Goal: Task Accomplishment & Management: Complete application form

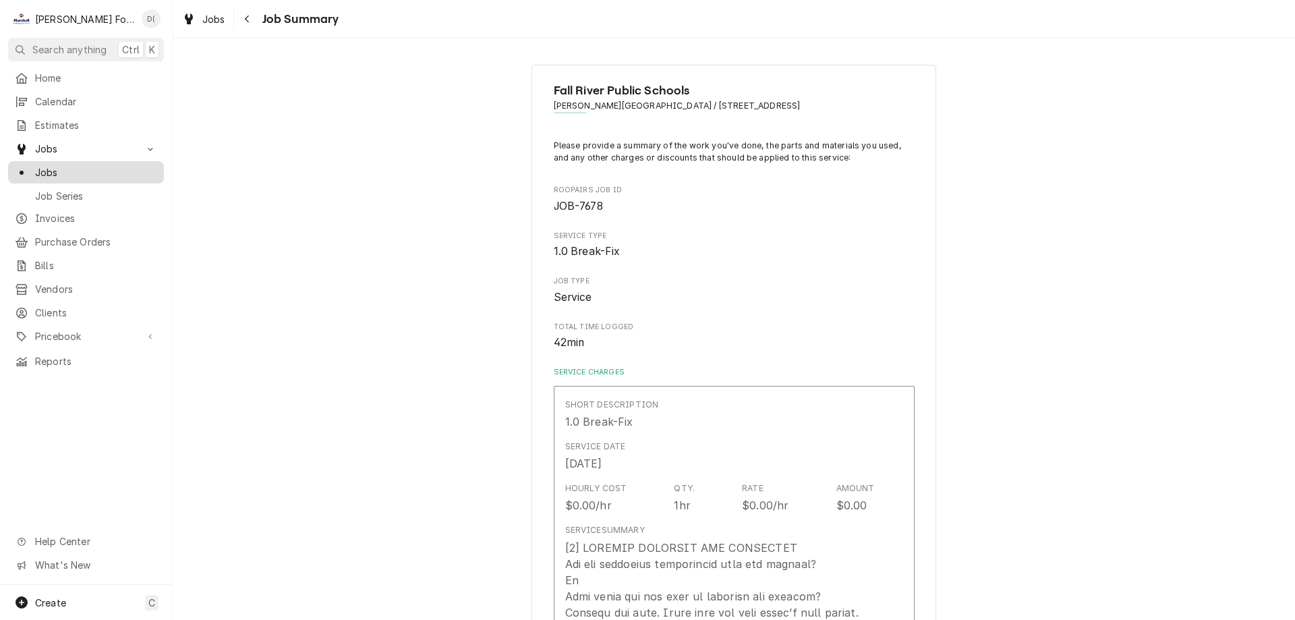
click at [107, 170] on span "Jobs" at bounding box center [96, 172] width 122 height 14
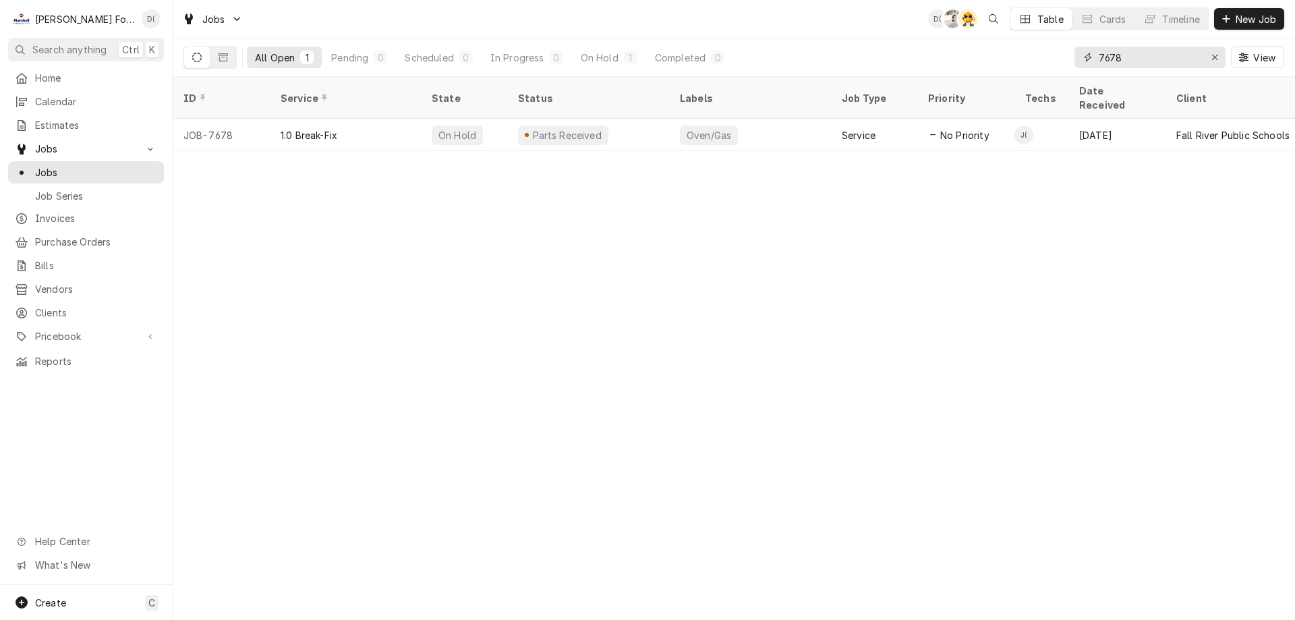
drag, startPoint x: 1215, startPoint y: 57, endPoint x: 1200, endPoint y: 55, distance: 15.1
click at [1214, 57] on icon "Erase input" at bounding box center [1214, 57] width 7 height 9
click at [1191, 55] on input "Dynamic Content Wrapper" at bounding box center [1162, 58] width 127 height 22
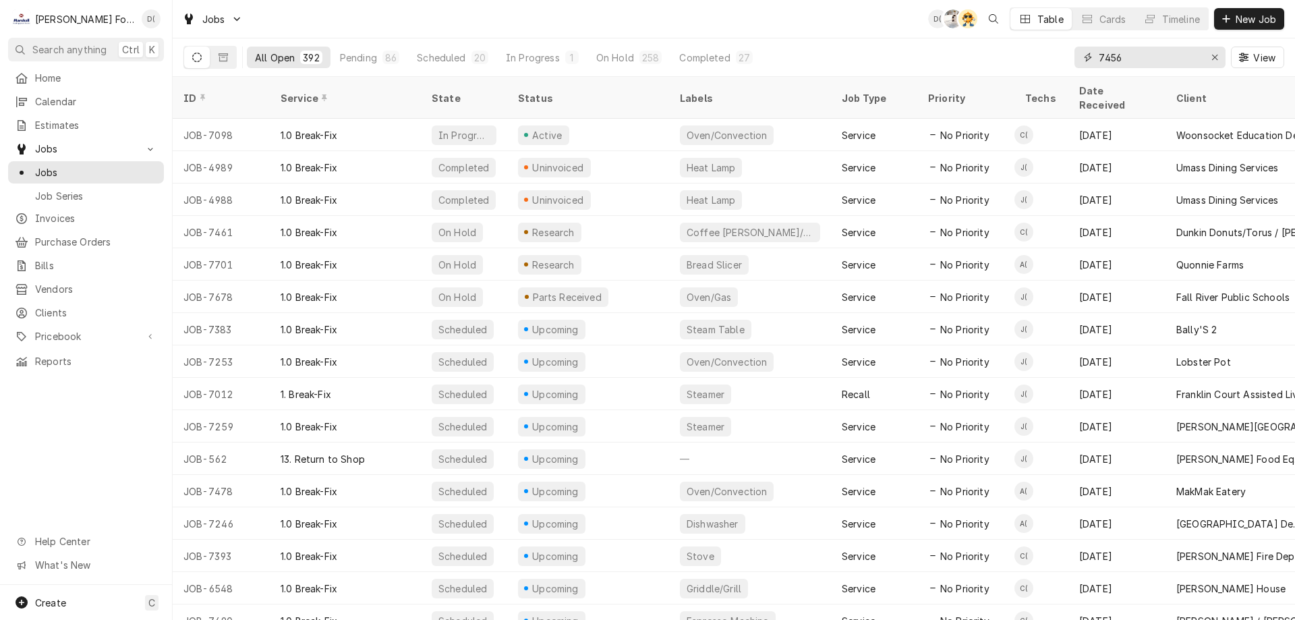
type input "7456"
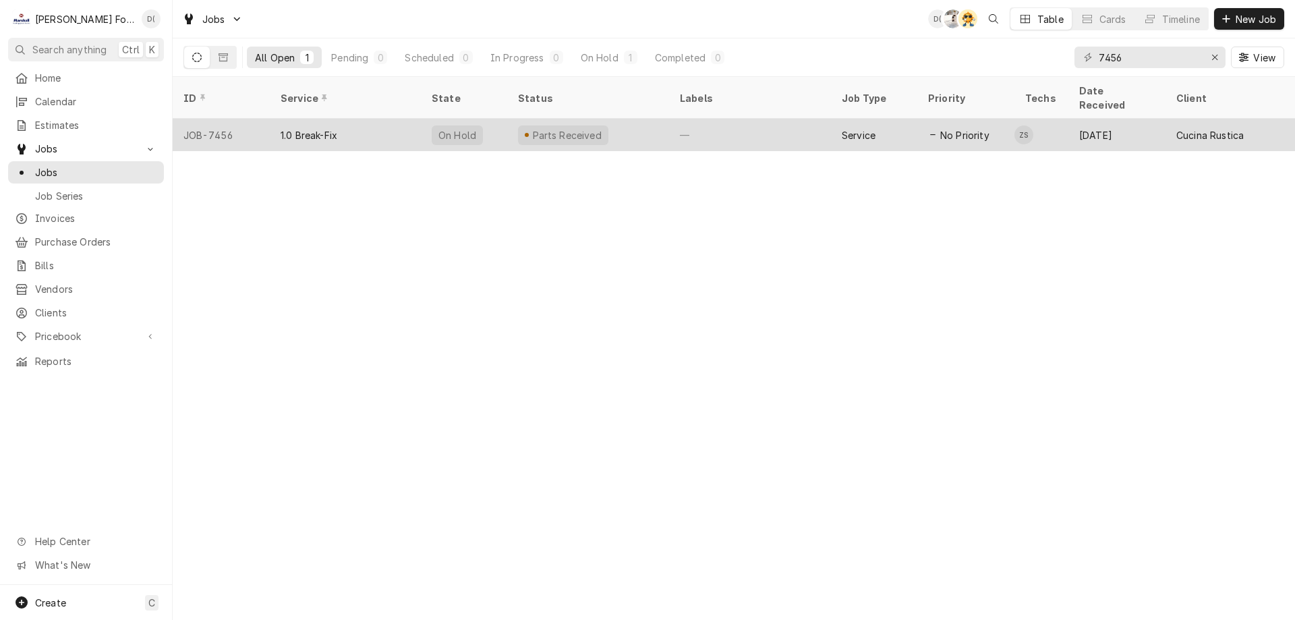
click at [655, 126] on div "Parts Received" at bounding box center [588, 135] width 162 height 32
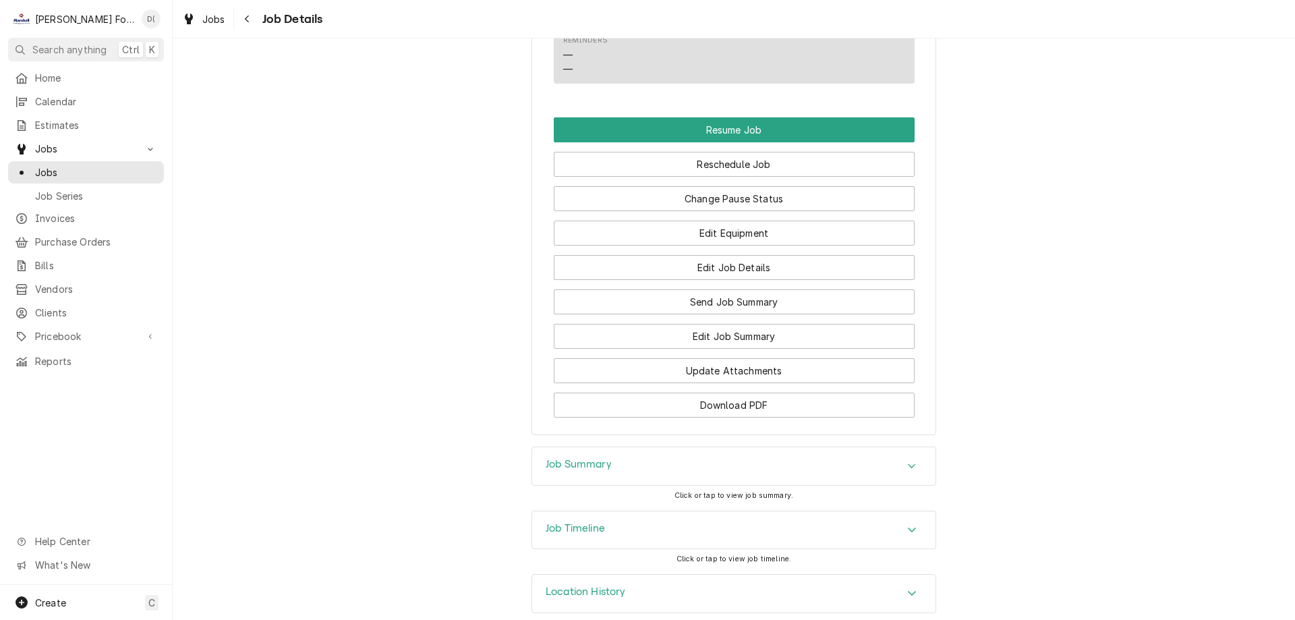
scroll to position [1315, 0]
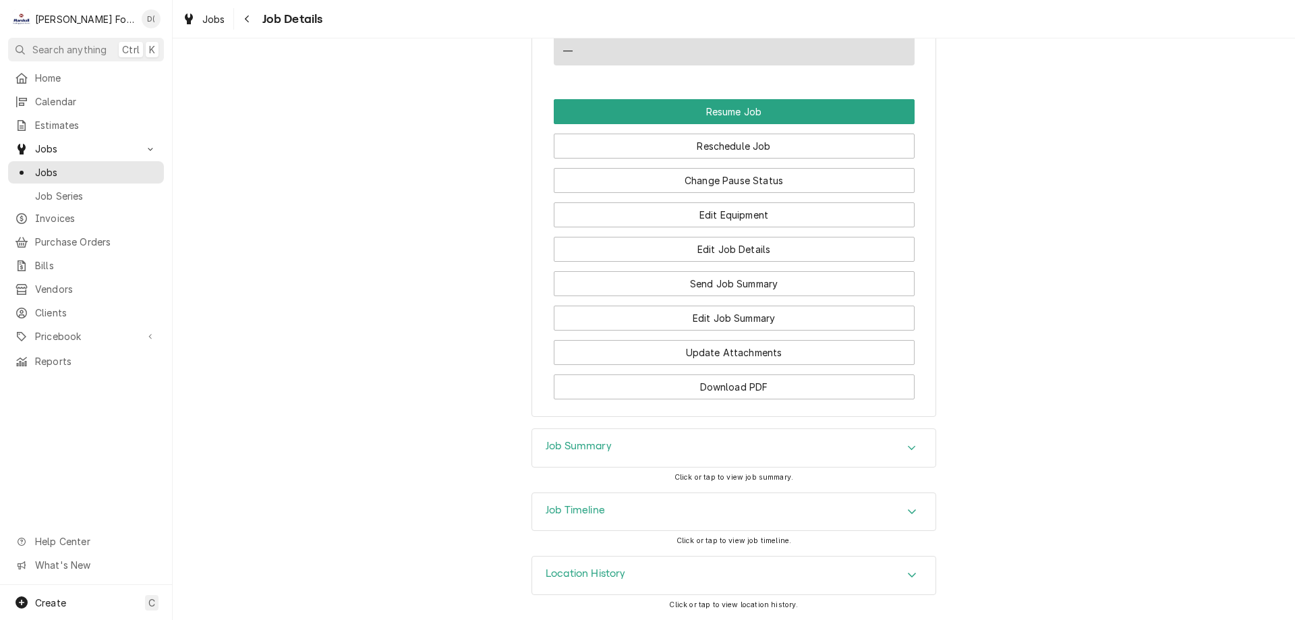
click at [614, 511] on div "Job Timeline" at bounding box center [733, 512] width 403 height 38
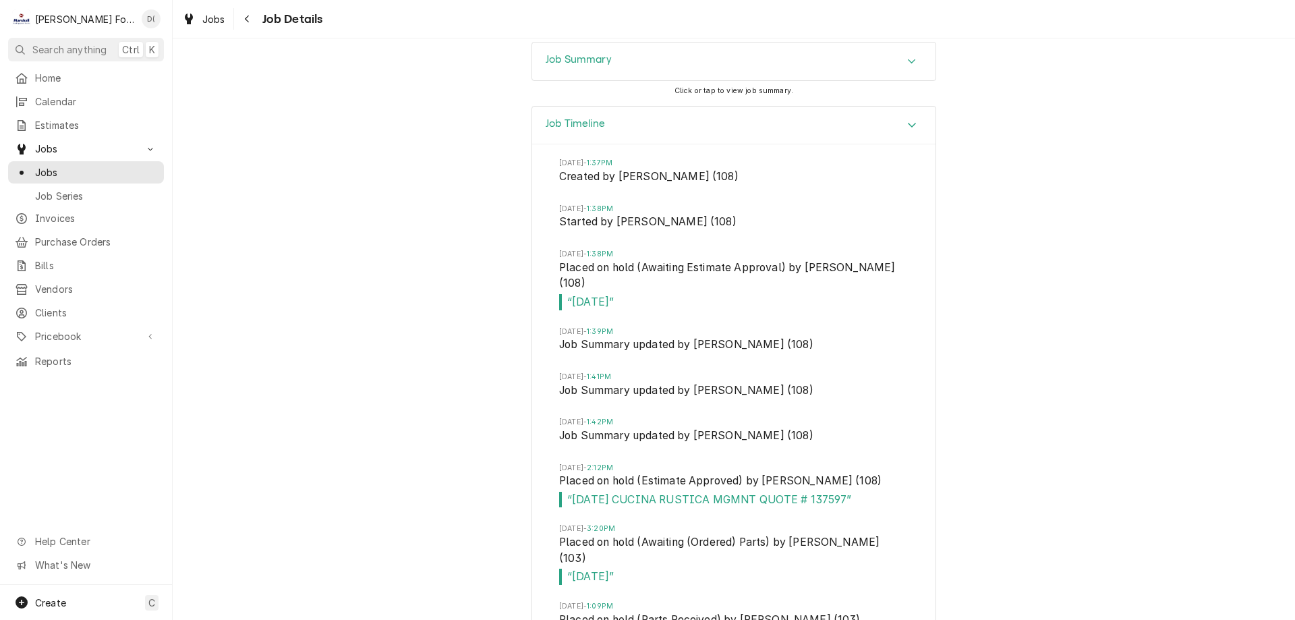
scroll to position [1484, 0]
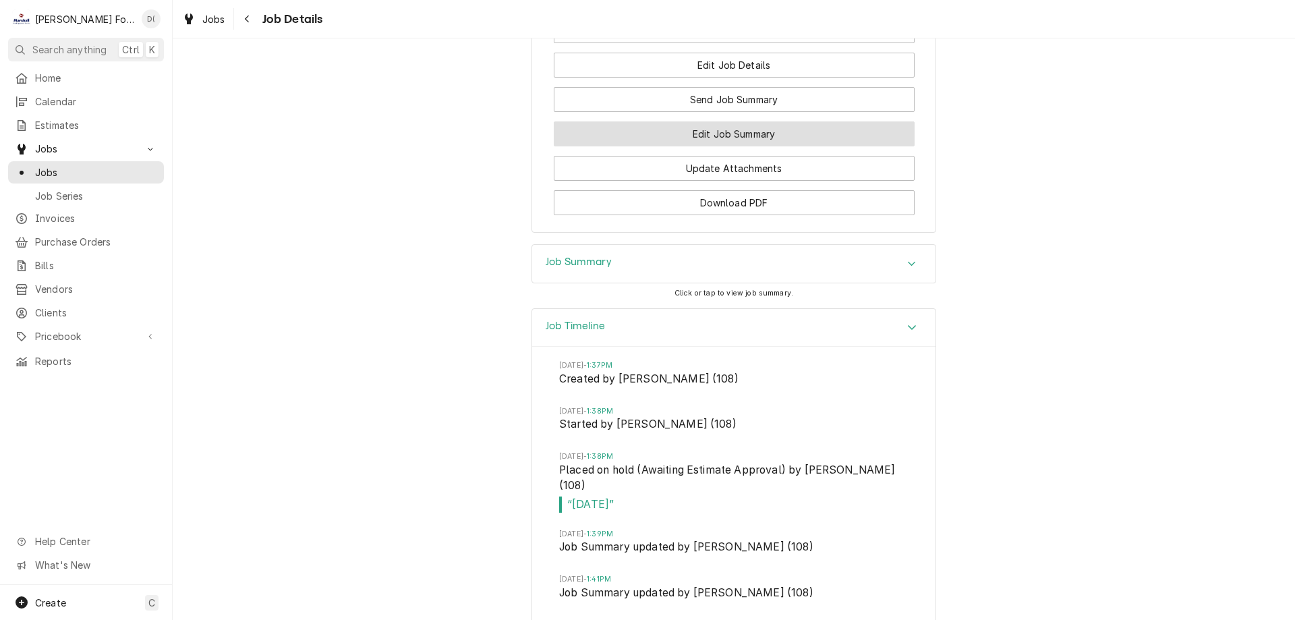
click at [693, 145] on button "Edit Job Summary" at bounding box center [734, 133] width 361 height 25
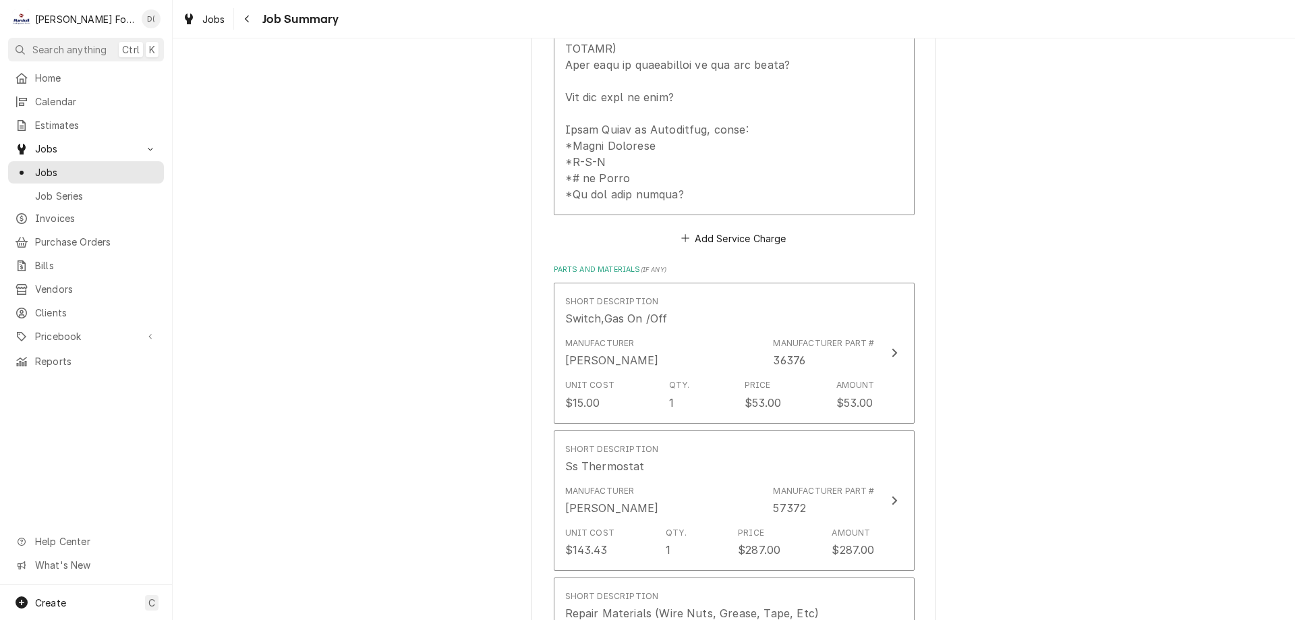
scroll to position [944, 0]
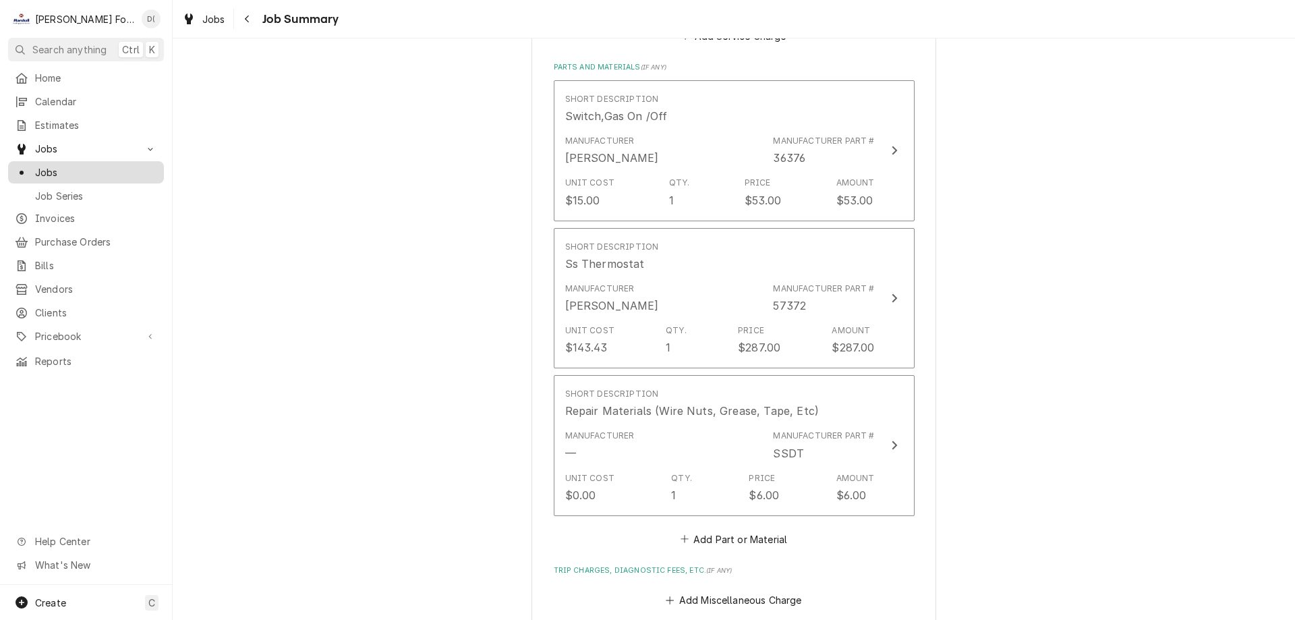
click at [109, 166] on span "Jobs" at bounding box center [96, 172] width 122 height 14
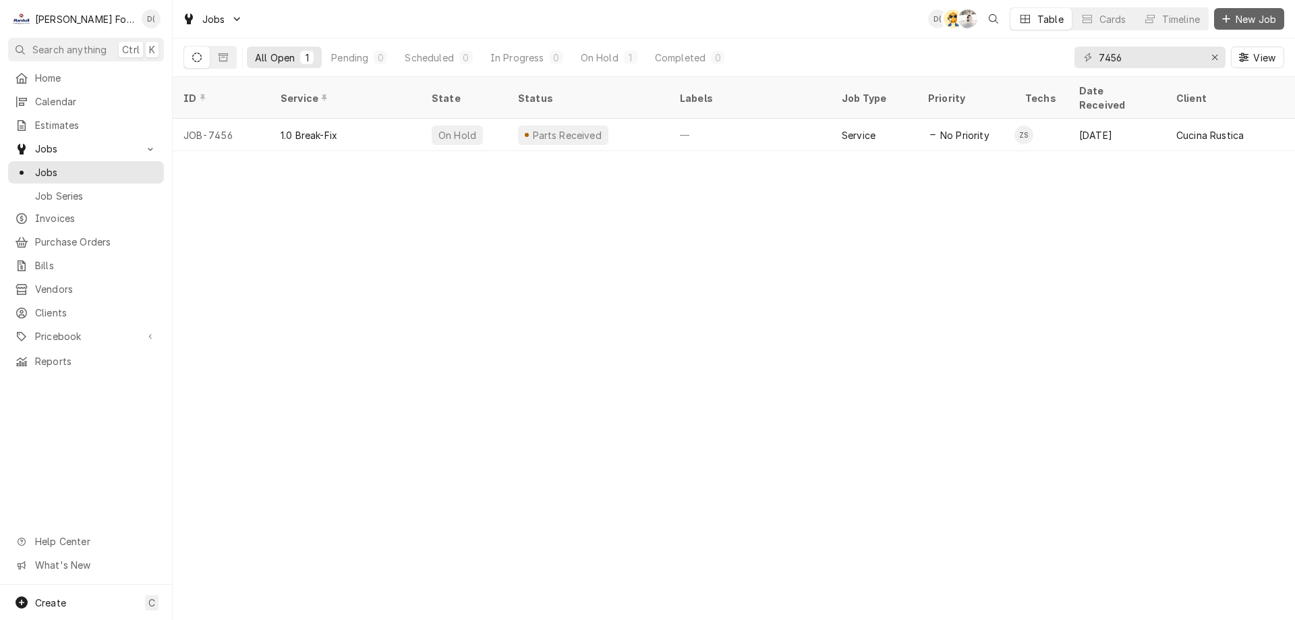
click at [1238, 11] on button "New Job" at bounding box center [1249, 19] width 70 height 22
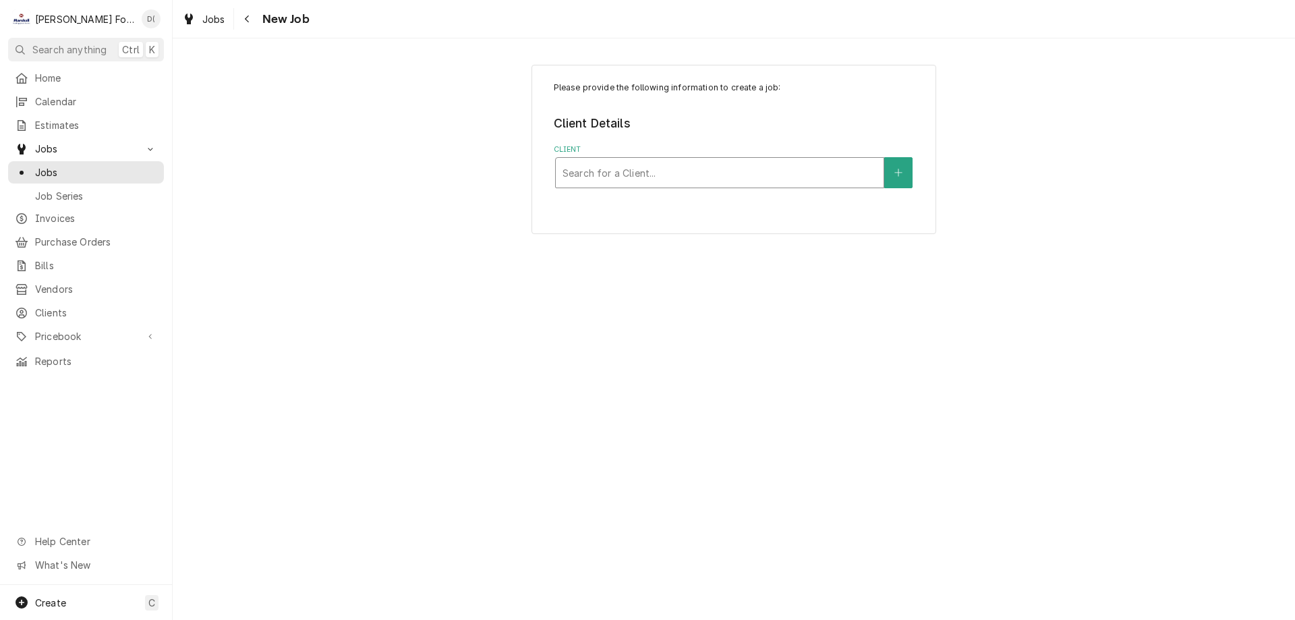
click at [610, 170] on div "Client" at bounding box center [719, 173] width 314 height 24
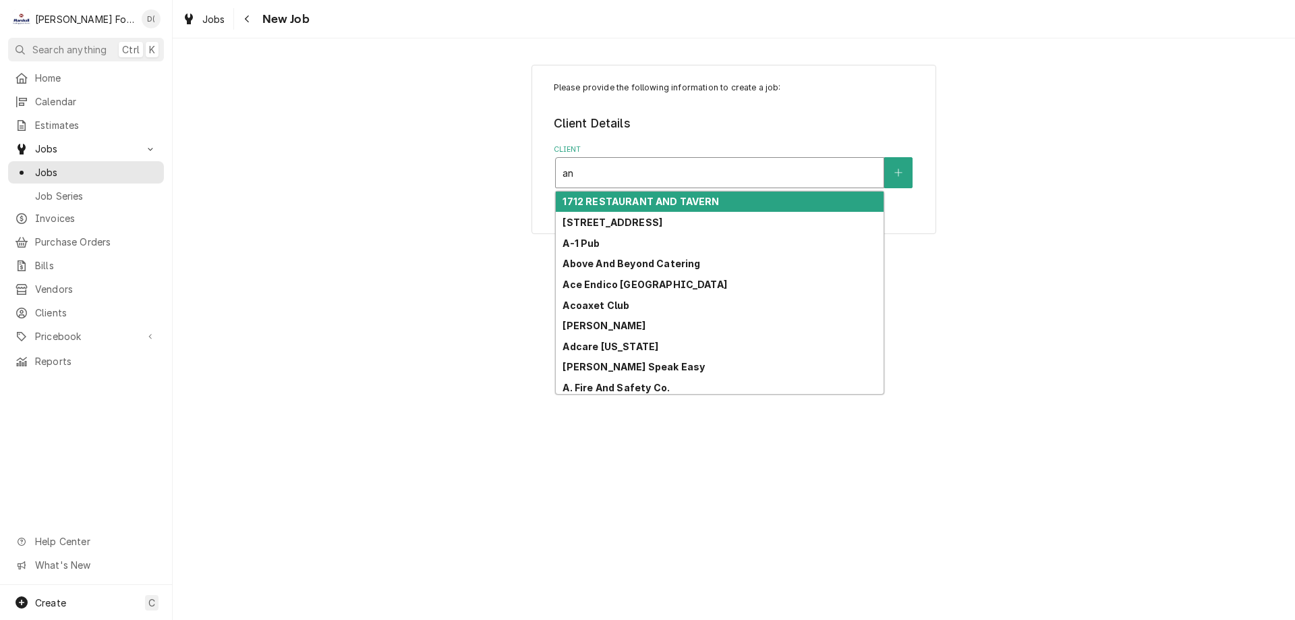
type input "a"
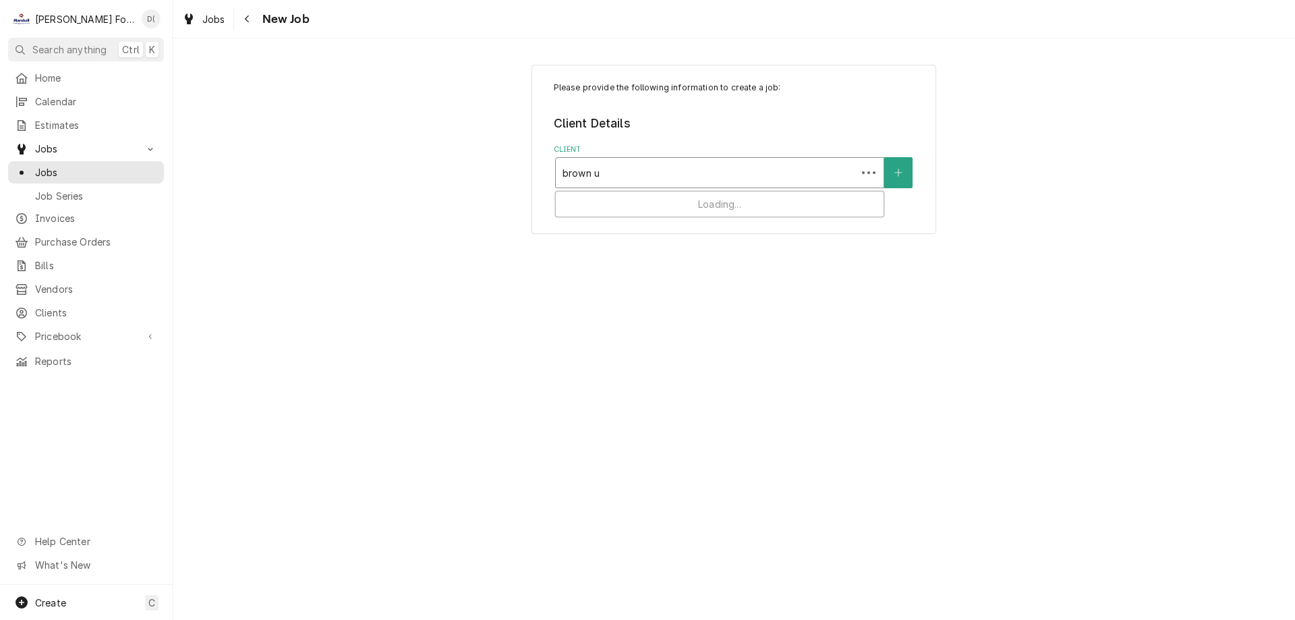
type input "brown un"
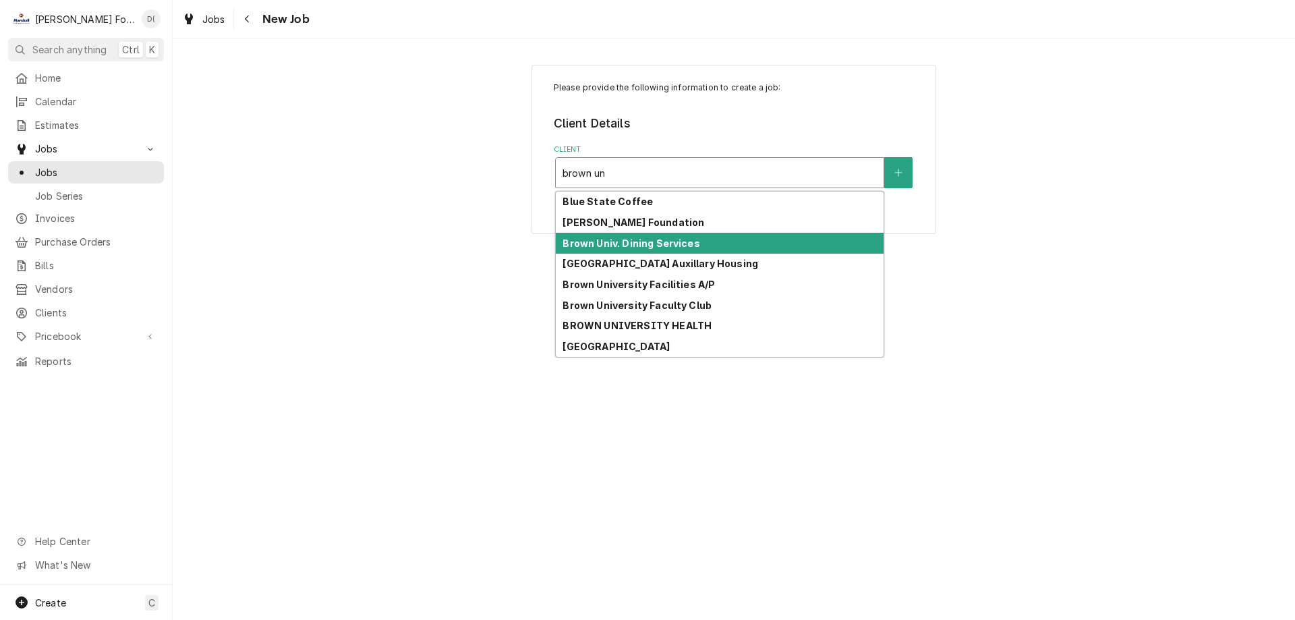
click at [626, 243] on strong "Brown Univ. Dining Services" at bounding box center [630, 242] width 137 height 11
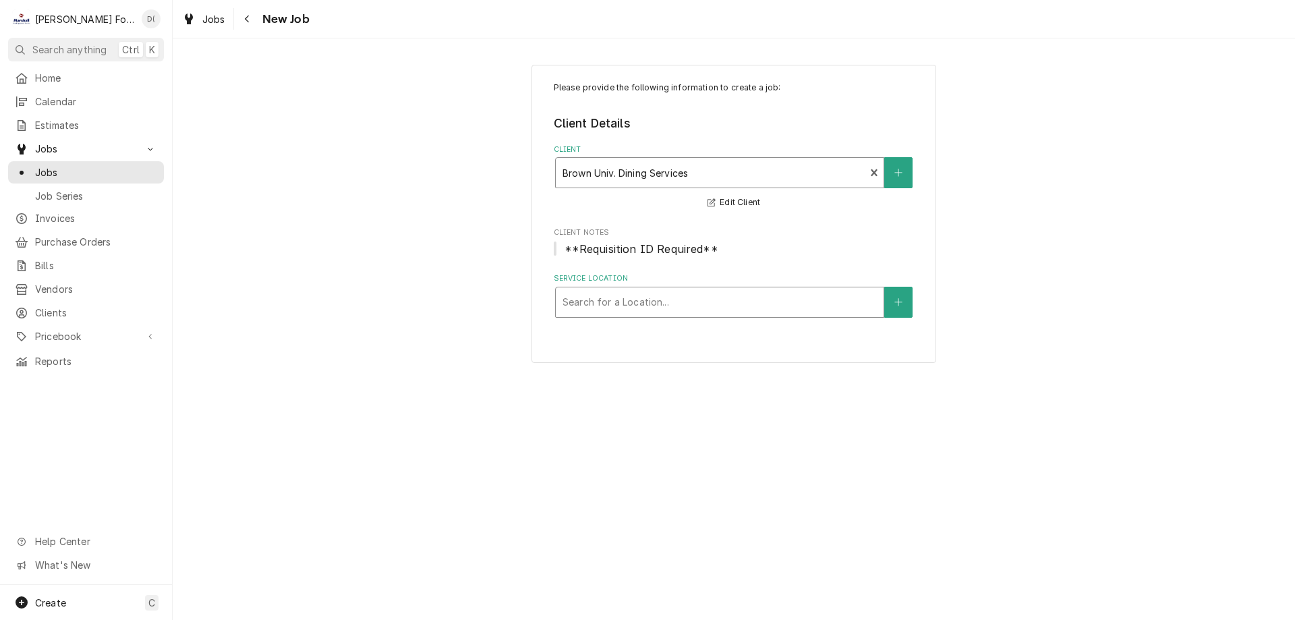
click at [631, 301] on div "Service Location" at bounding box center [719, 302] width 314 height 24
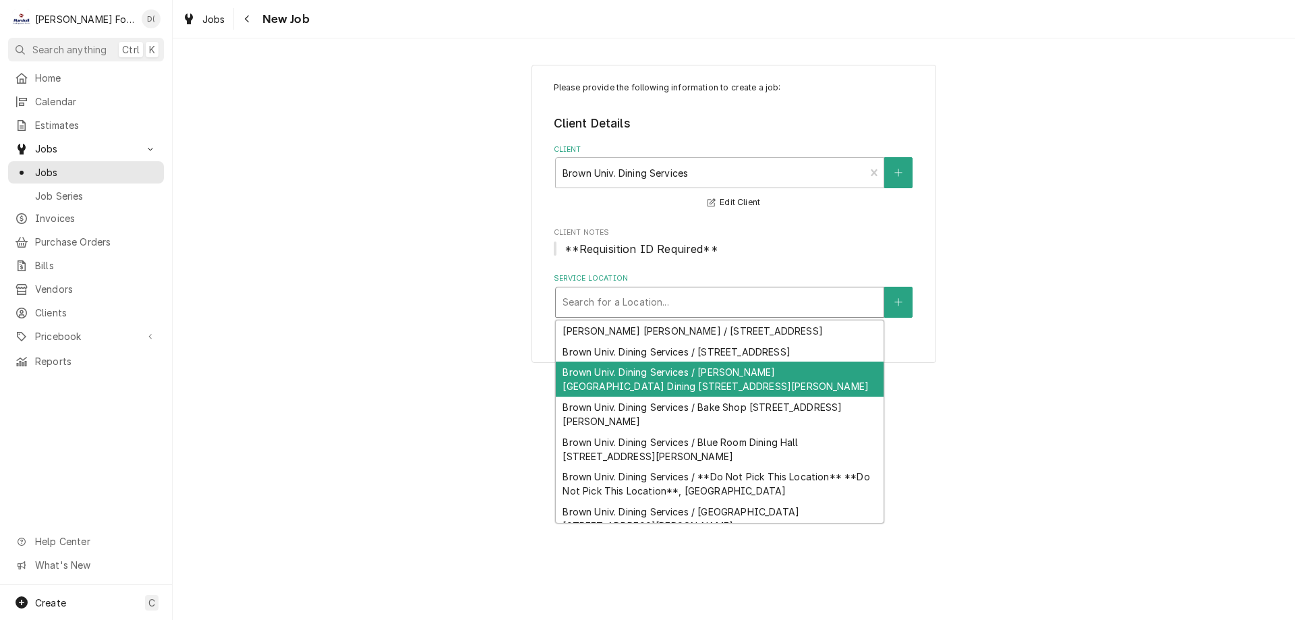
click at [703, 375] on div "Brown Univ. Dining Services / Andrews Commons Dining 211 Bowen Street, Providen…" at bounding box center [720, 378] width 328 height 35
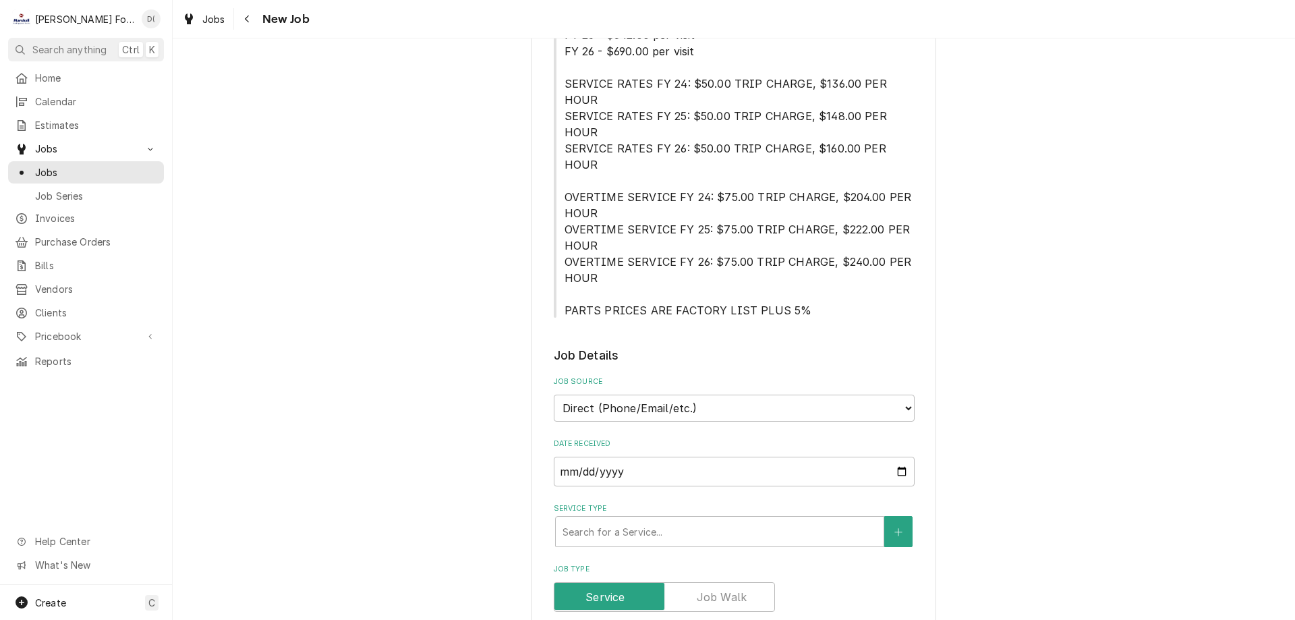
scroll to position [607, 0]
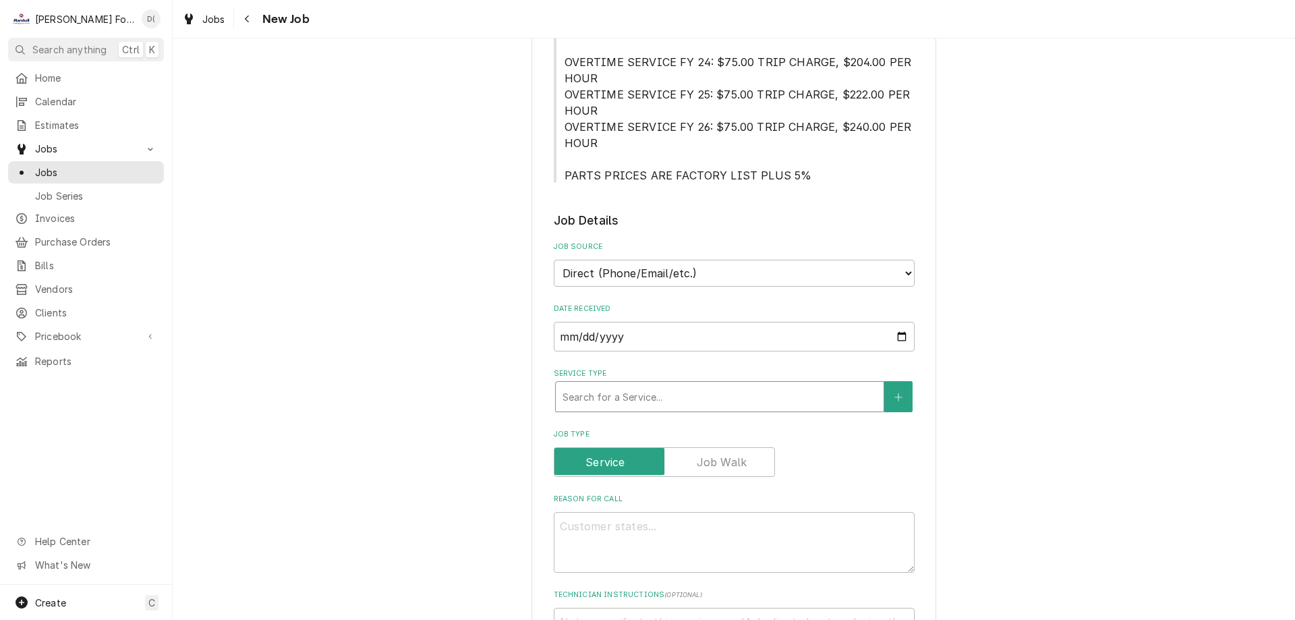
click at [631, 384] on div "Service Type" at bounding box center [719, 396] width 314 height 24
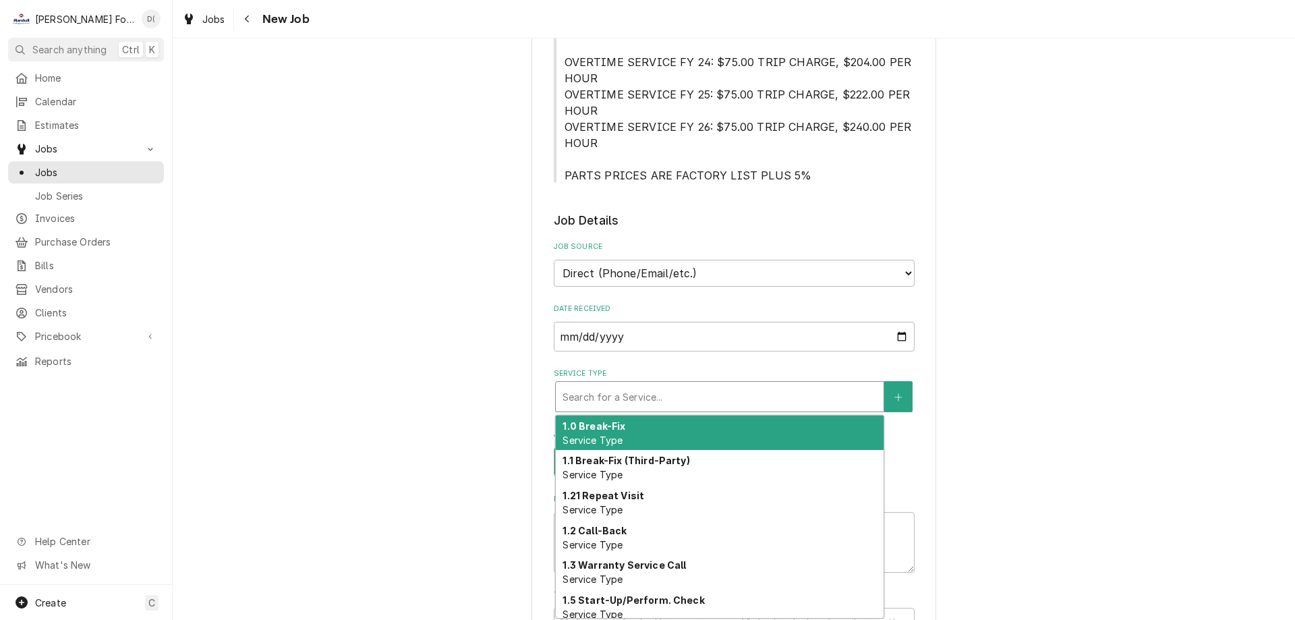
click at [626, 415] on div "1.0 Break-Fix Service Type" at bounding box center [720, 432] width 328 height 35
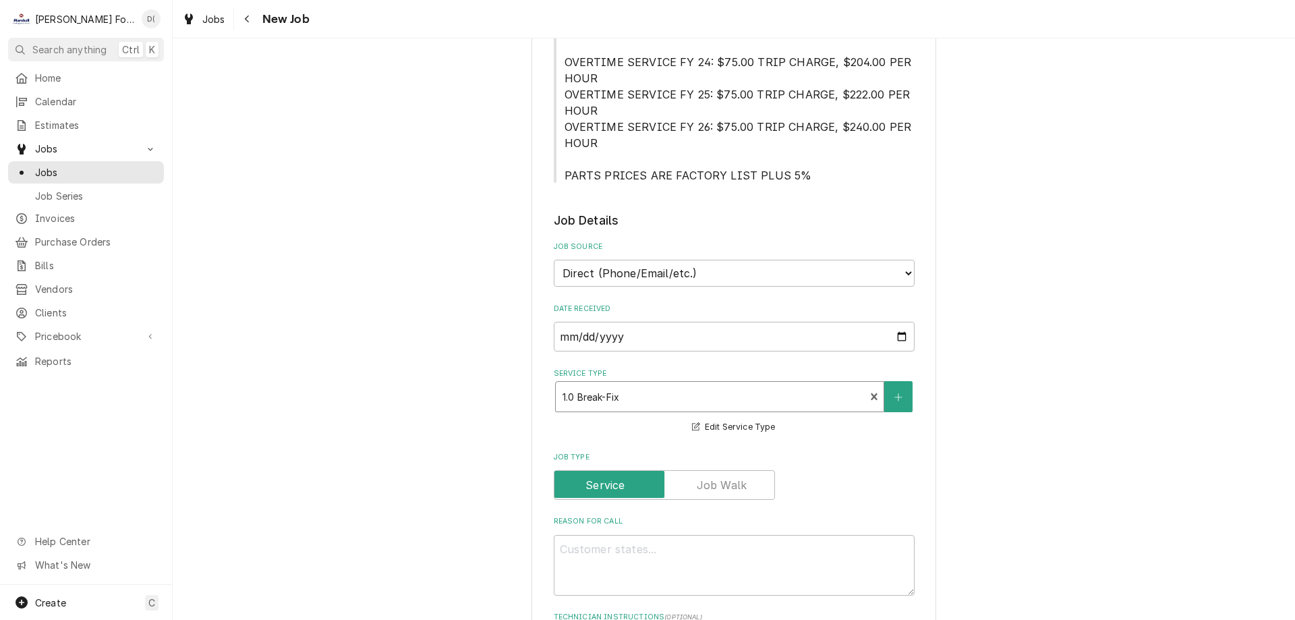
scroll to position [809, 0]
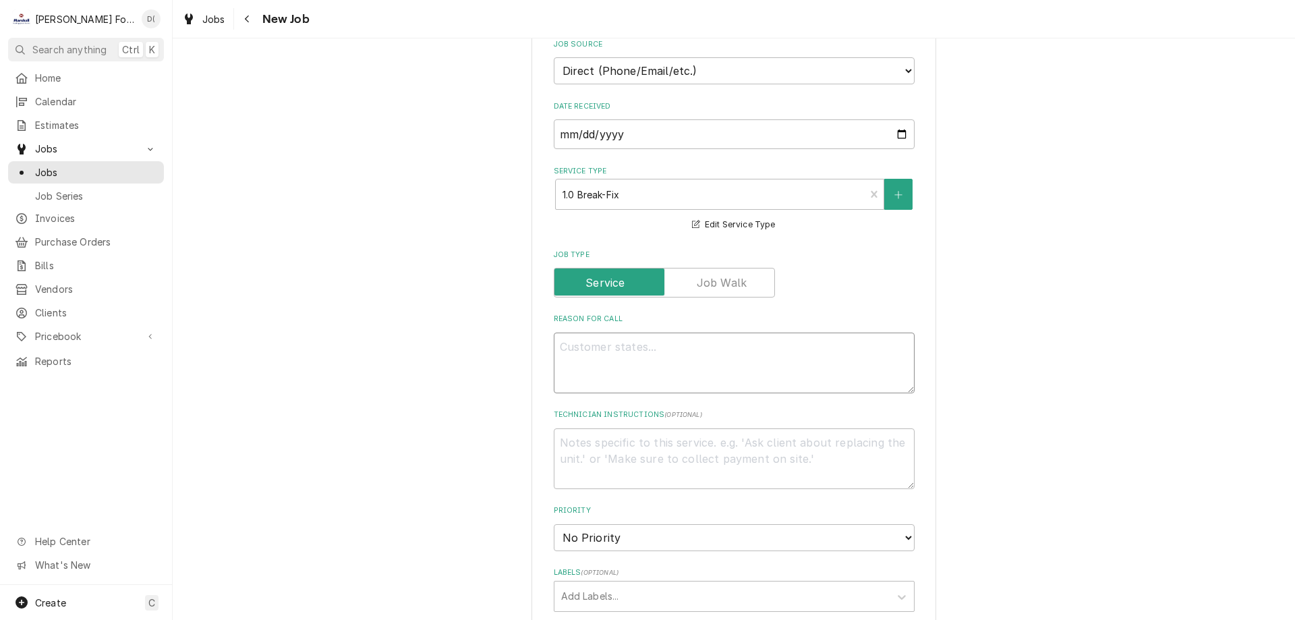
click at [626, 332] on textarea "Reason For Call" at bounding box center [734, 362] width 361 height 61
click at [585, 332] on textarea "Reason For Call" at bounding box center [734, 362] width 361 height 61
paste textarea "Our counter top impinger oven stopped working over the unit. It does have power…"
type textarea "x"
type textarea "Our counter top impinger oven stopped working over the unit. It does have power…"
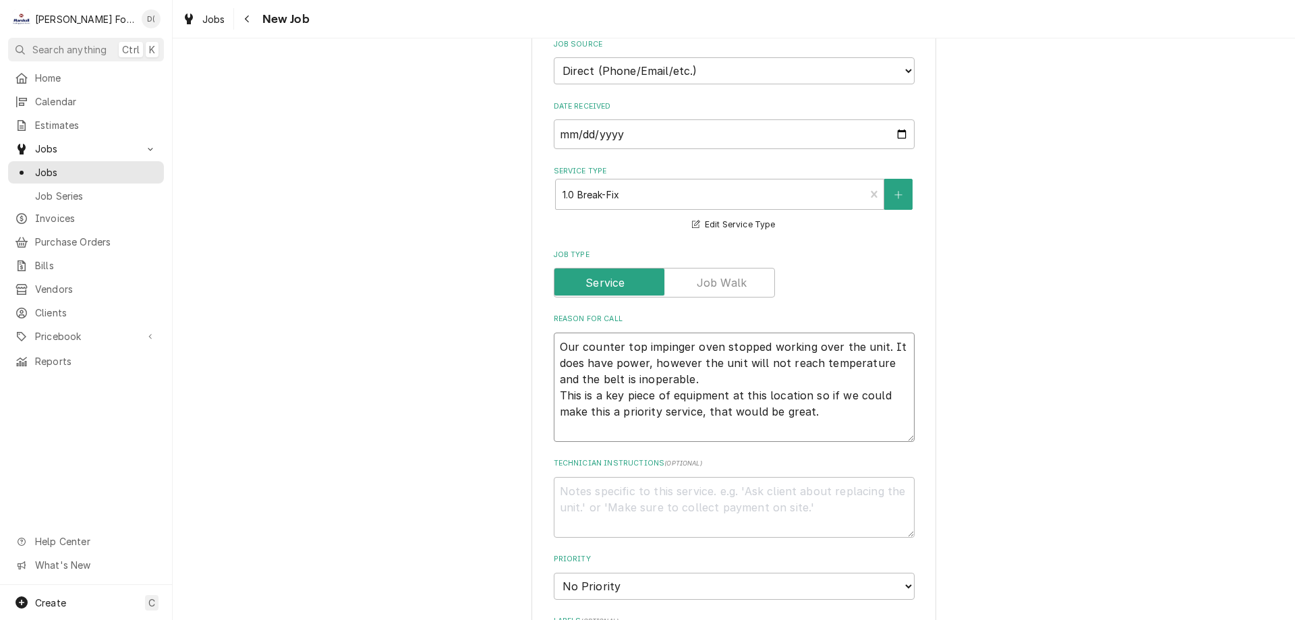
type textarea "x"
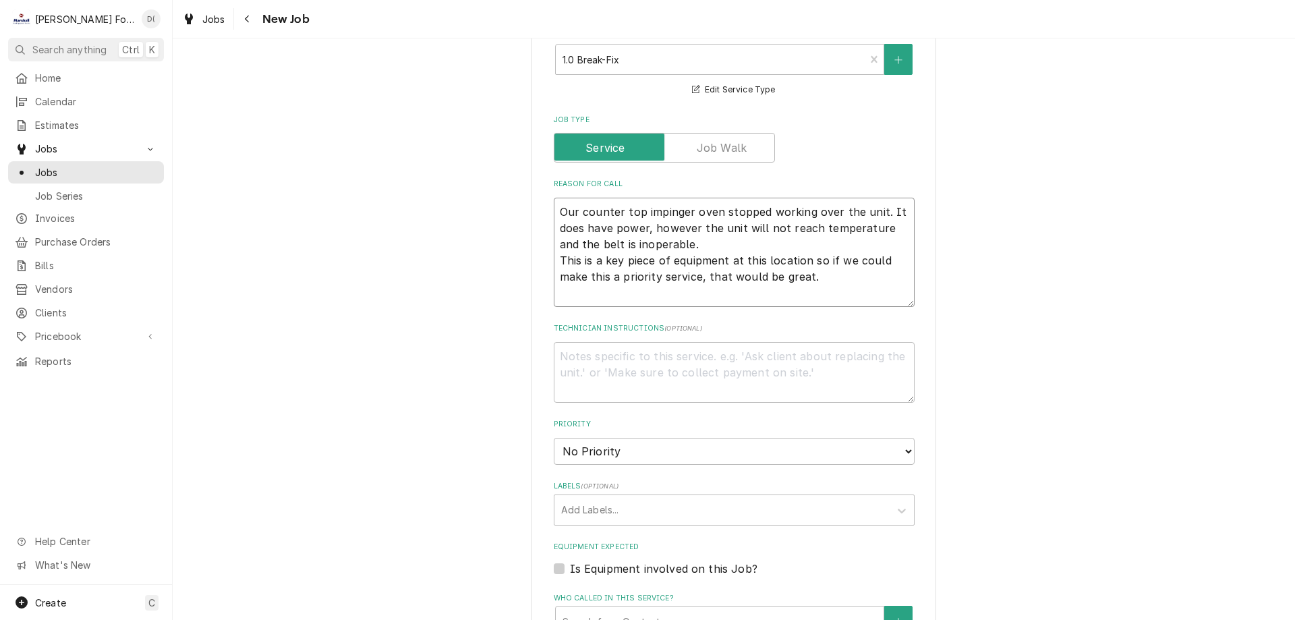
scroll to position [1012, 0]
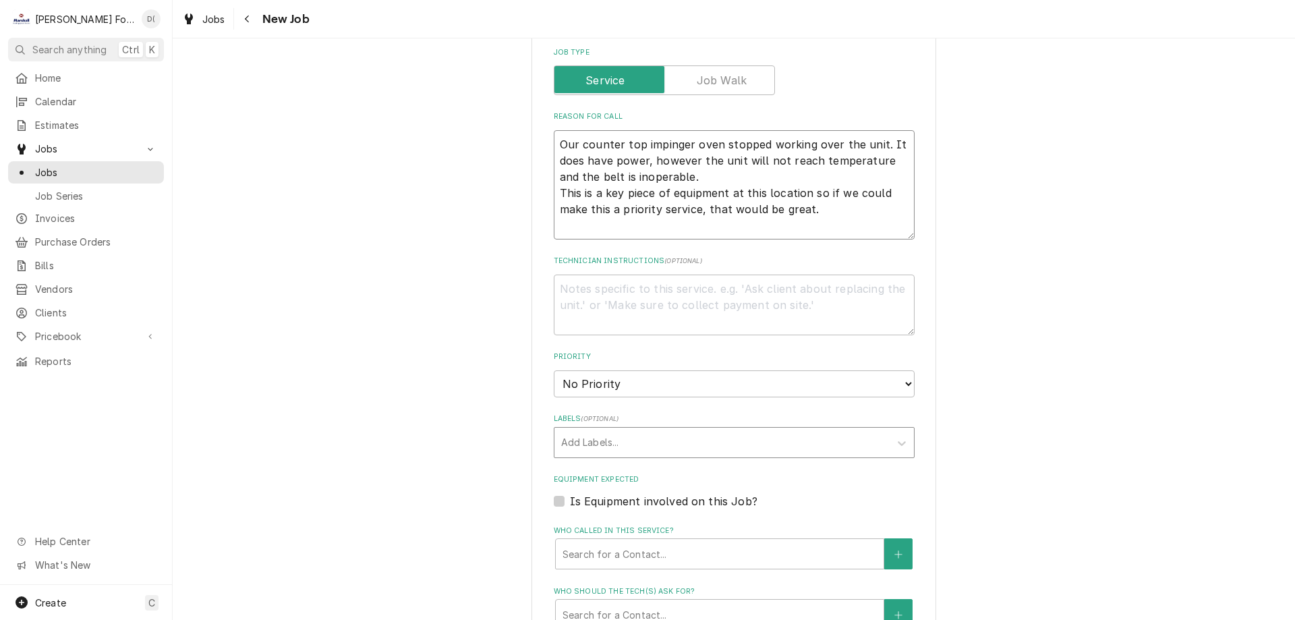
type textarea "Our counter top impinger oven stopped working over the unit. It does have power…"
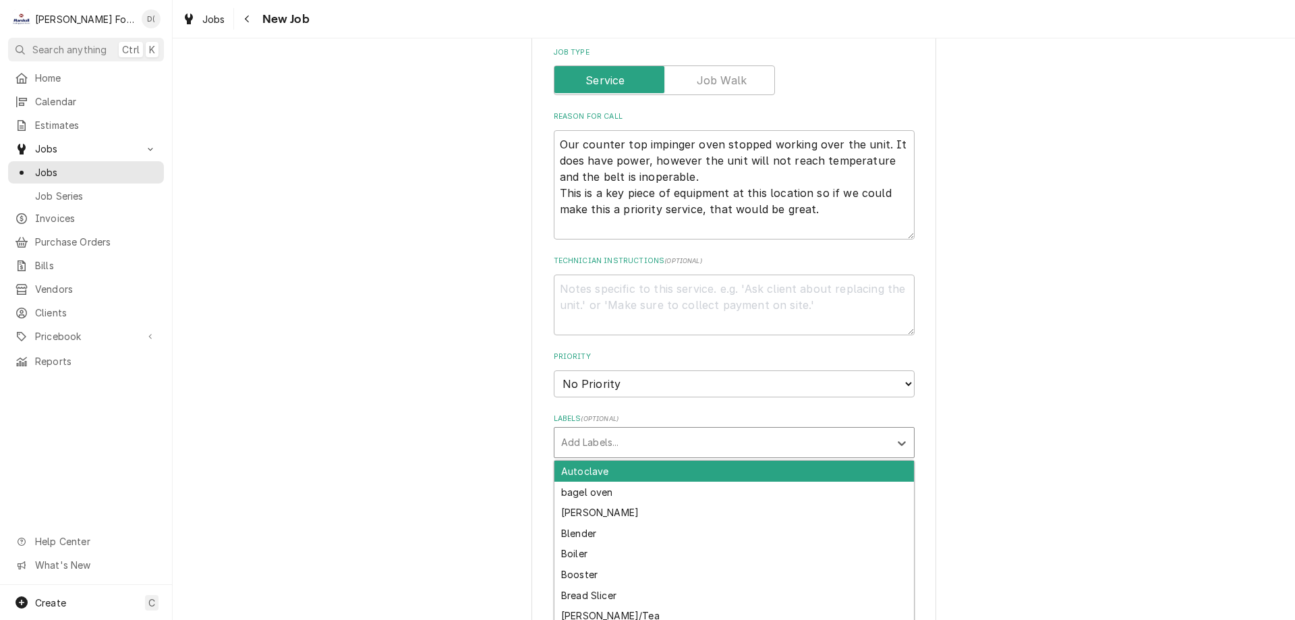
click at [602, 430] on div "Labels" at bounding box center [722, 442] width 322 height 24
type input "con"
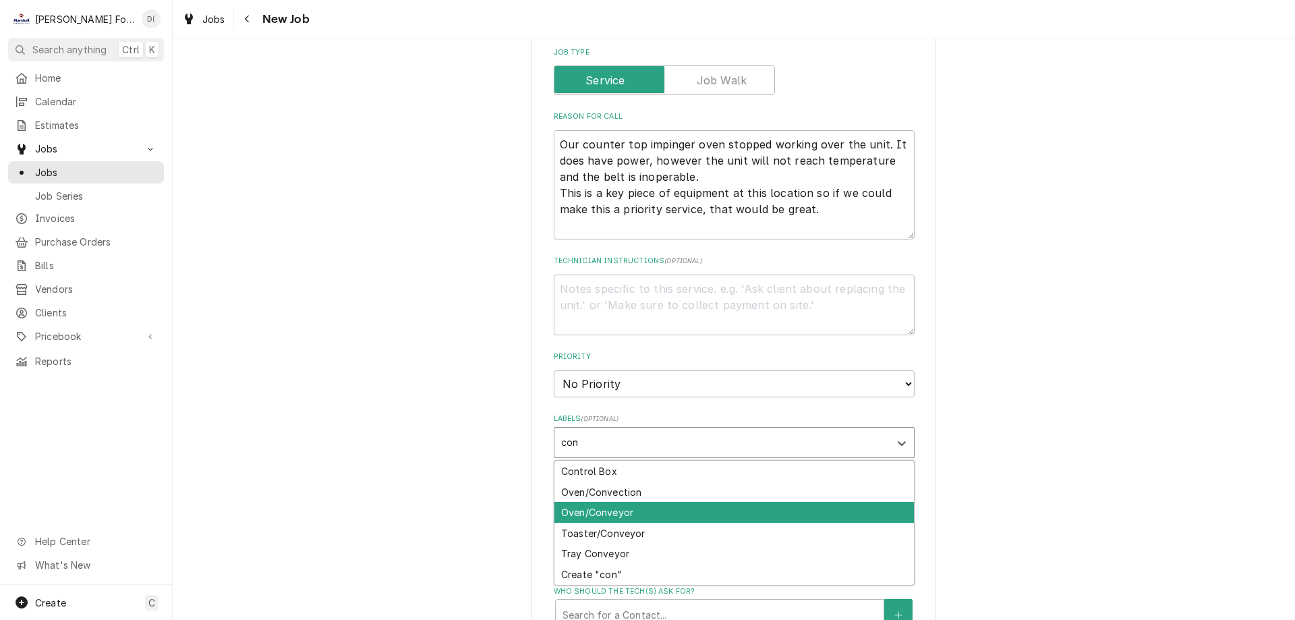
click at [591, 502] on div "Oven/Conveyor" at bounding box center [733, 512] width 359 height 21
type textarea "x"
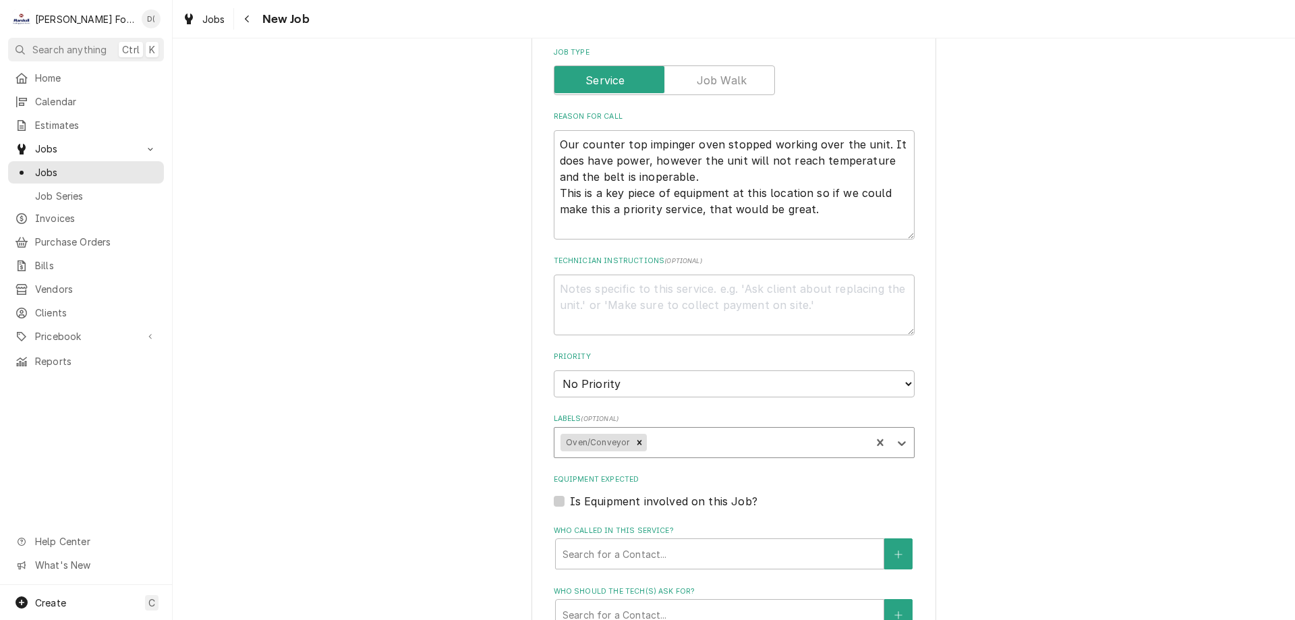
scroll to position [1146, 0]
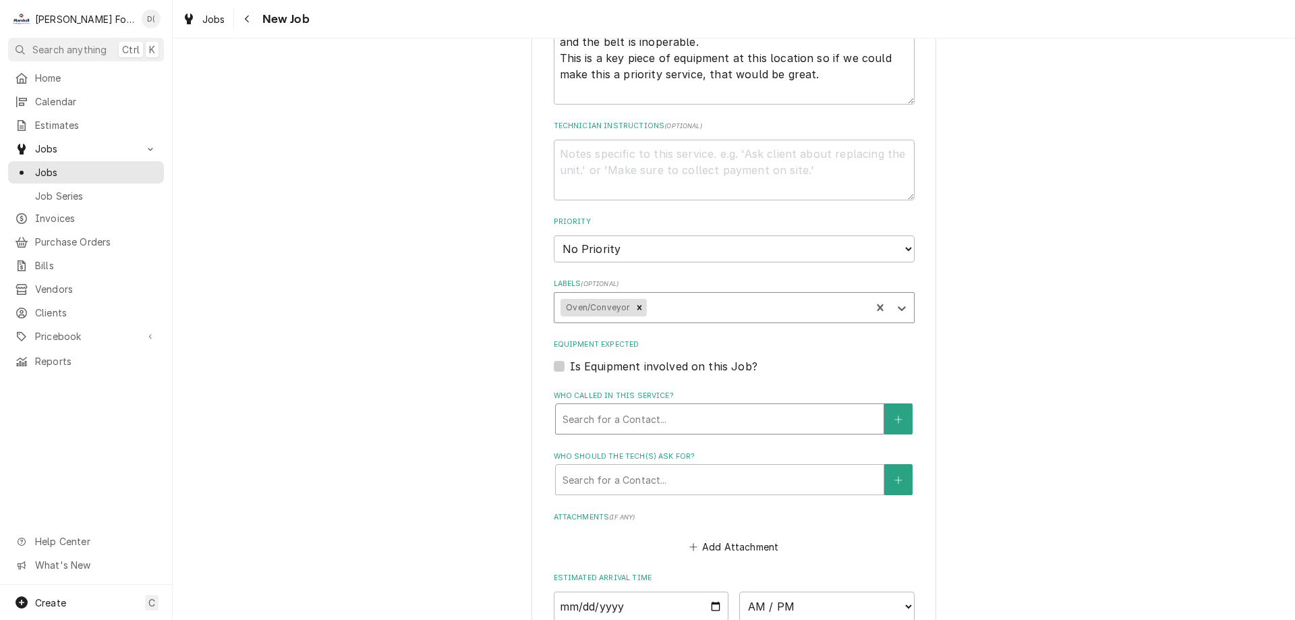
click at [615, 407] on div "Who called in this service?" at bounding box center [719, 419] width 314 height 24
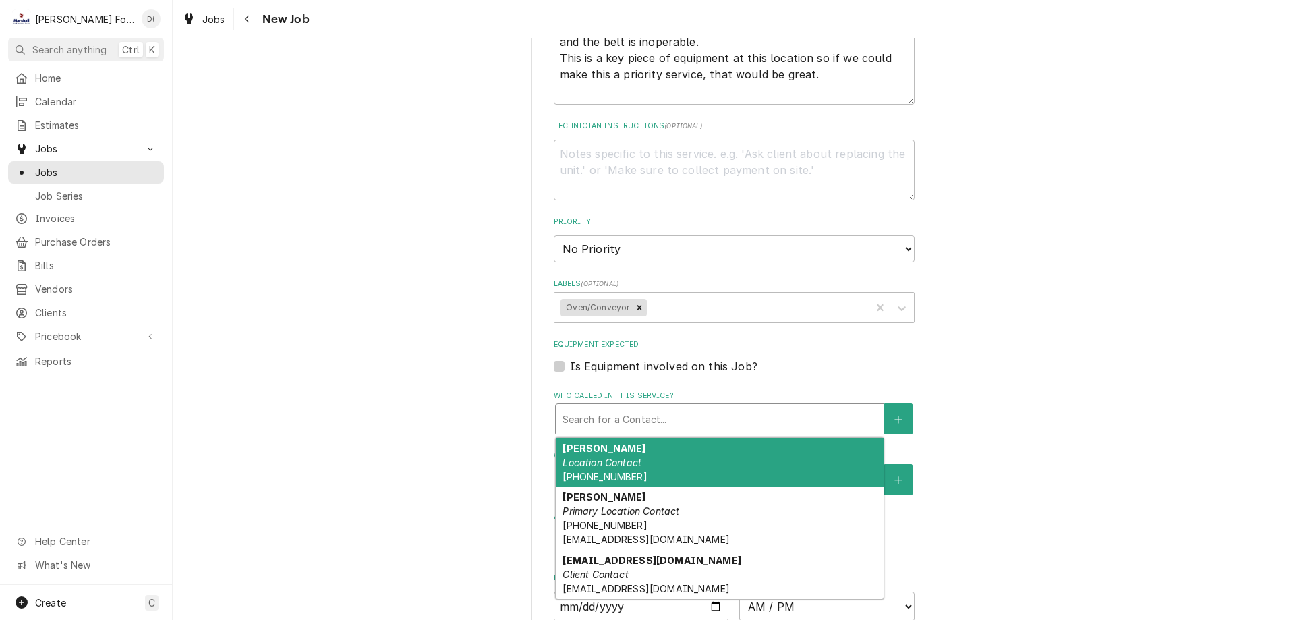
drag, startPoint x: 608, startPoint y: 395, endPoint x: 579, endPoint y: 404, distance: 29.9
click at [608, 442] on strong "Robert Noyes" at bounding box center [603, 447] width 83 height 11
type textarea "x"
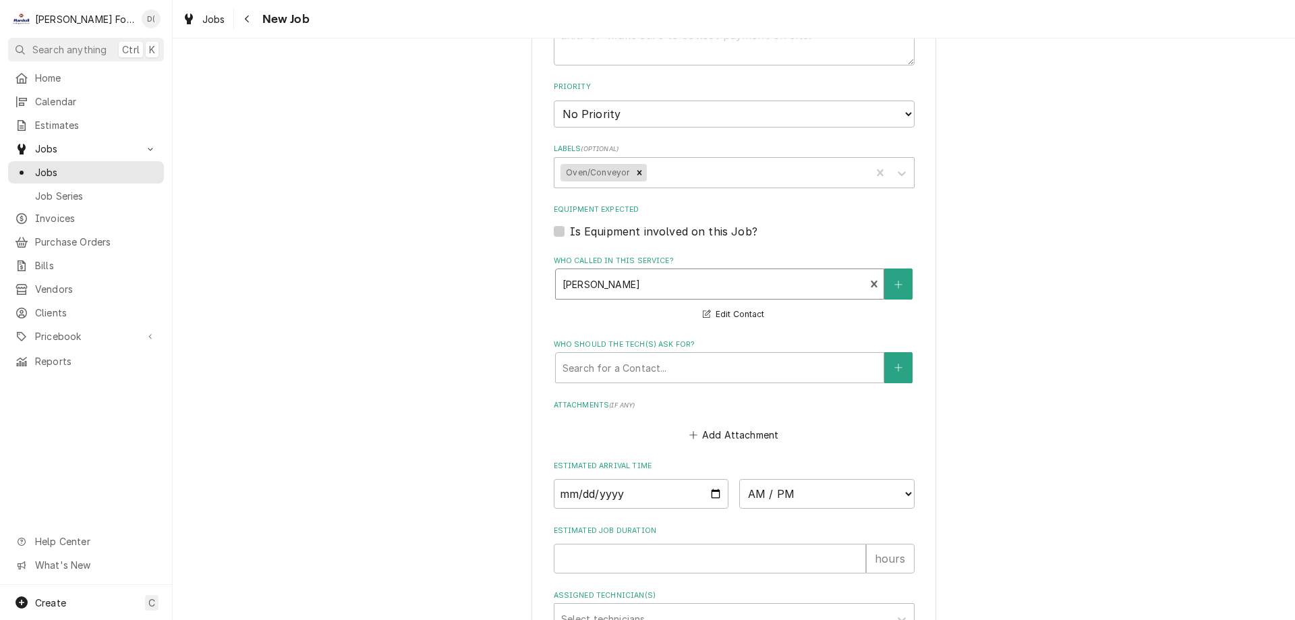
scroll to position [1349, 0]
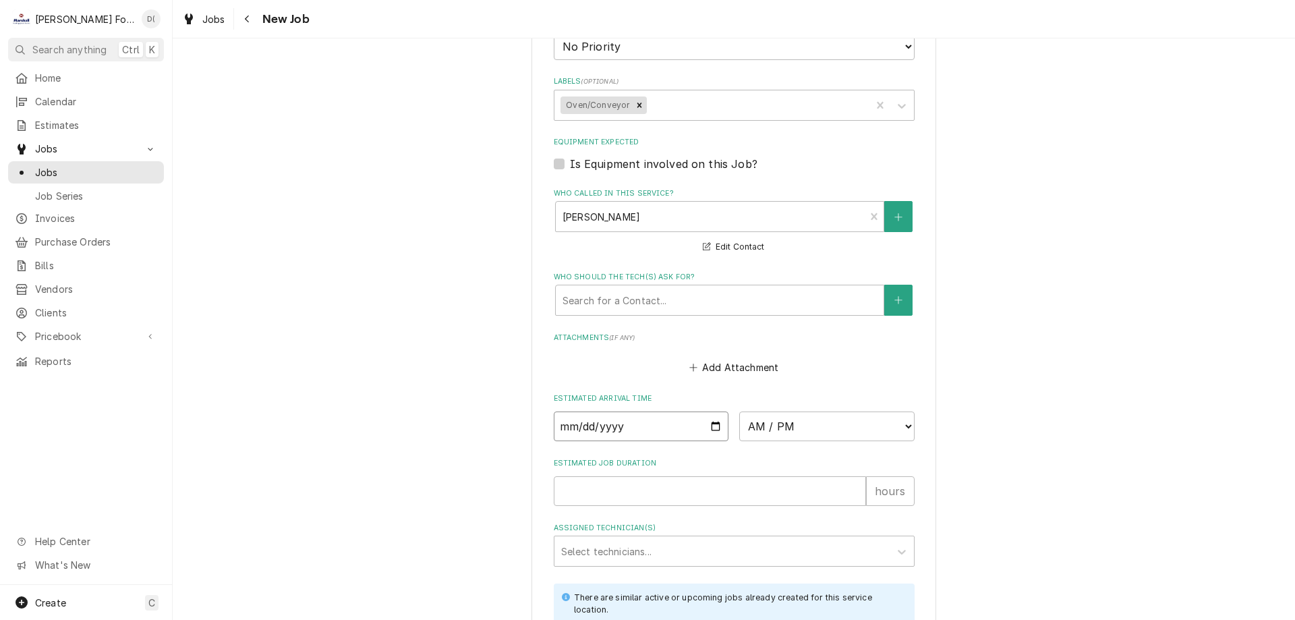
click at [707, 411] on input "Date" at bounding box center [641, 426] width 175 height 30
type input "2025-10-06"
type textarea "x"
click at [807, 411] on select "AM / PM 6:00 AM 6:15 AM 6:30 AM 6:45 AM 7:00 AM 7:15 AM 7:30 AM 7:45 AM 8:00 AM…" at bounding box center [826, 426] width 175 height 30
select select "12:45:00"
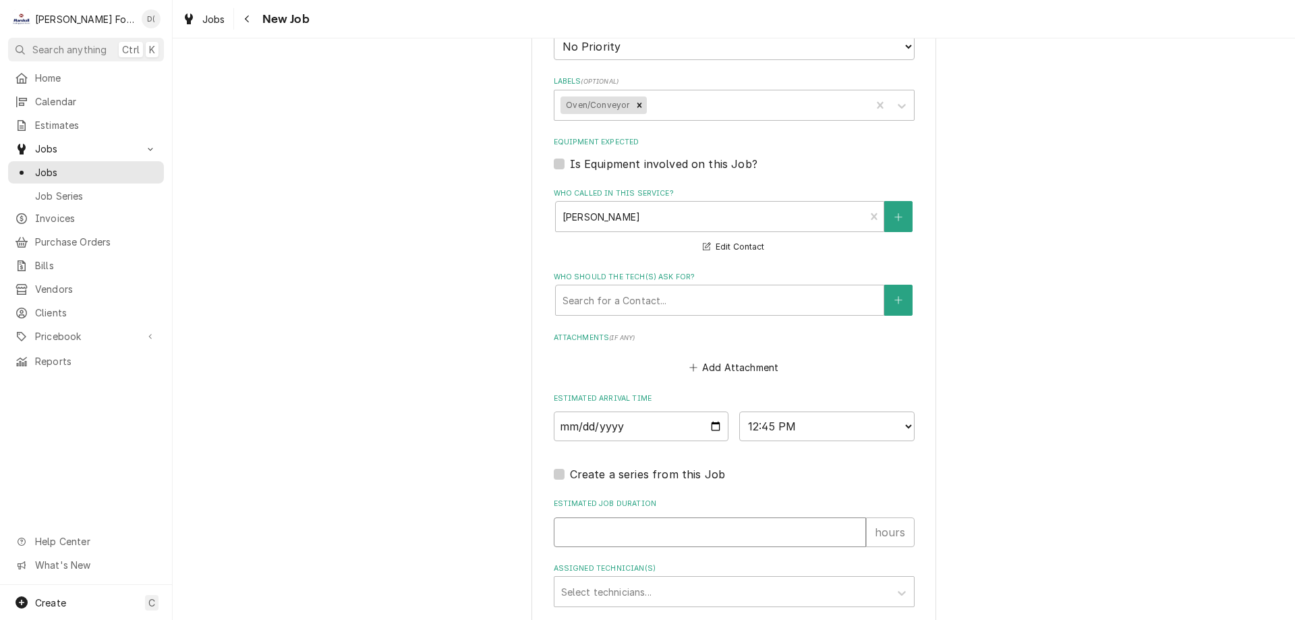
click at [634, 517] on input "Estimated Job Duration" at bounding box center [710, 532] width 312 height 30
type textarea "x"
type input "1"
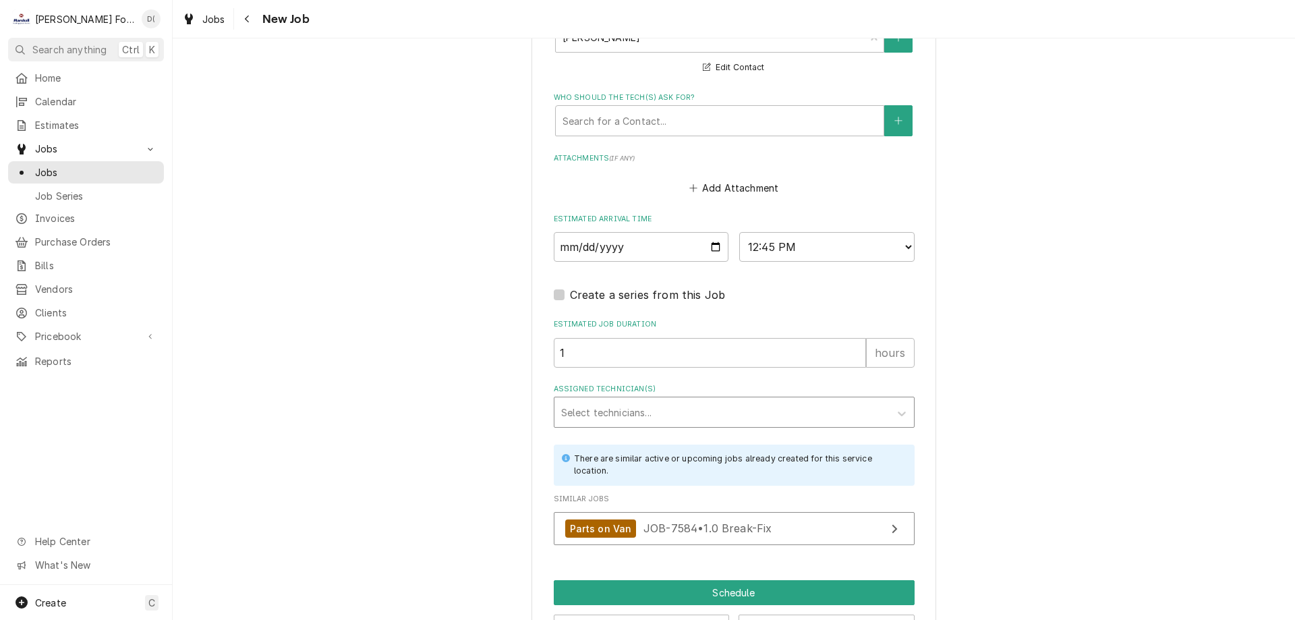
click at [561, 400] on div "Assigned Technician(s)" at bounding box center [722, 412] width 322 height 24
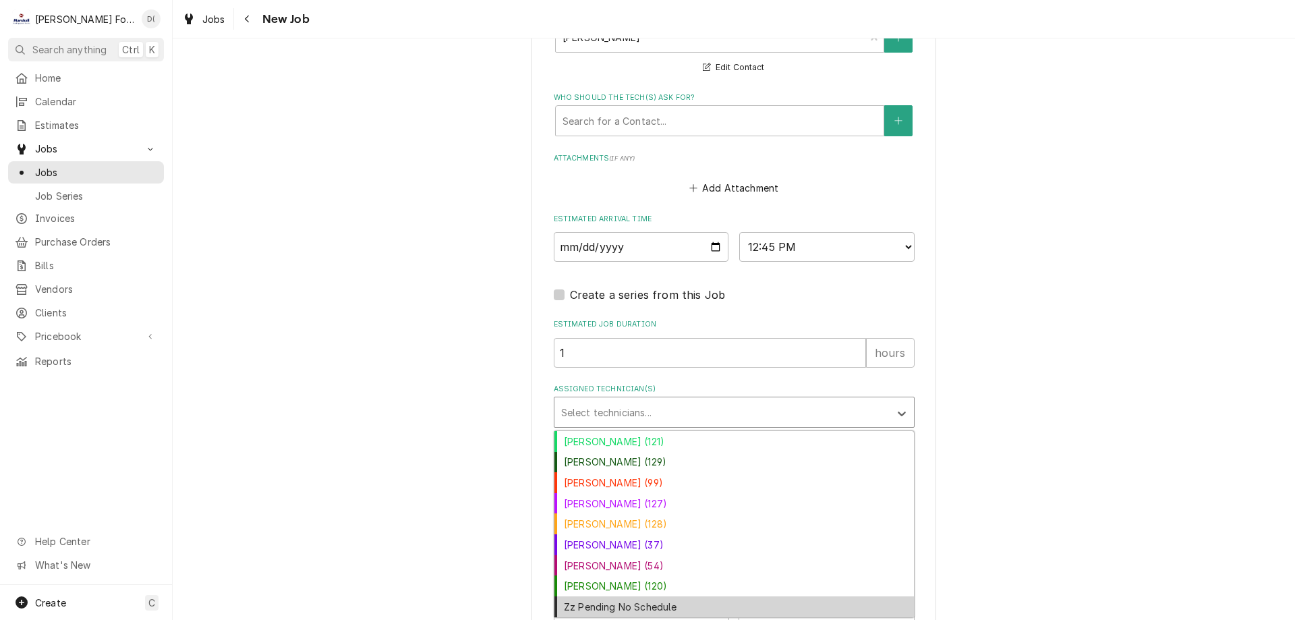
click at [590, 596] on div "Zz Pending No Schedule" at bounding box center [733, 606] width 359 height 21
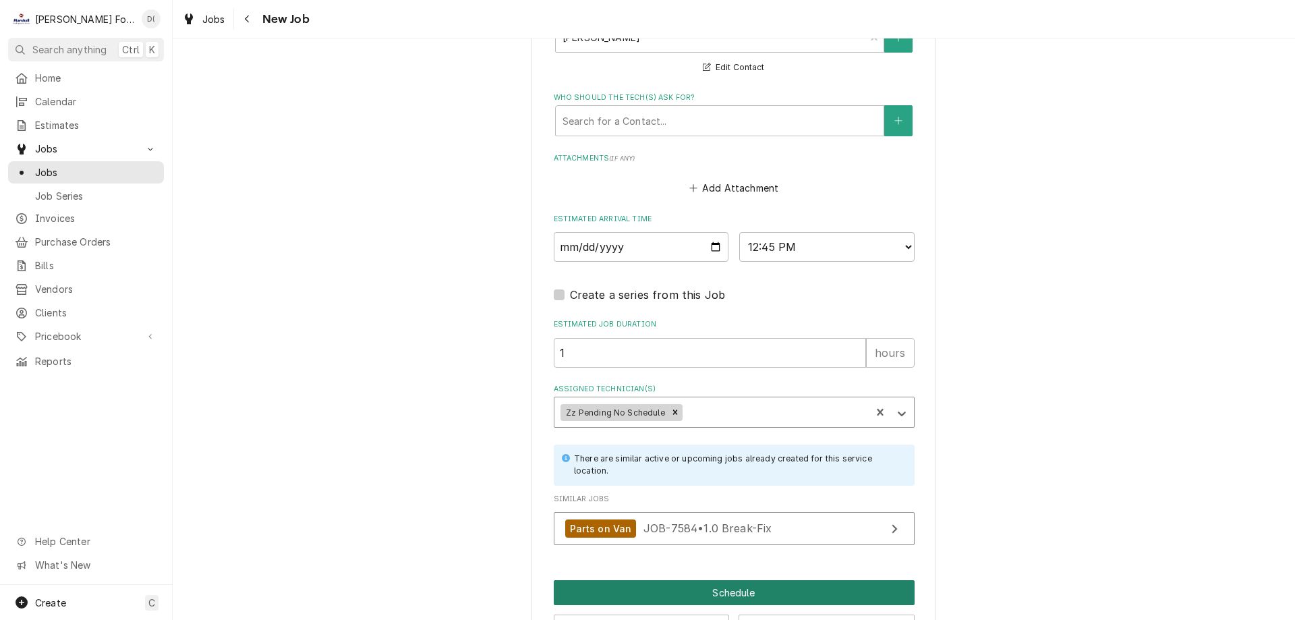
click at [711, 580] on button "Schedule" at bounding box center [734, 592] width 361 height 25
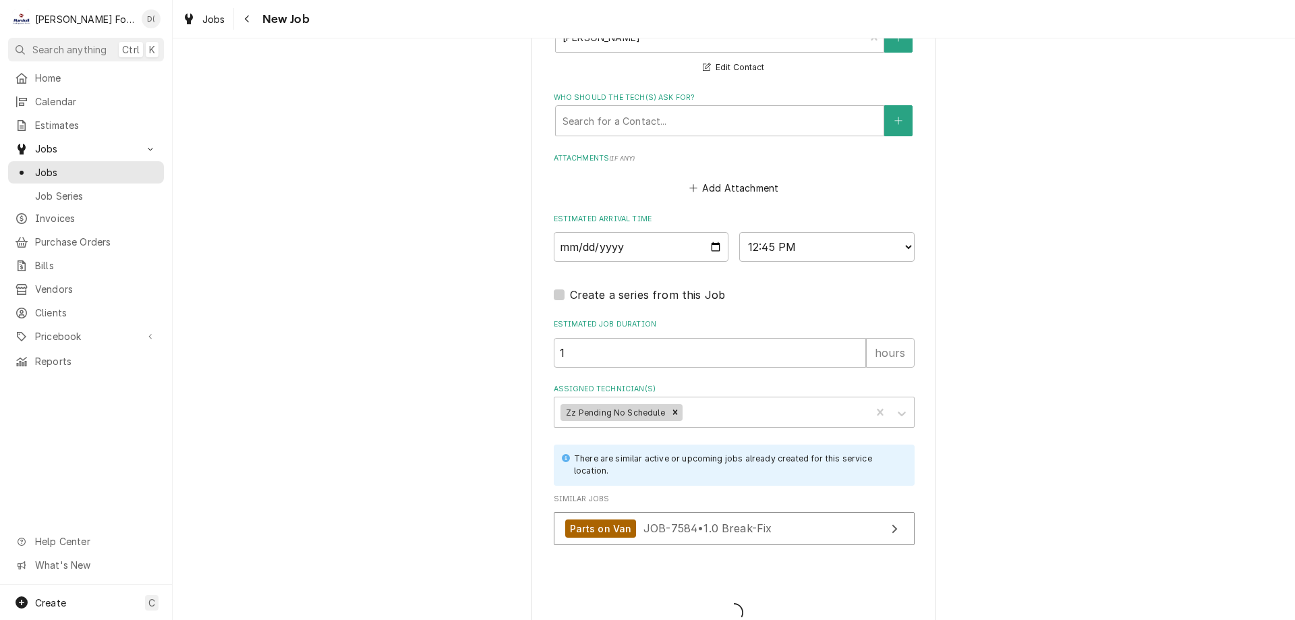
scroll to position [1516, 0]
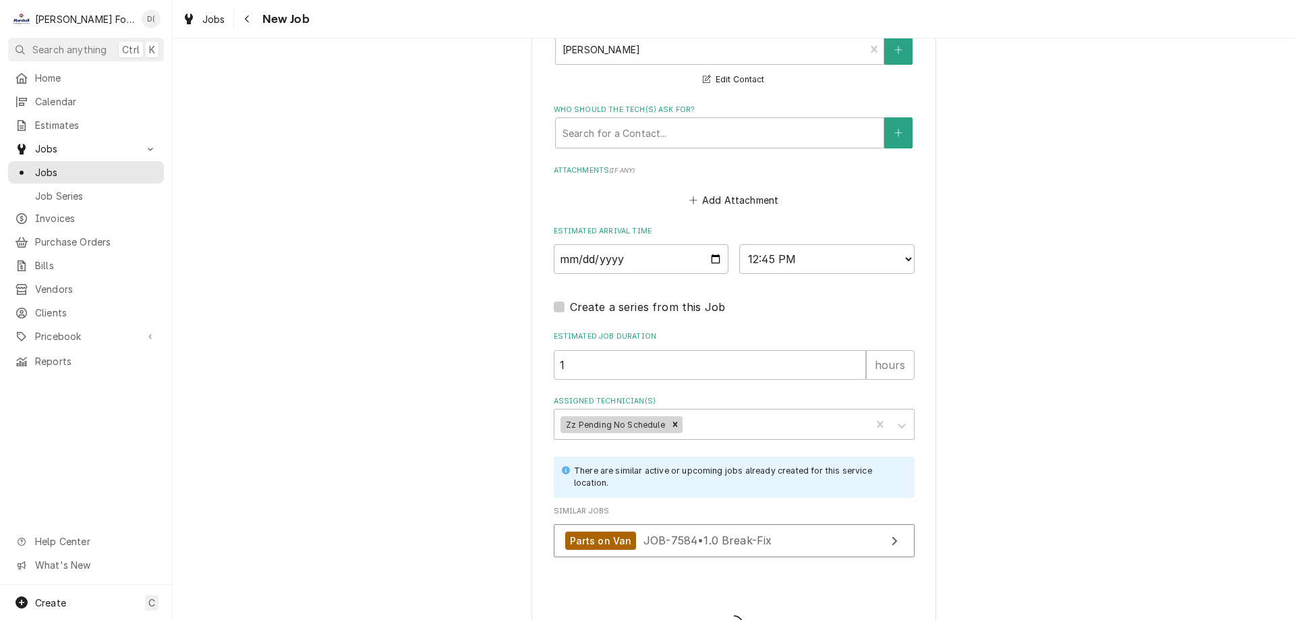
type textarea "x"
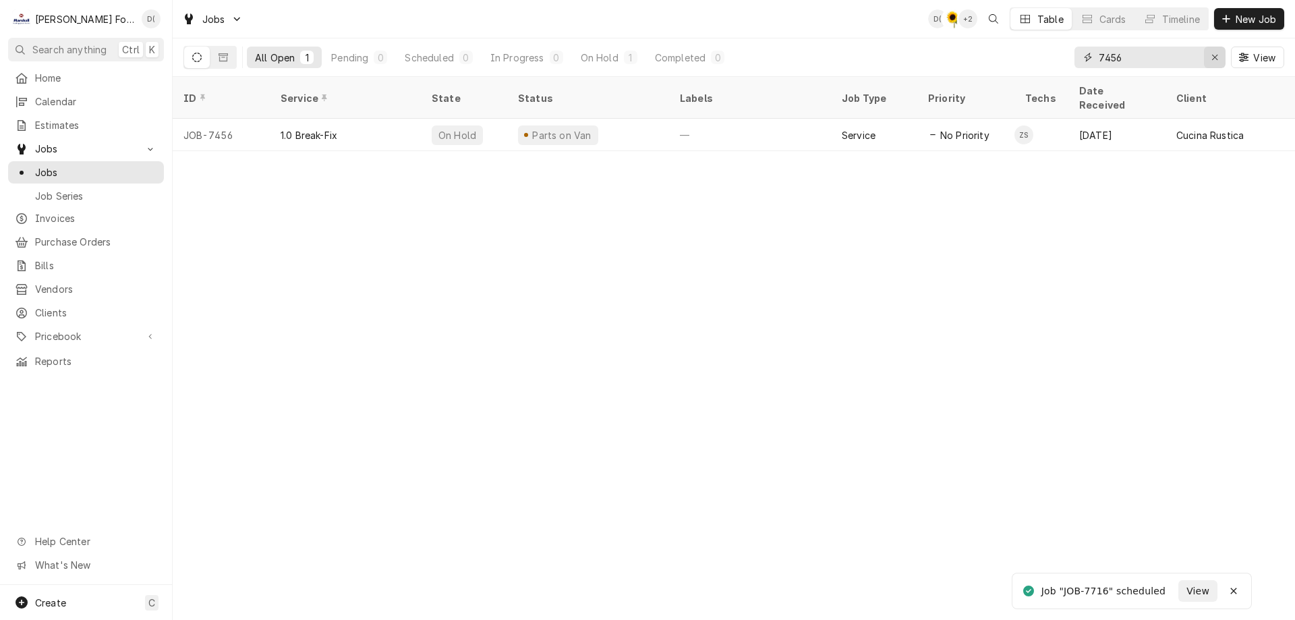
click at [1209, 59] on div "Erase input" at bounding box center [1214, 57] width 13 height 13
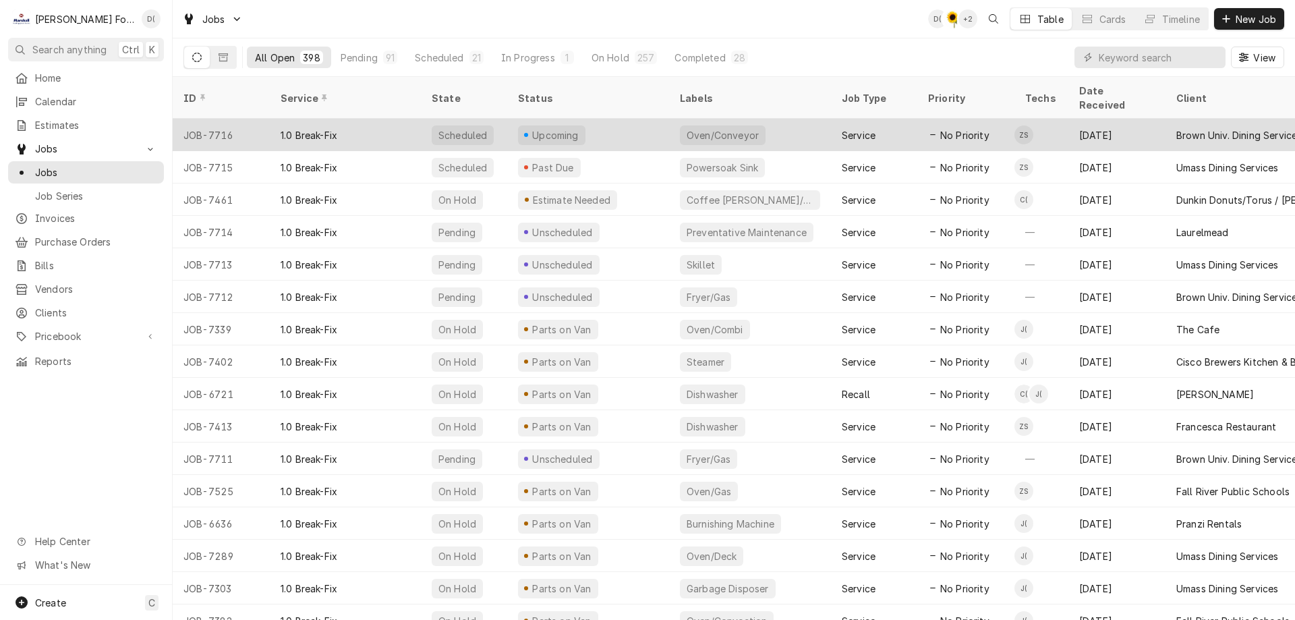
click at [633, 123] on div "Upcoming" at bounding box center [588, 135] width 162 height 32
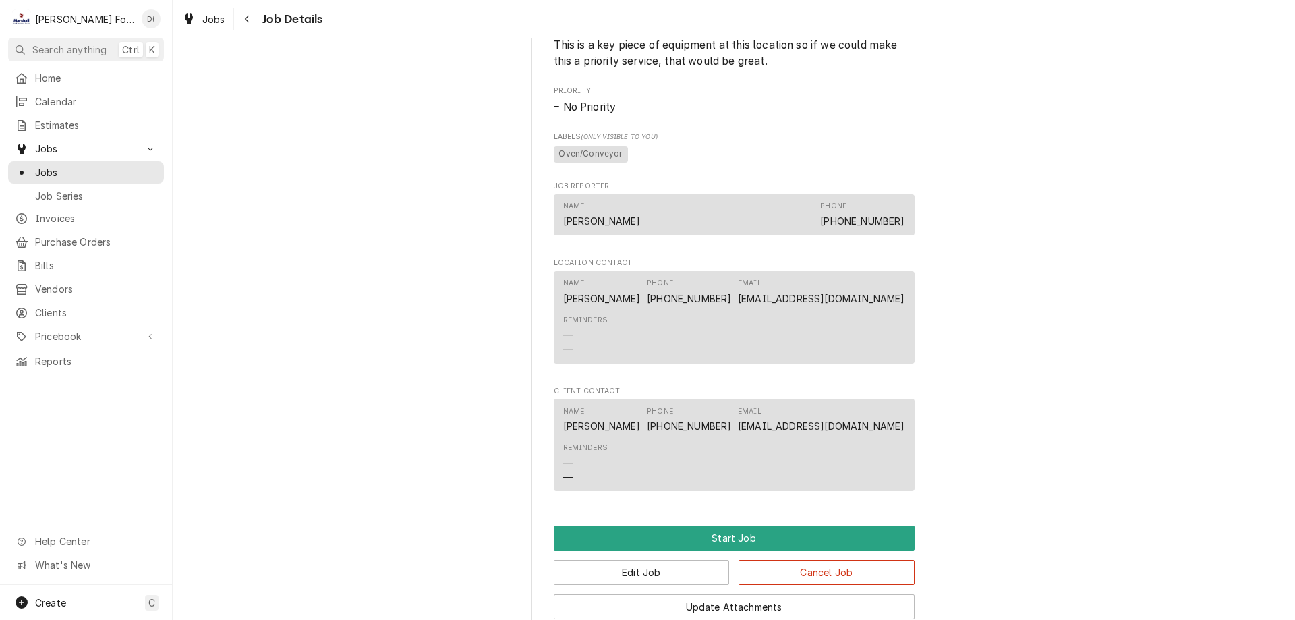
scroll to position [1281, 0]
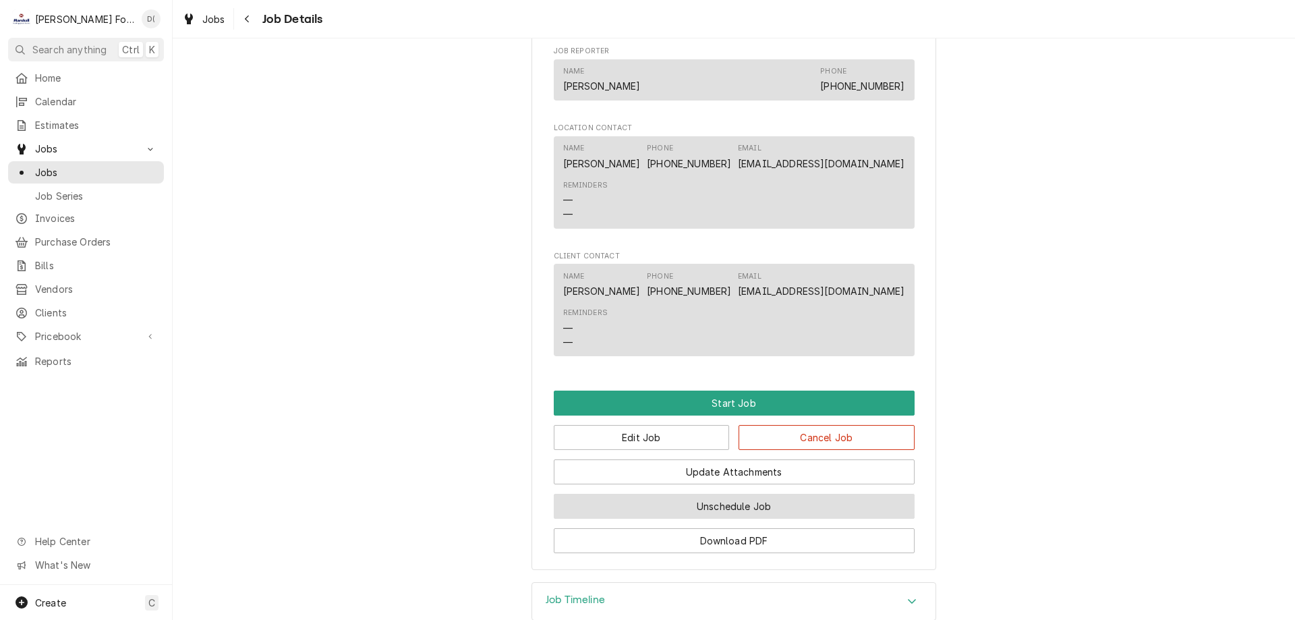
click at [670, 511] on button "Unschedule Job" at bounding box center [734, 506] width 361 height 25
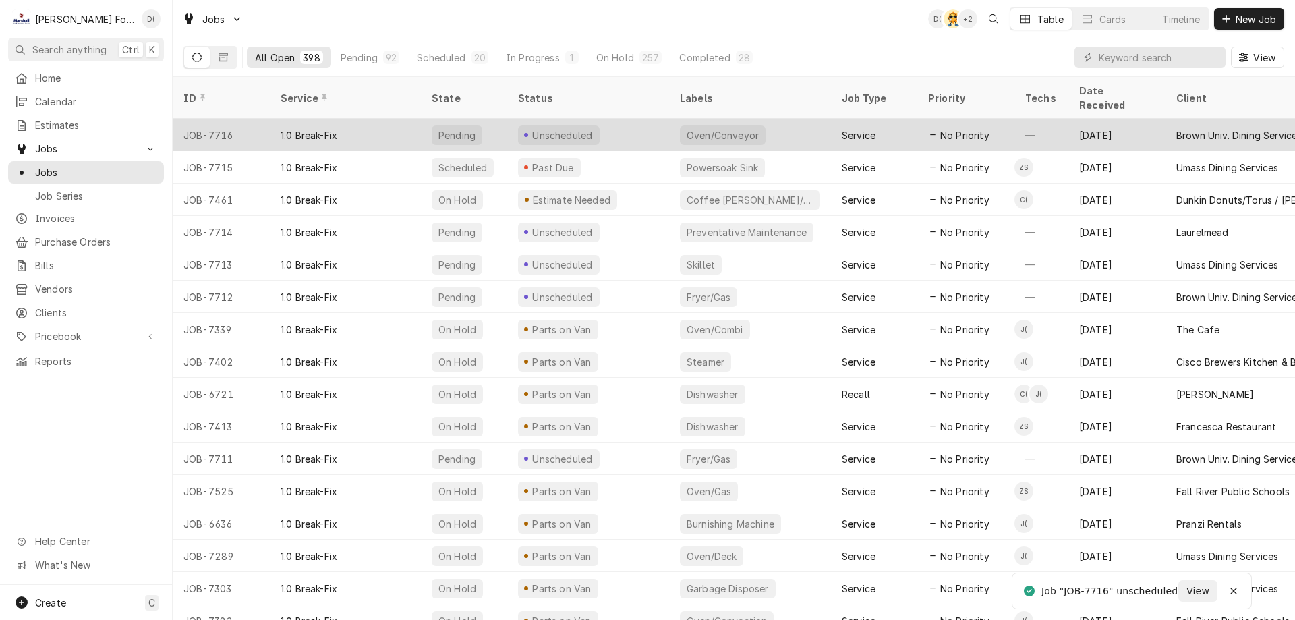
click at [634, 119] on div "Unscheduled" at bounding box center [588, 135] width 162 height 32
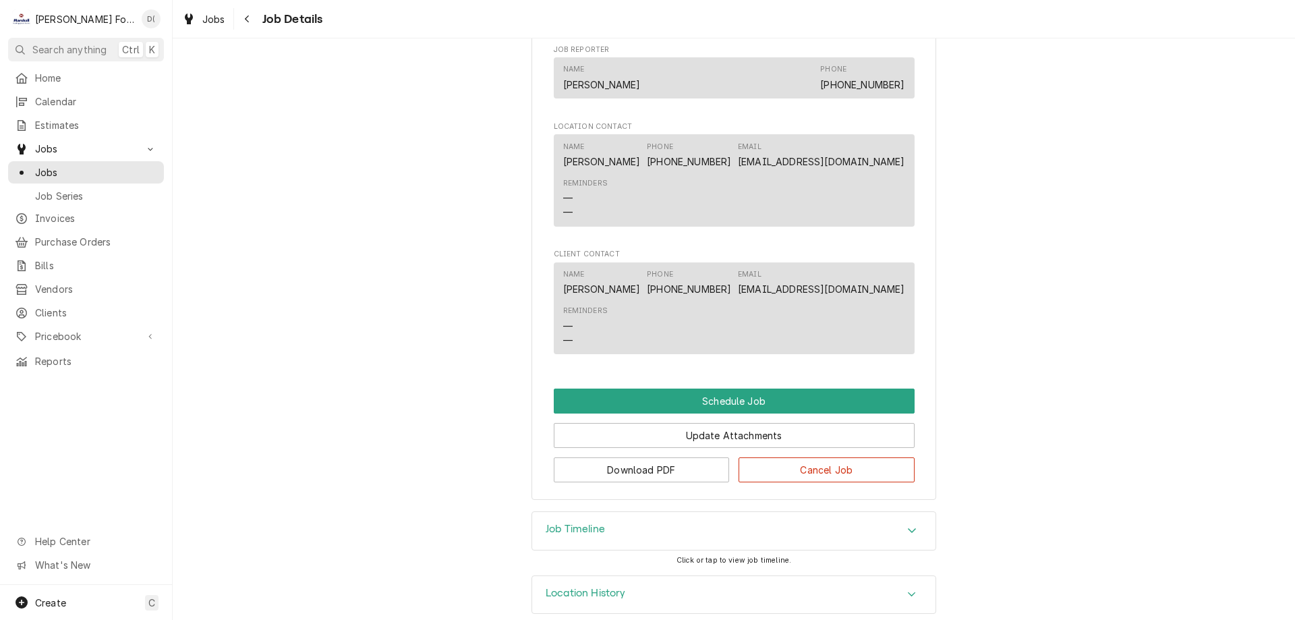
scroll to position [1165, 0]
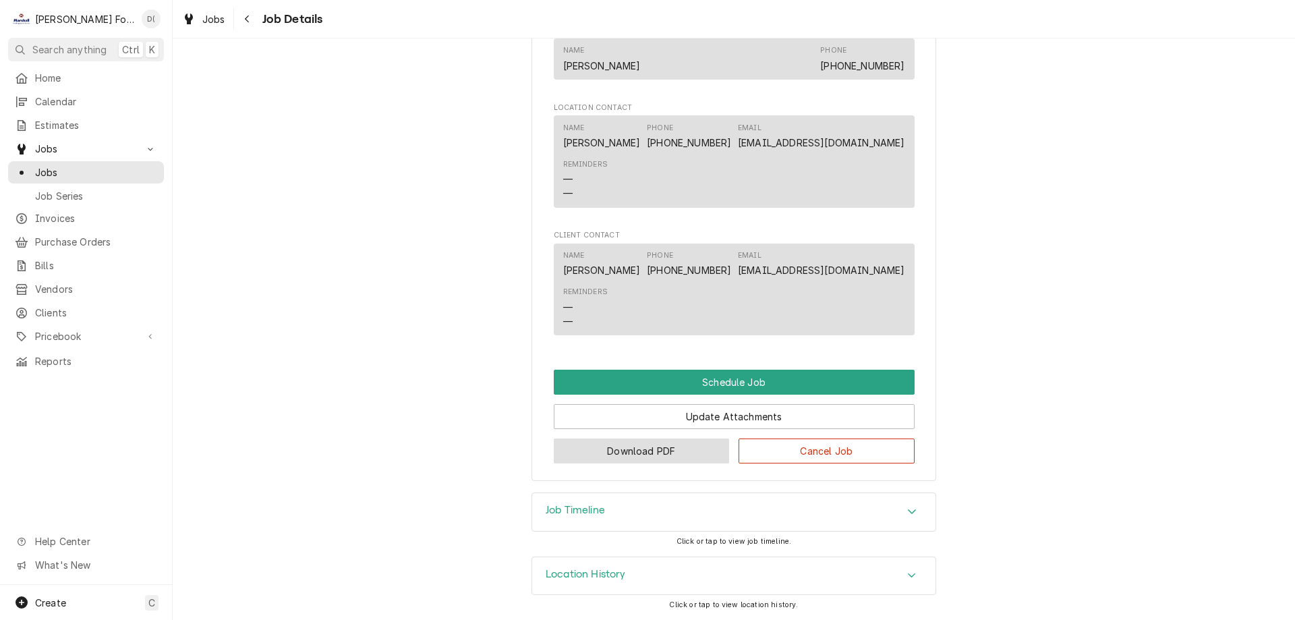
click at [635, 444] on button "Download PDF" at bounding box center [642, 450] width 176 height 25
click at [115, 173] on span "Jobs" at bounding box center [96, 172] width 122 height 14
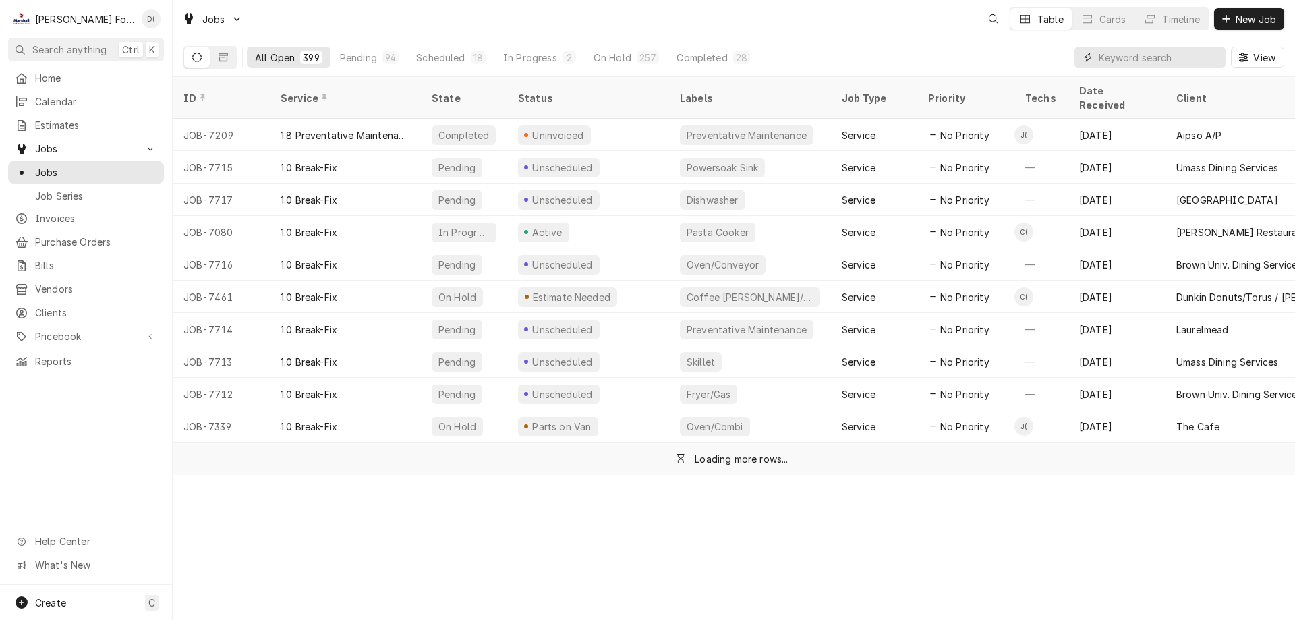
click at [1161, 59] on input "Dynamic Content Wrapper" at bounding box center [1159, 58] width 120 height 22
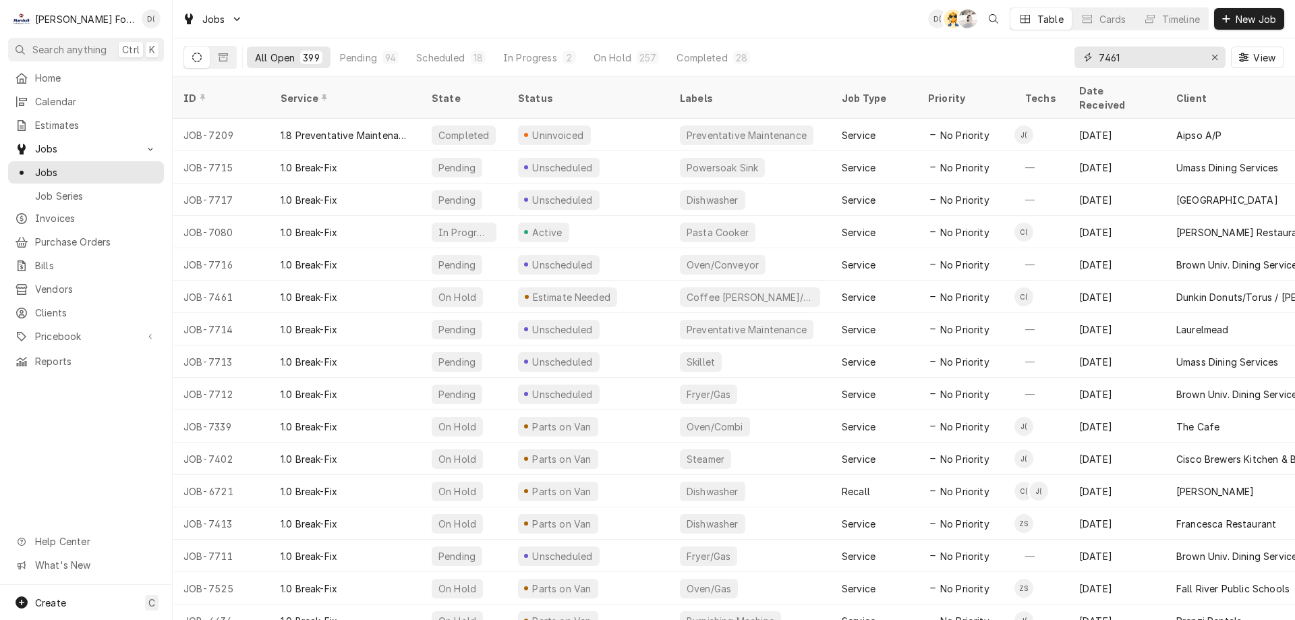
type input "7461"
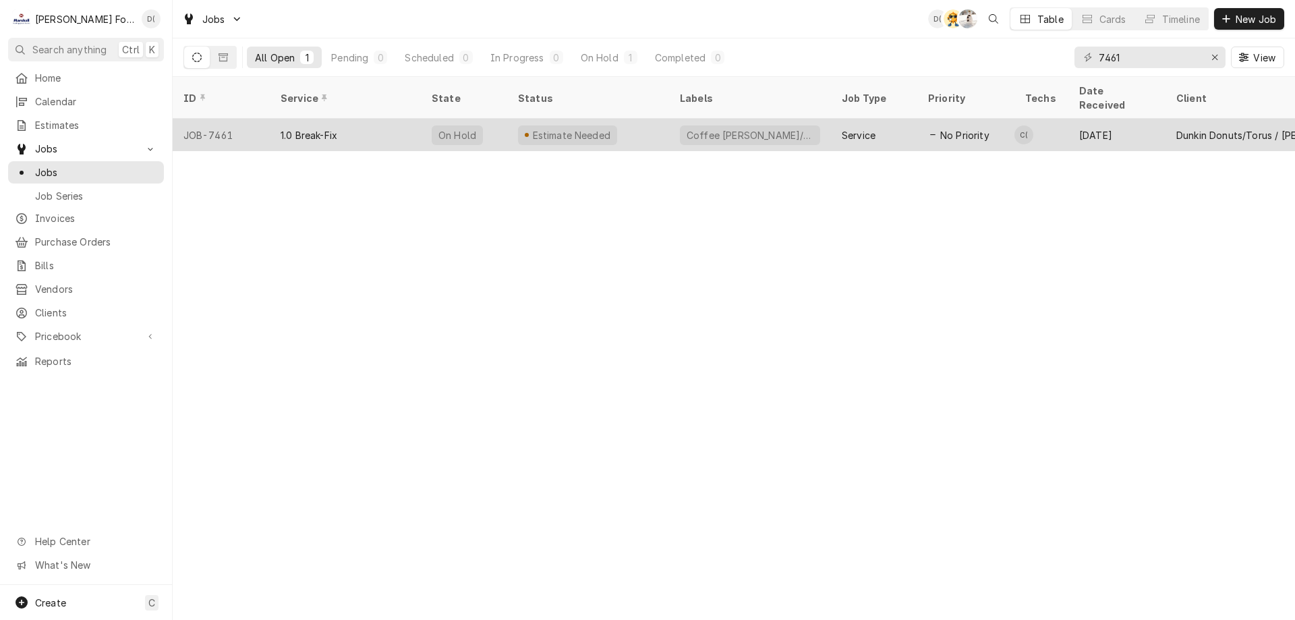
click at [376, 128] on div "1.0 Break-Fix" at bounding box center [345, 135] width 151 height 32
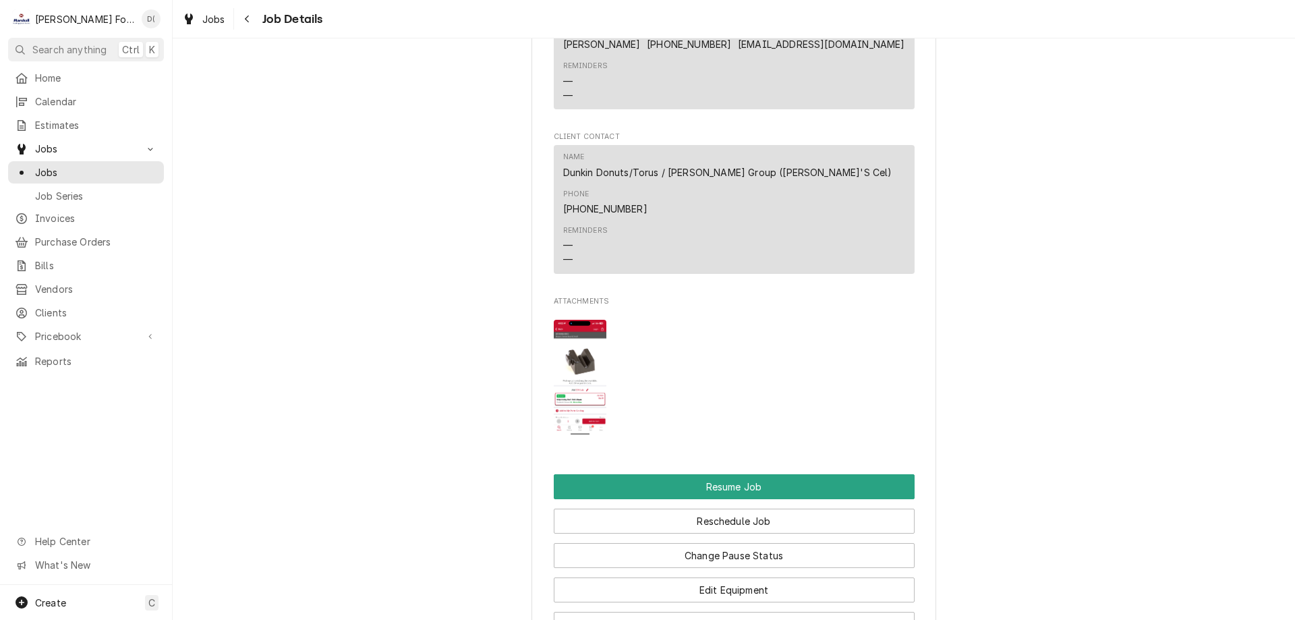
scroll to position [1551, 0]
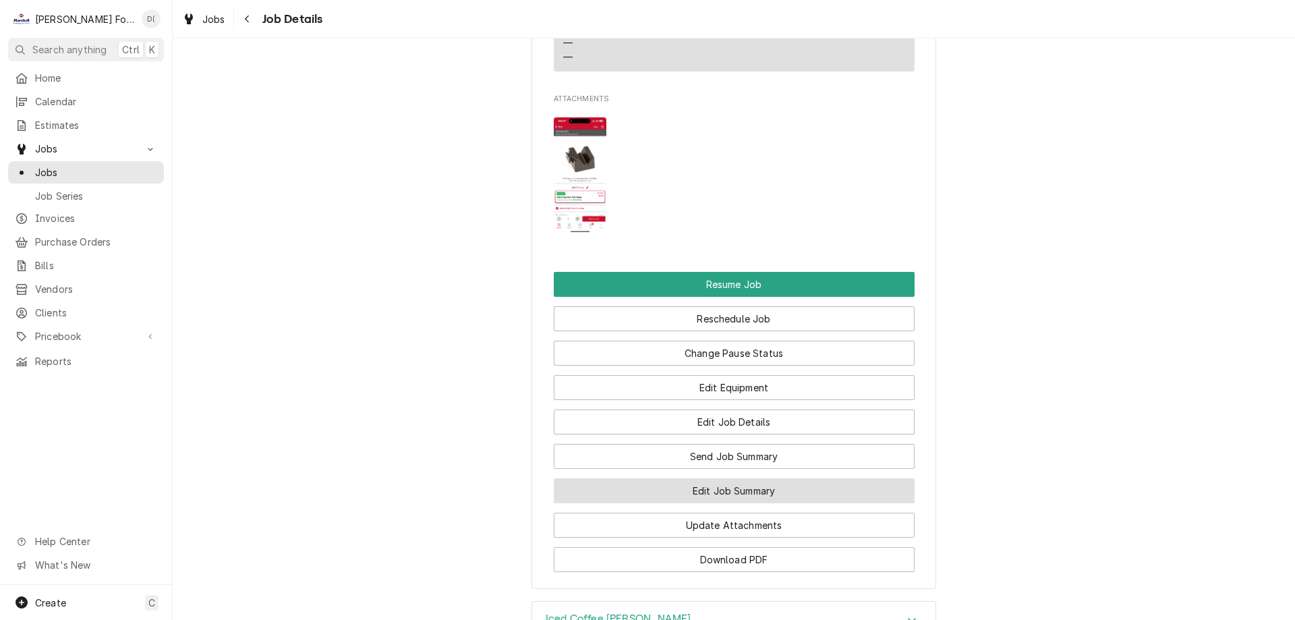
click at [709, 478] on button "Edit Job Summary" at bounding box center [734, 490] width 361 height 25
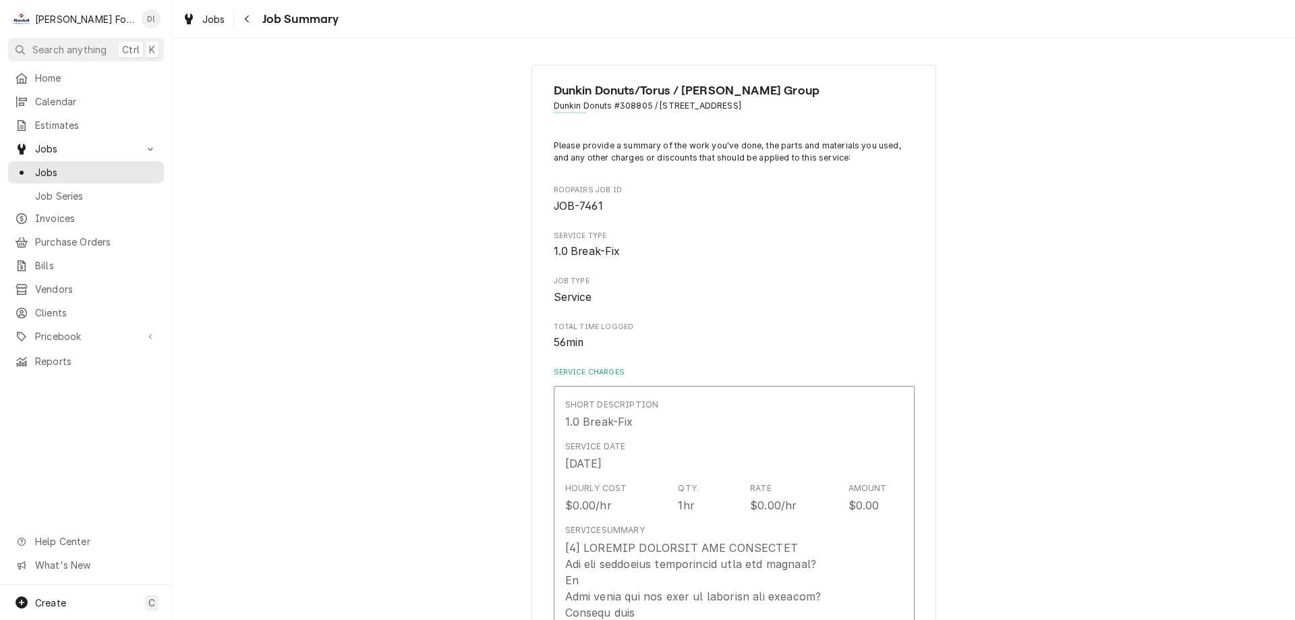
type textarea "x"
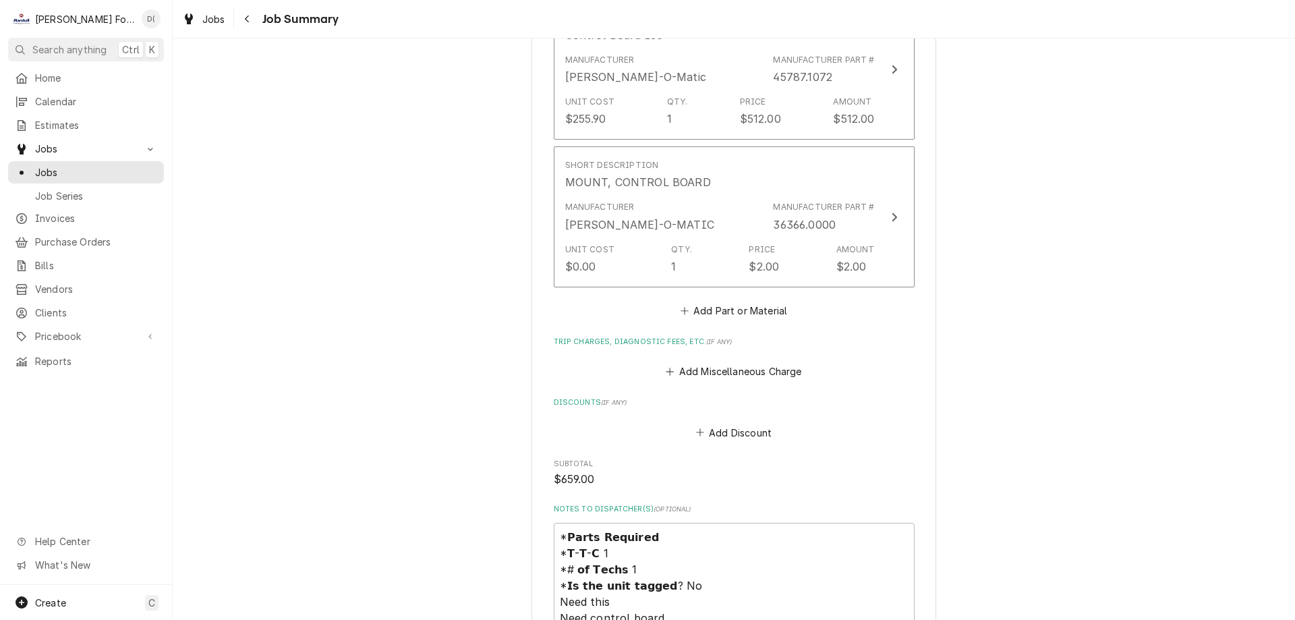
scroll to position [1686, 0]
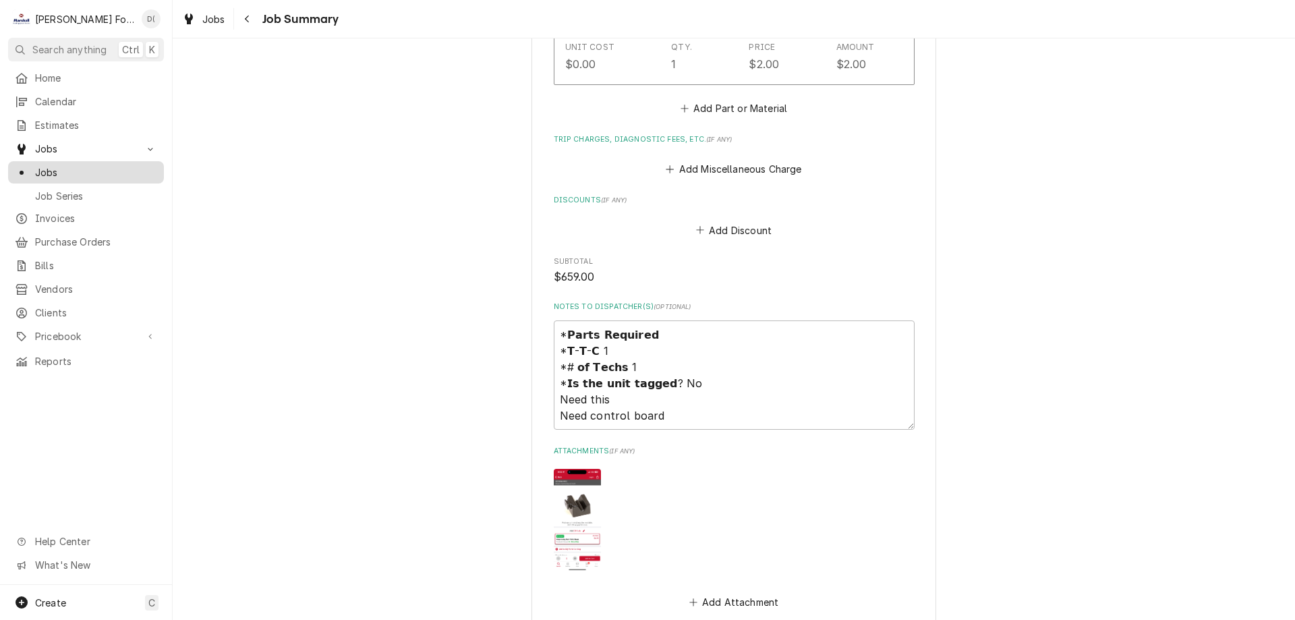
click at [76, 168] on span "Jobs" at bounding box center [96, 172] width 122 height 14
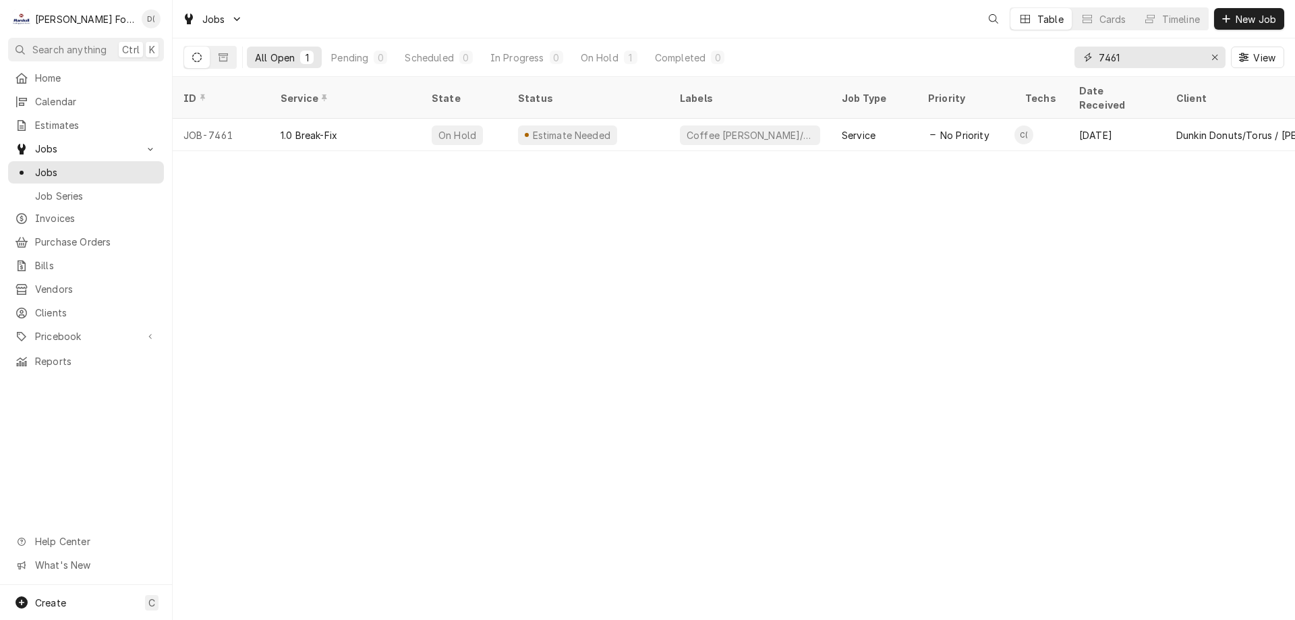
click at [1137, 63] on input "7461" at bounding box center [1149, 58] width 101 height 22
type input "7"
type input "6"
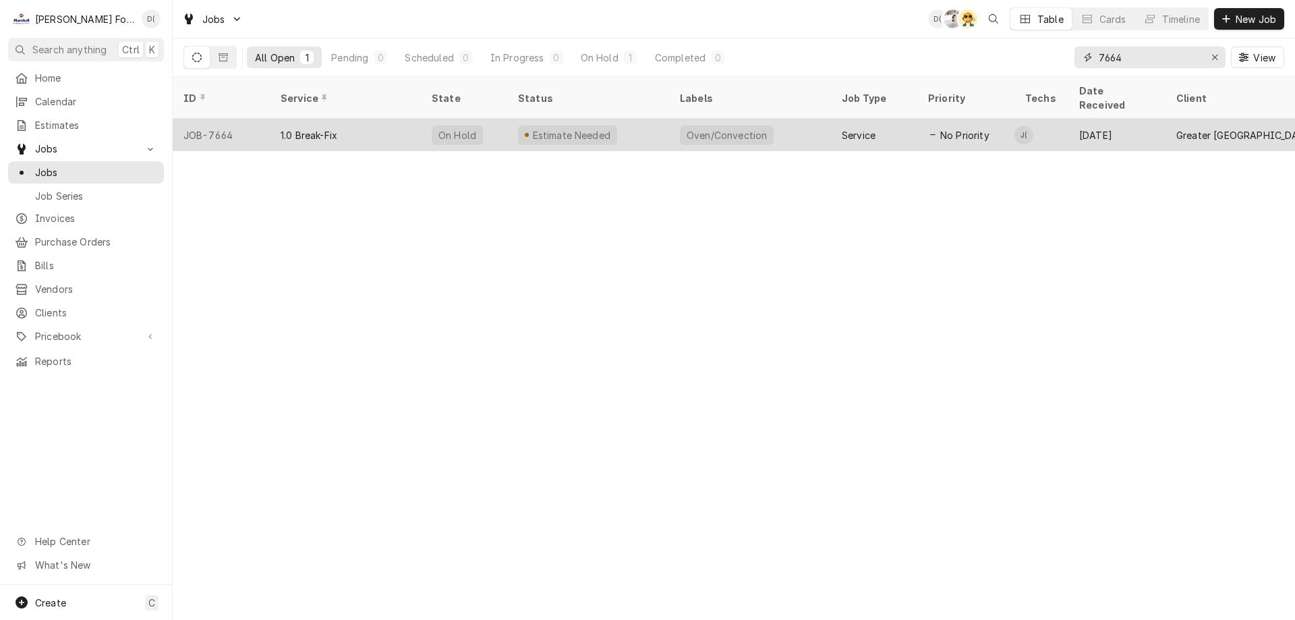
type input "7664"
click at [633, 119] on div "Estimate Needed" at bounding box center [588, 135] width 162 height 32
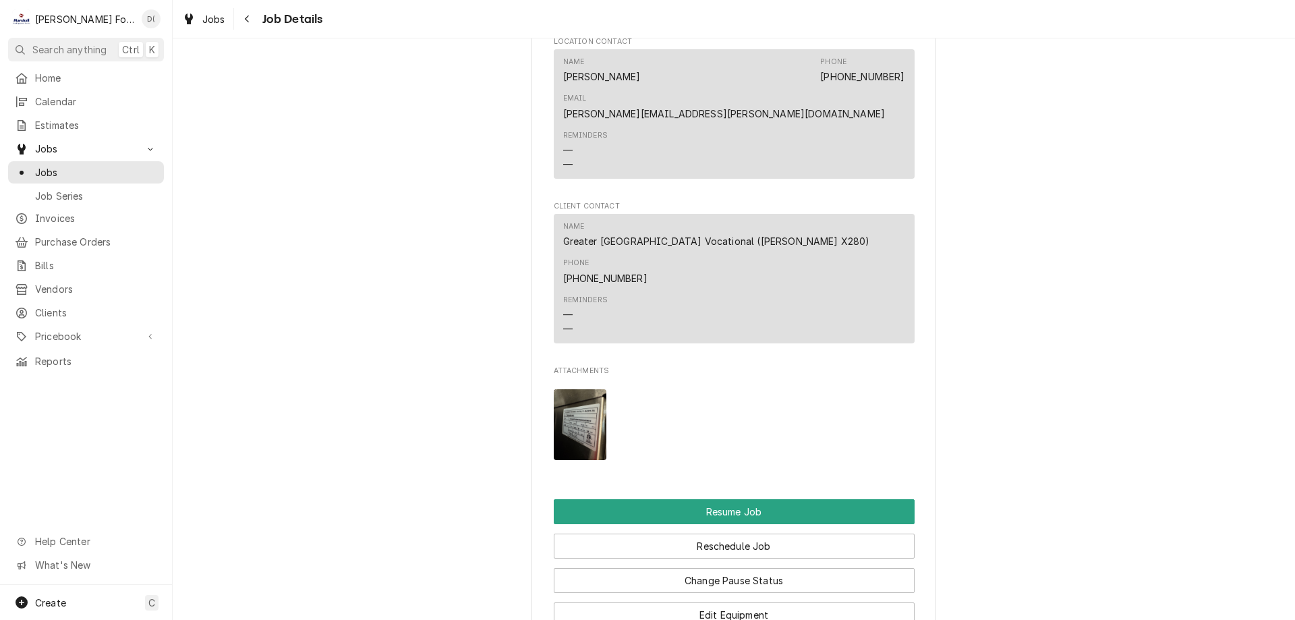
scroll to position [1349, 0]
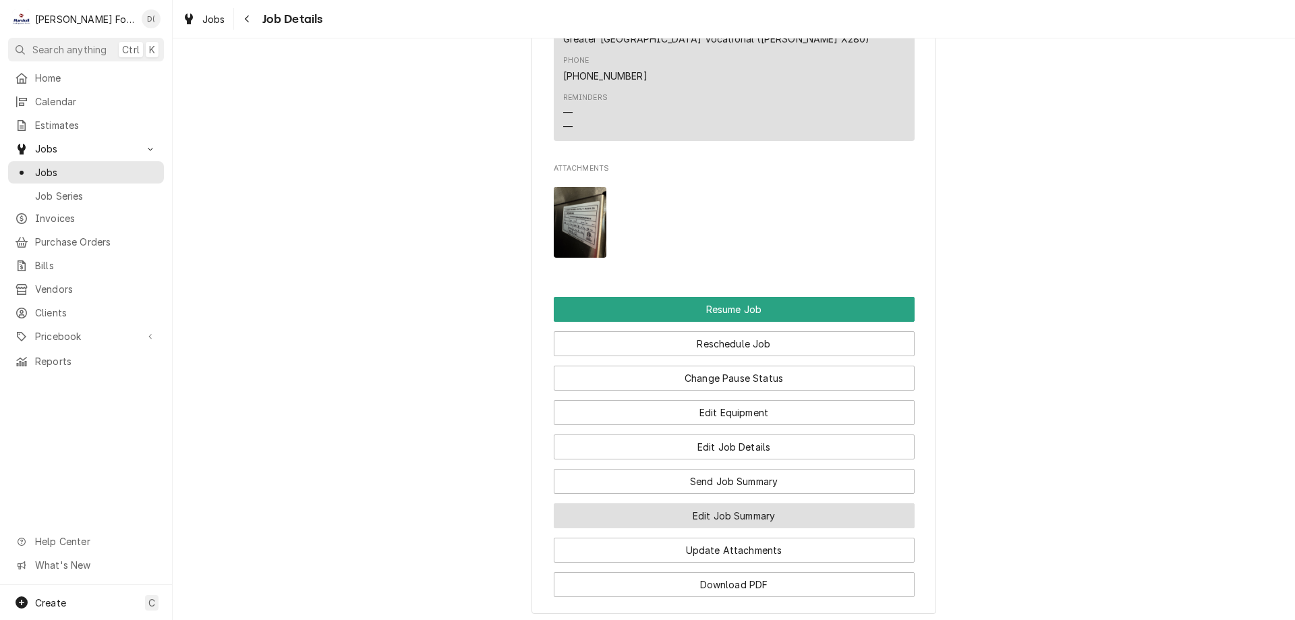
click at [686, 503] on button "Edit Job Summary" at bounding box center [734, 515] width 361 height 25
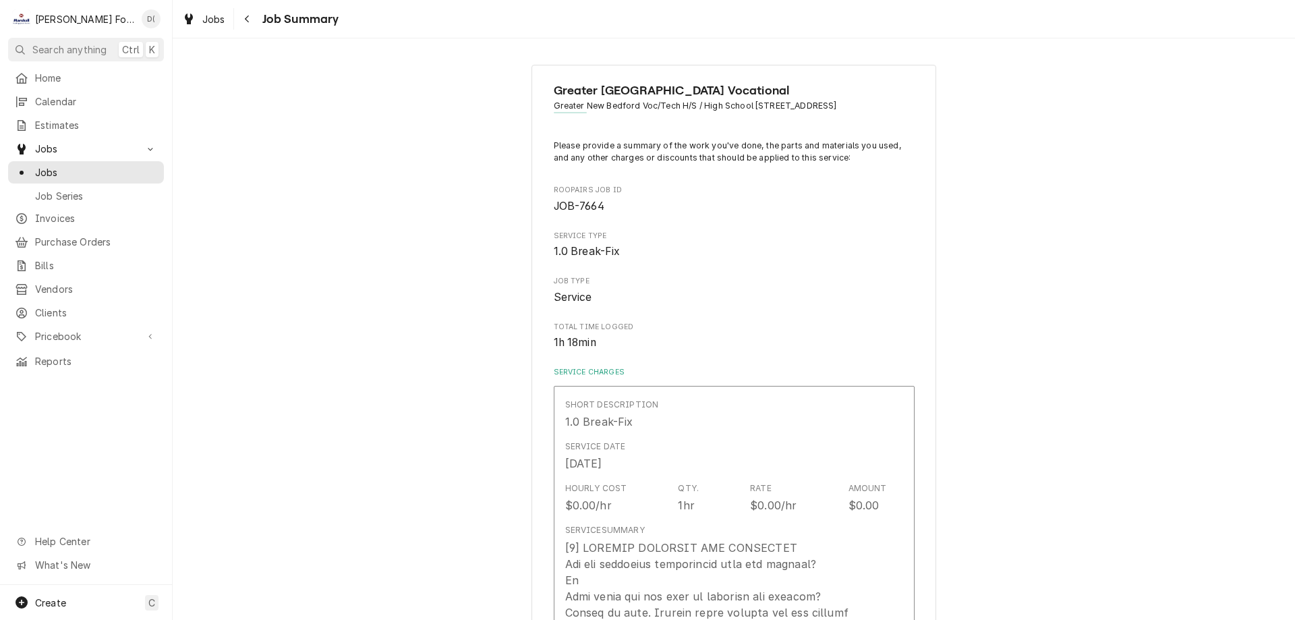
type textarea "x"
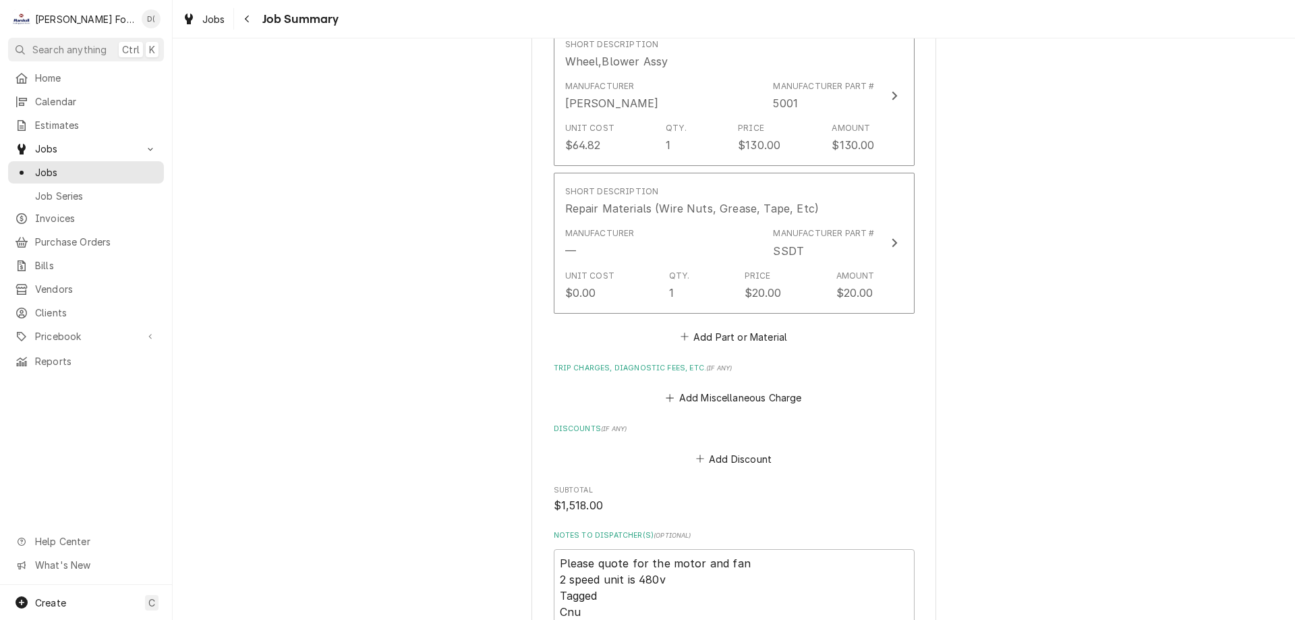
scroll to position [1349, 0]
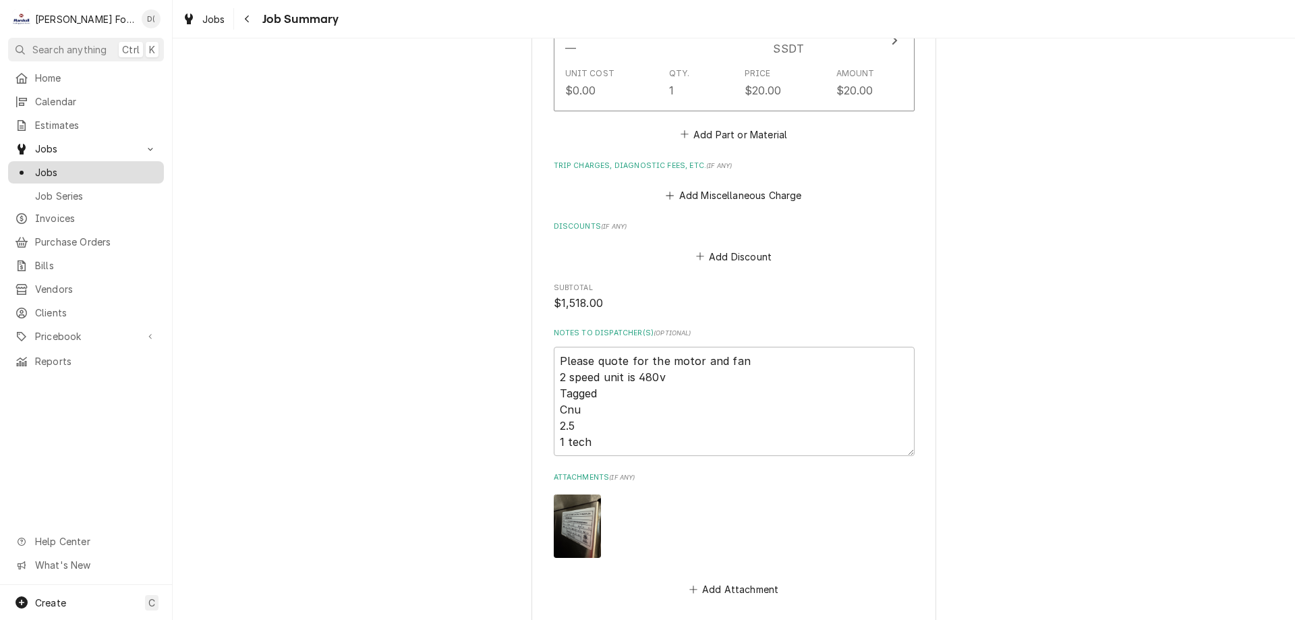
click at [105, 169] on span "Jobs" at bounding box center [96, 172] width 122 height 14
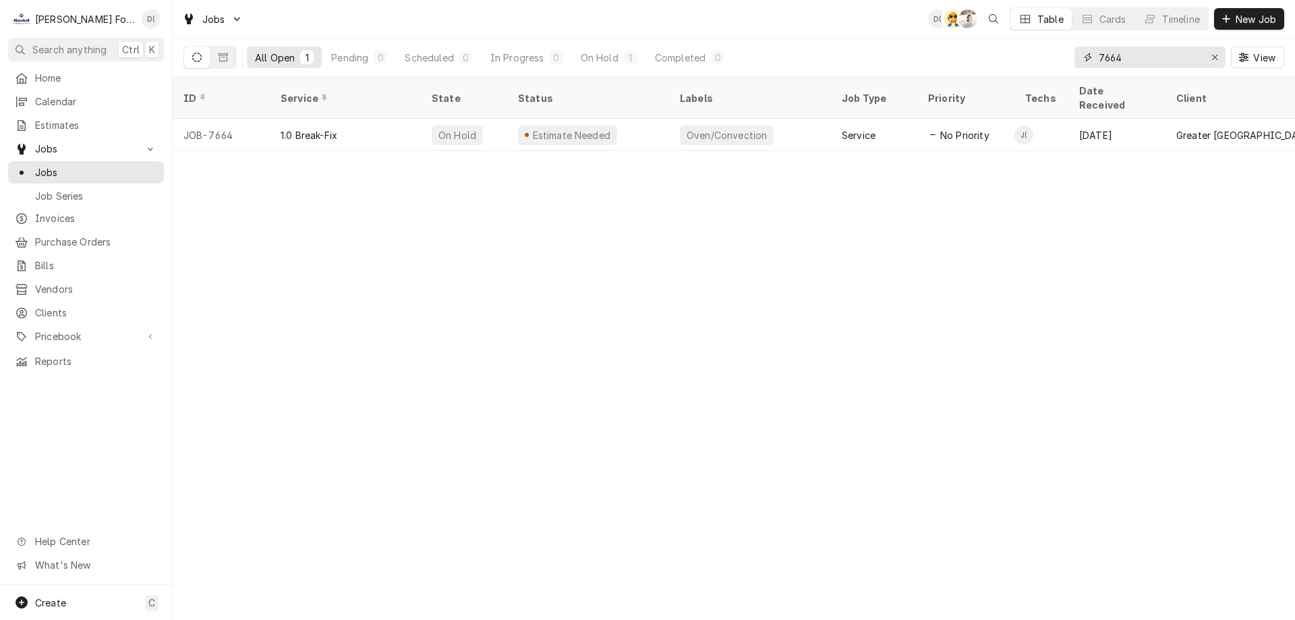
click at [1148, 58] on input "7664" at bounding box center [1149, 58] width 101 height 22
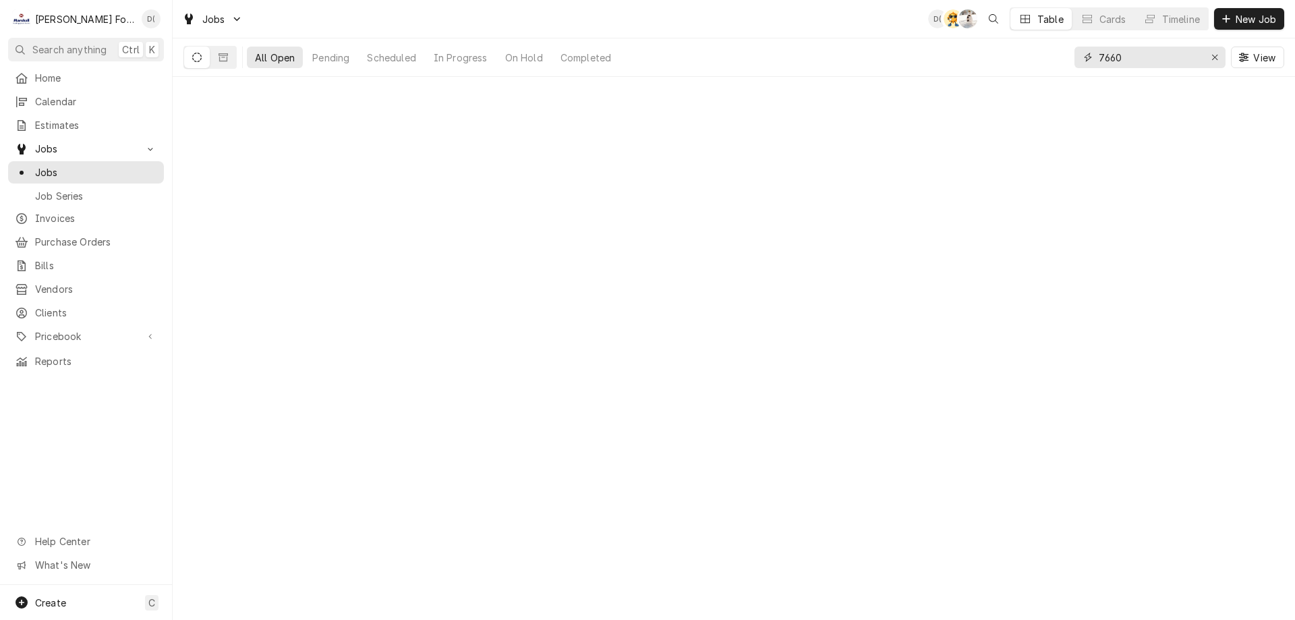
type input "7660"
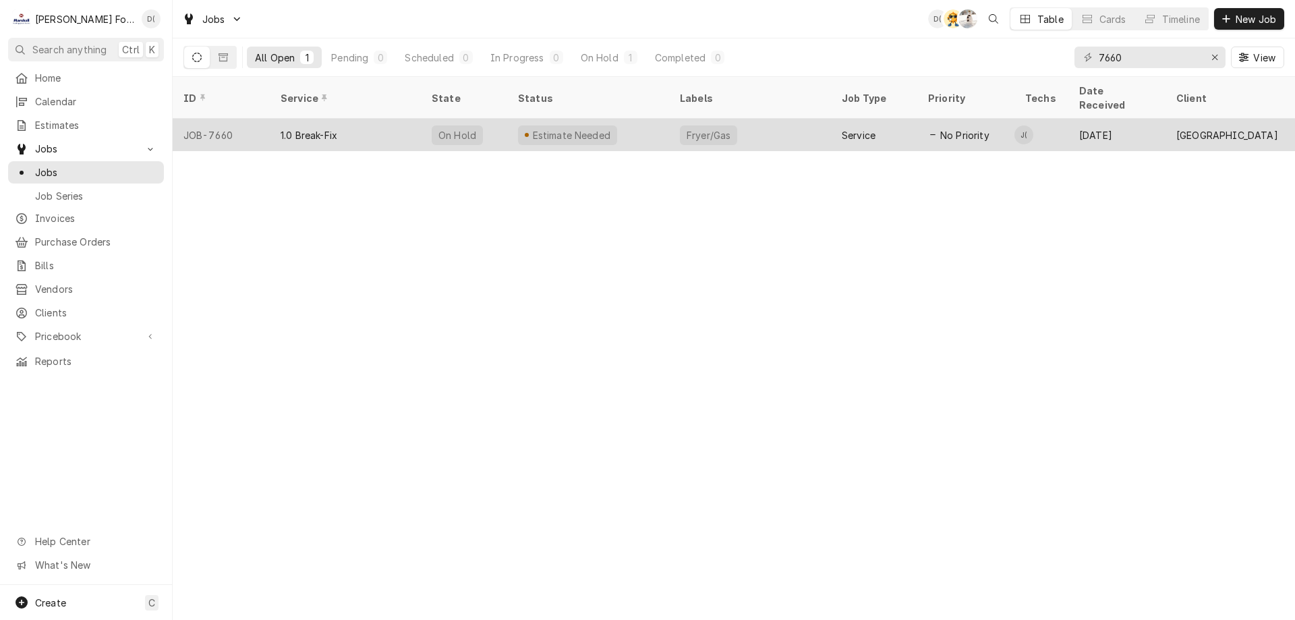
click at [639, 127] on div "Estimate Needed" at bounding box center [588, 135] width 162 height 32
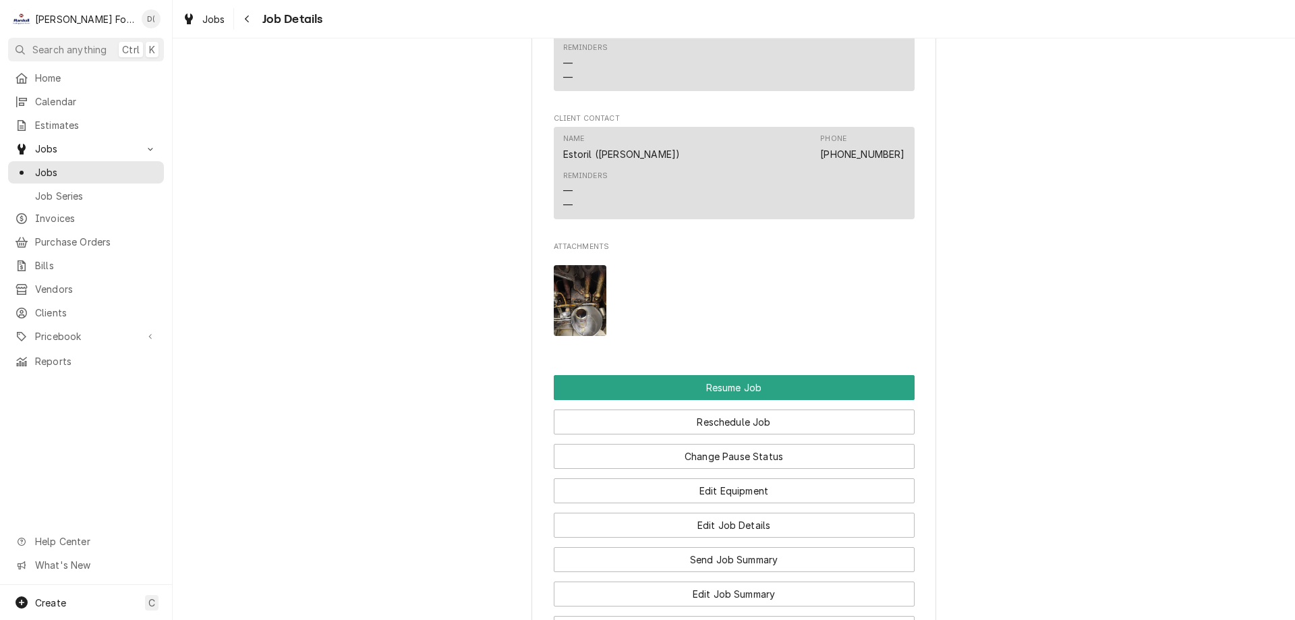
scroll to position [1551, 0]
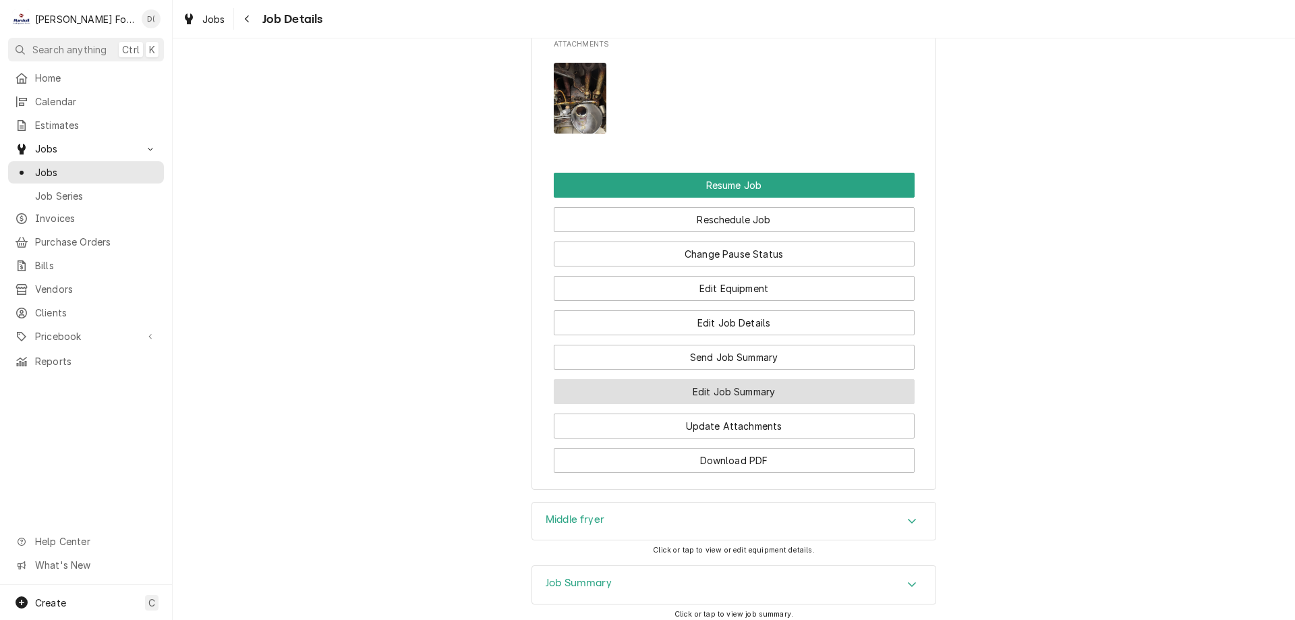
click at [722, 404] on button "Edit Job Summary" at bounding box center [734, 391] width 361 height 25
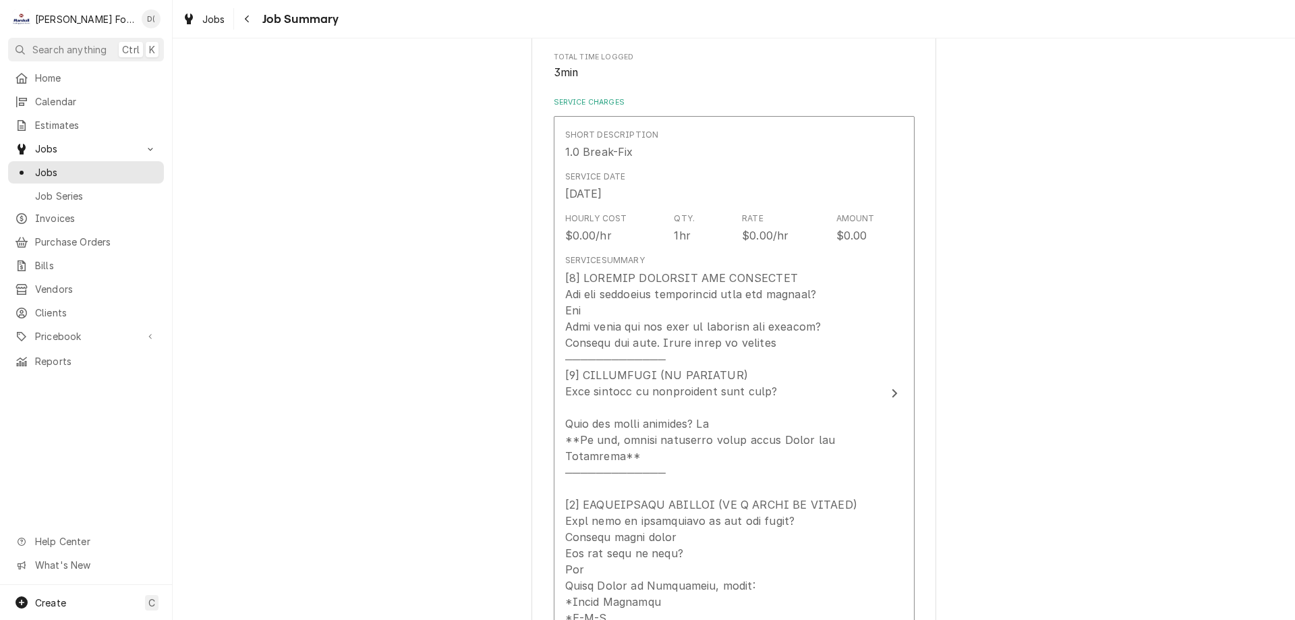
scroll to position [337, 0]
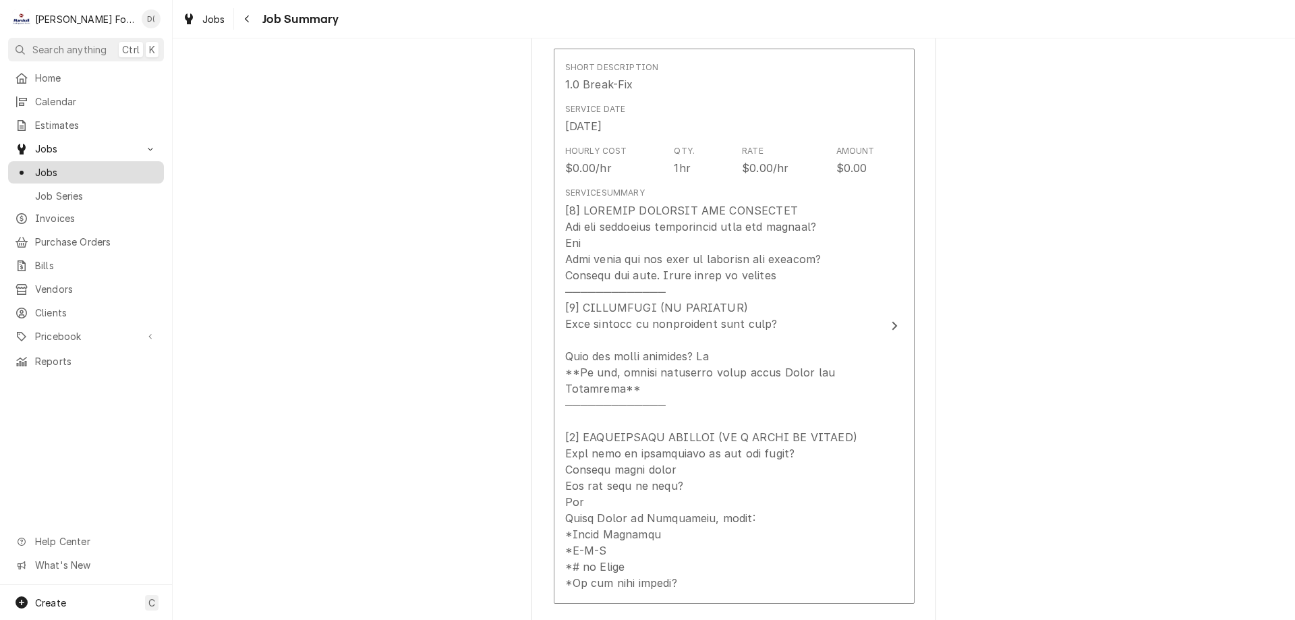
click at [112, 177] on link "Jobs" at bounding box center [86, 172] width 156 height 22
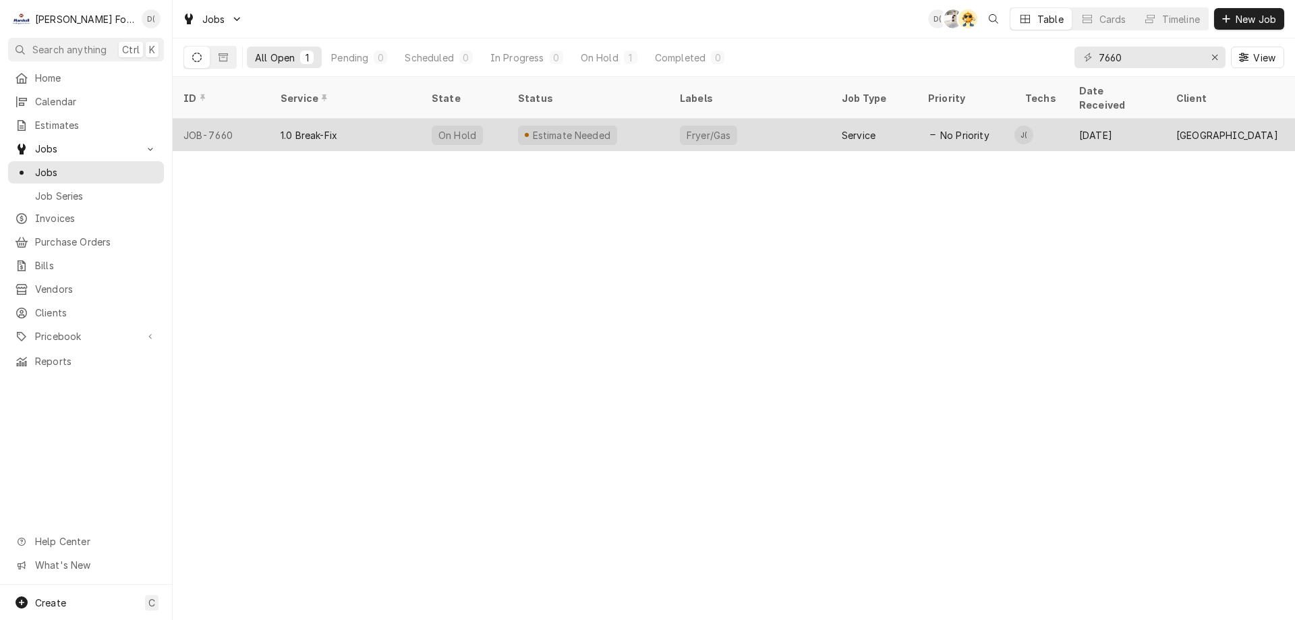
click at [405, 119] on div "1.0 Break-Fix" at bounding box center [345, 135] width 151 height 32
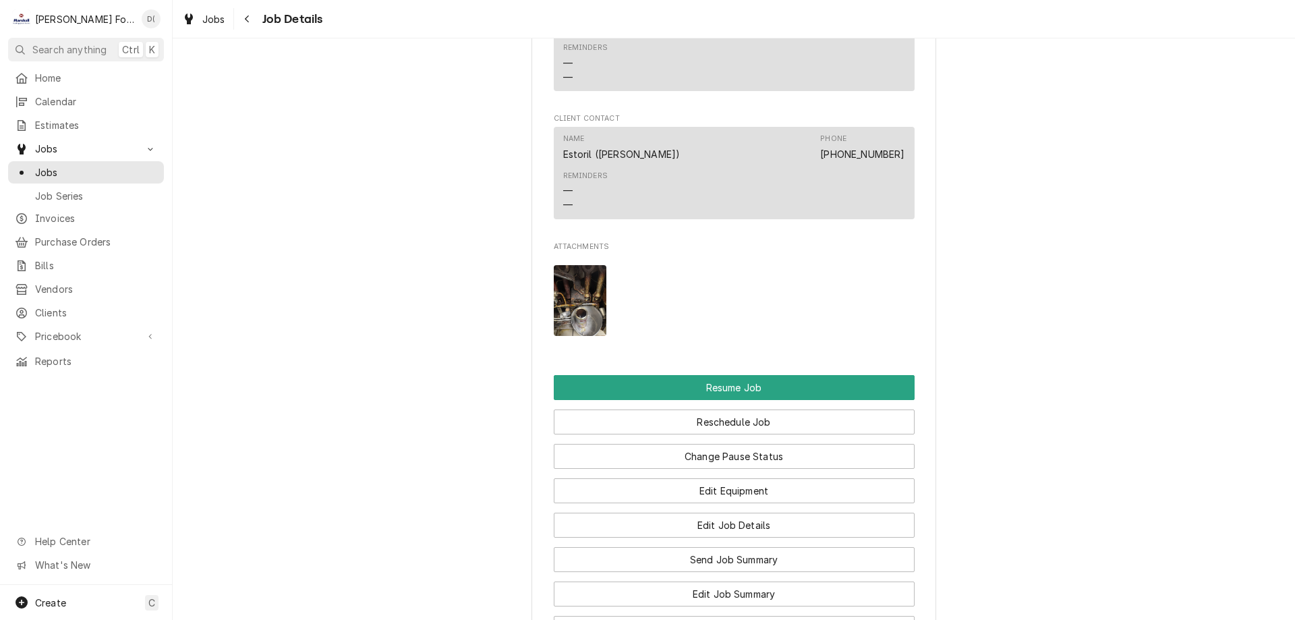
scroll to position [1551, 0]
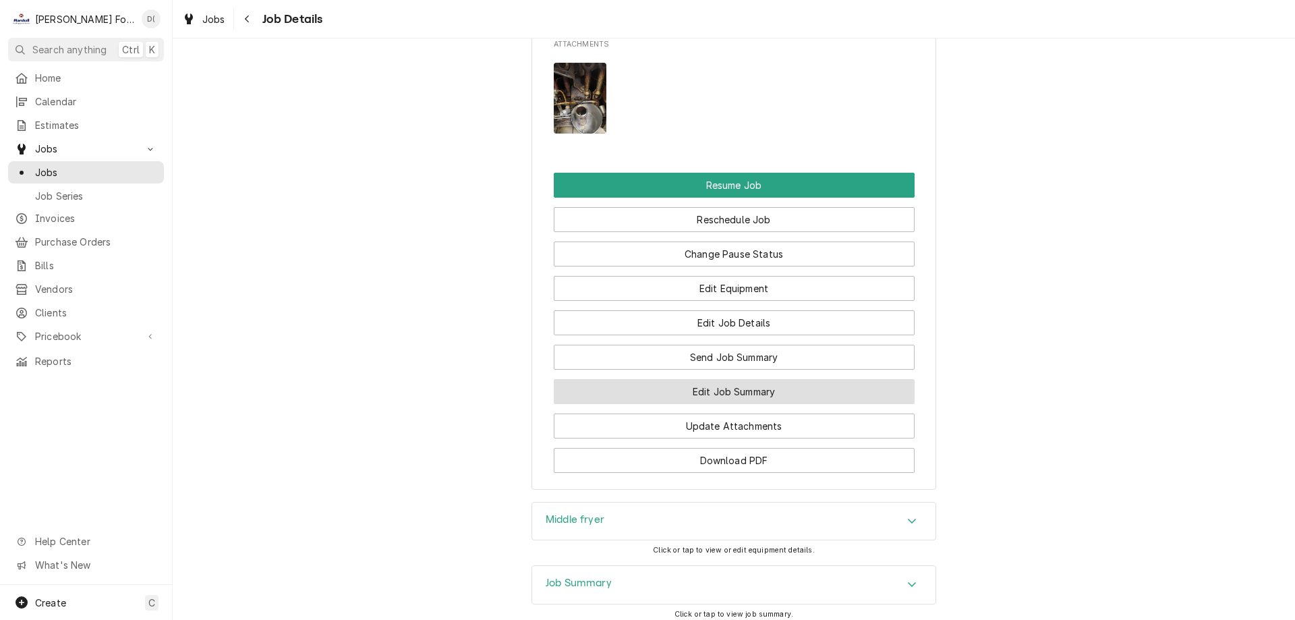
click at [714, 401] on button "Edit Job Summary" at bounding box center [734, 391] width 361 height 25
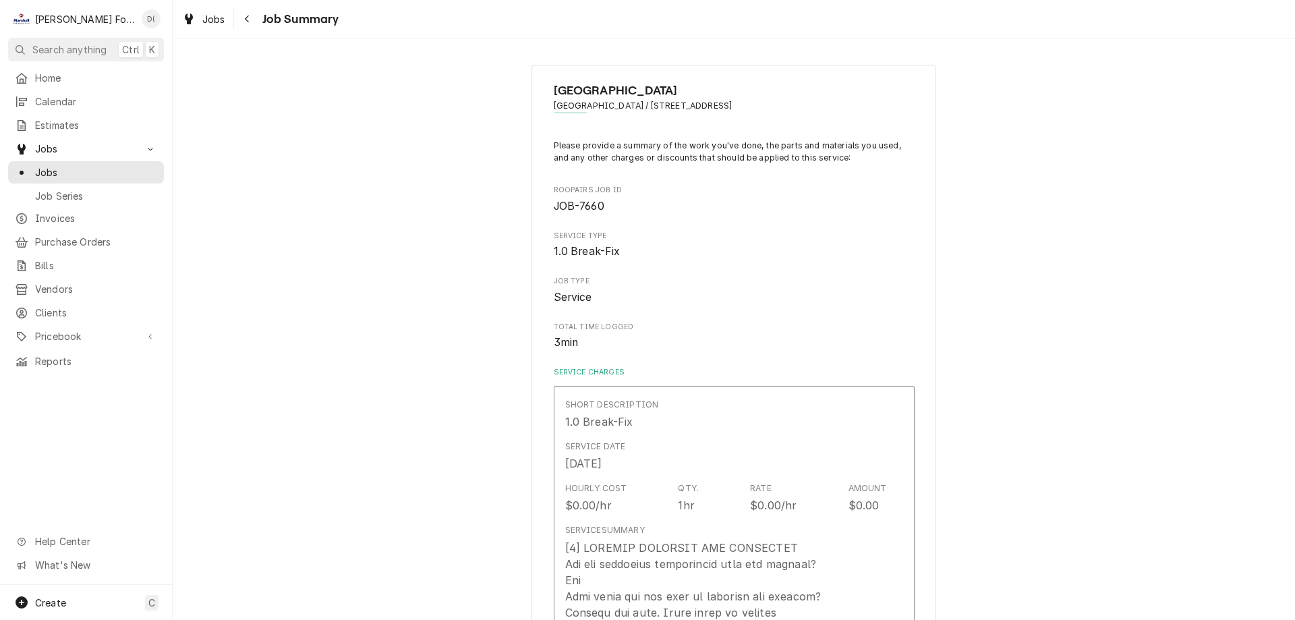
type textarea "x"
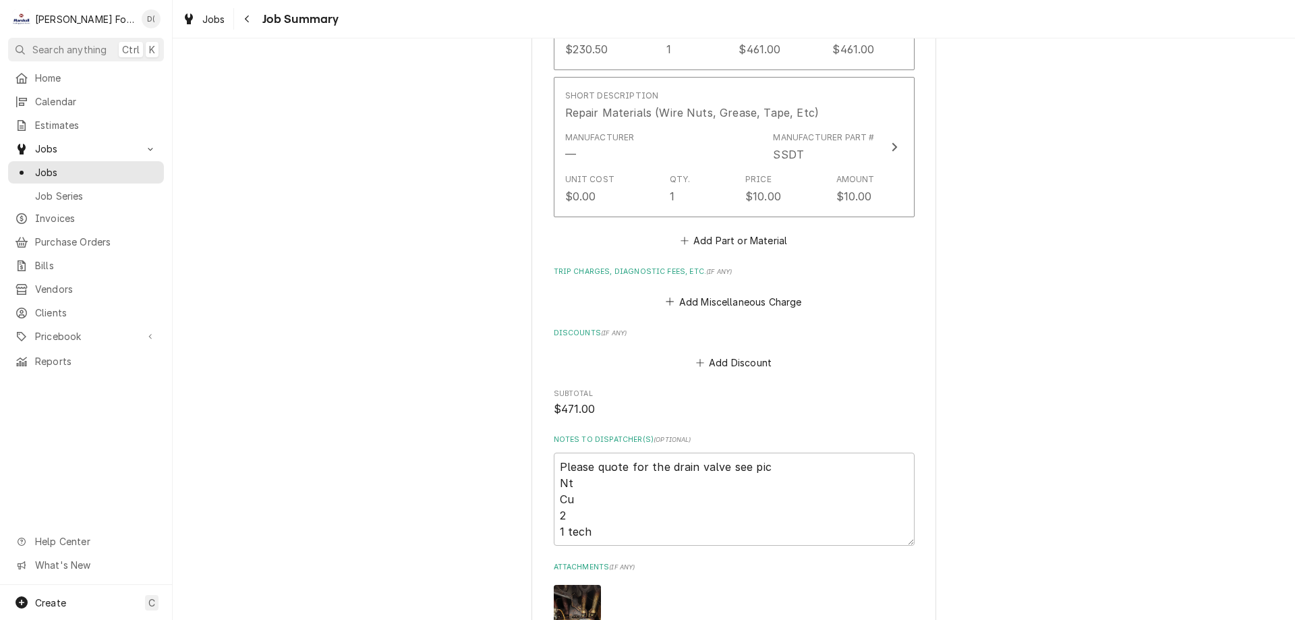
scroll to position [1214, 0]
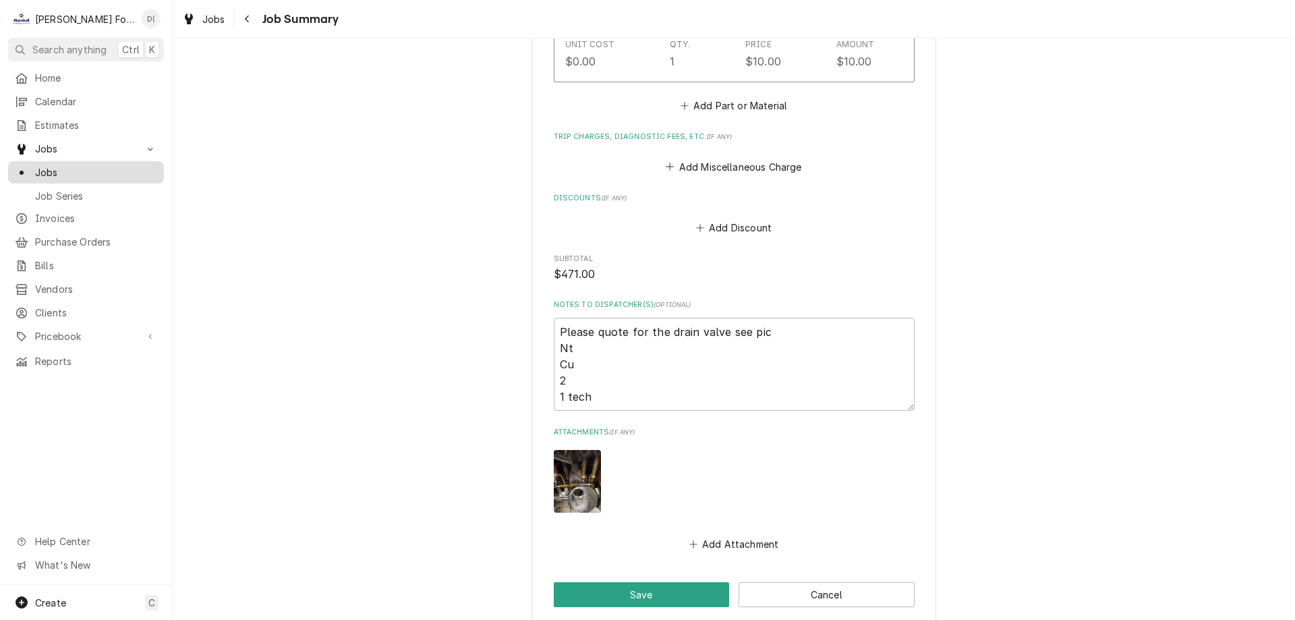
click at [70, 175] on link "Jobs" at bounding box center [86, 172] width 156 height 22
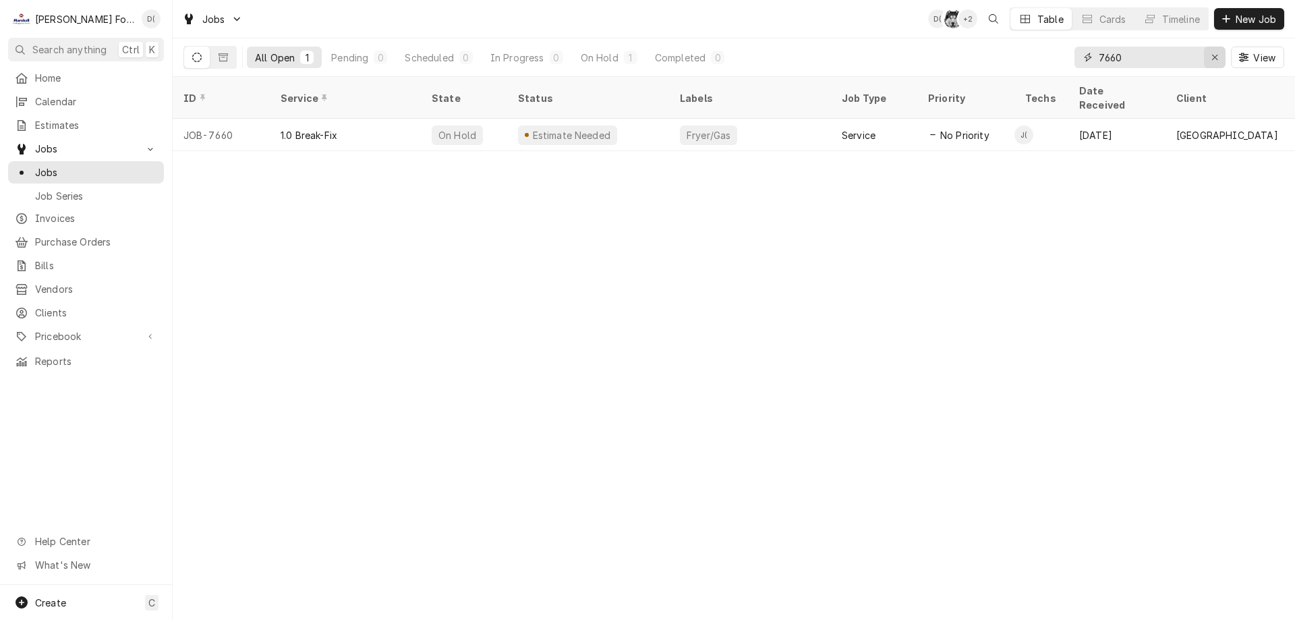
click at [1208, 59] on div "Erase input" at bounding box center [1214, 57] width 13 height 13
click at [1175, 62] on input "Dynamic Content Wrapper" at bounding box center [1162, 58] width 127 height 22
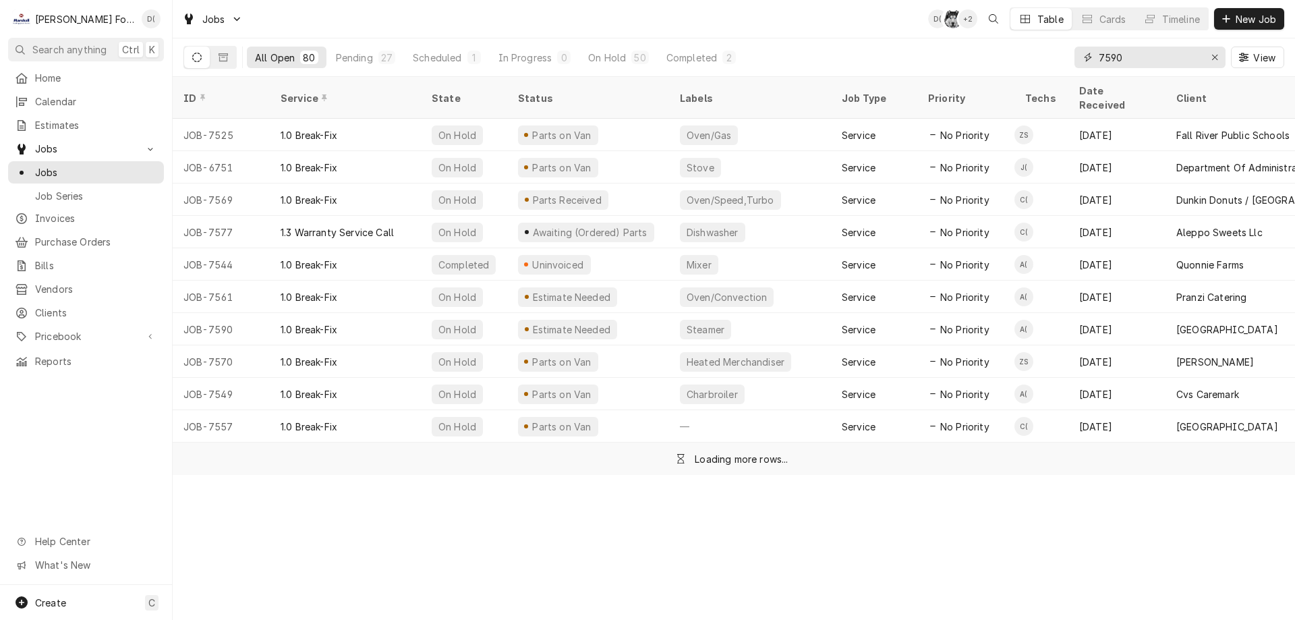
type input "7590"
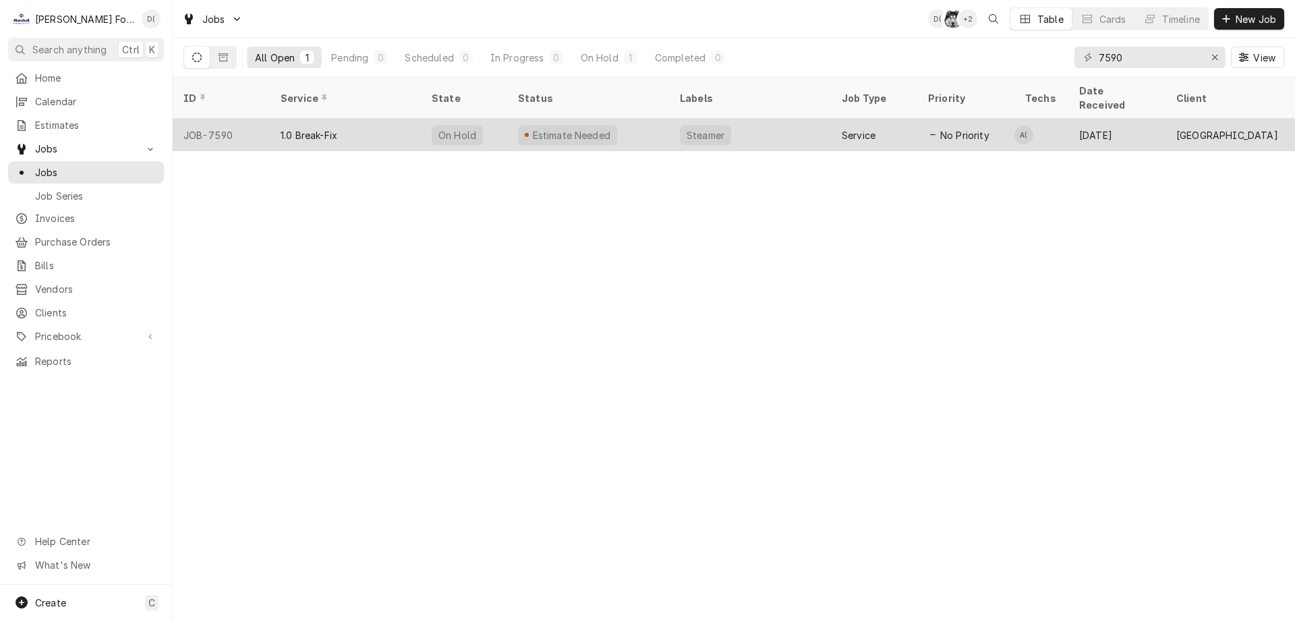
click at [641, 119] on div "Estimate Needed" at bounding box center [588, 135] width 162 height 32
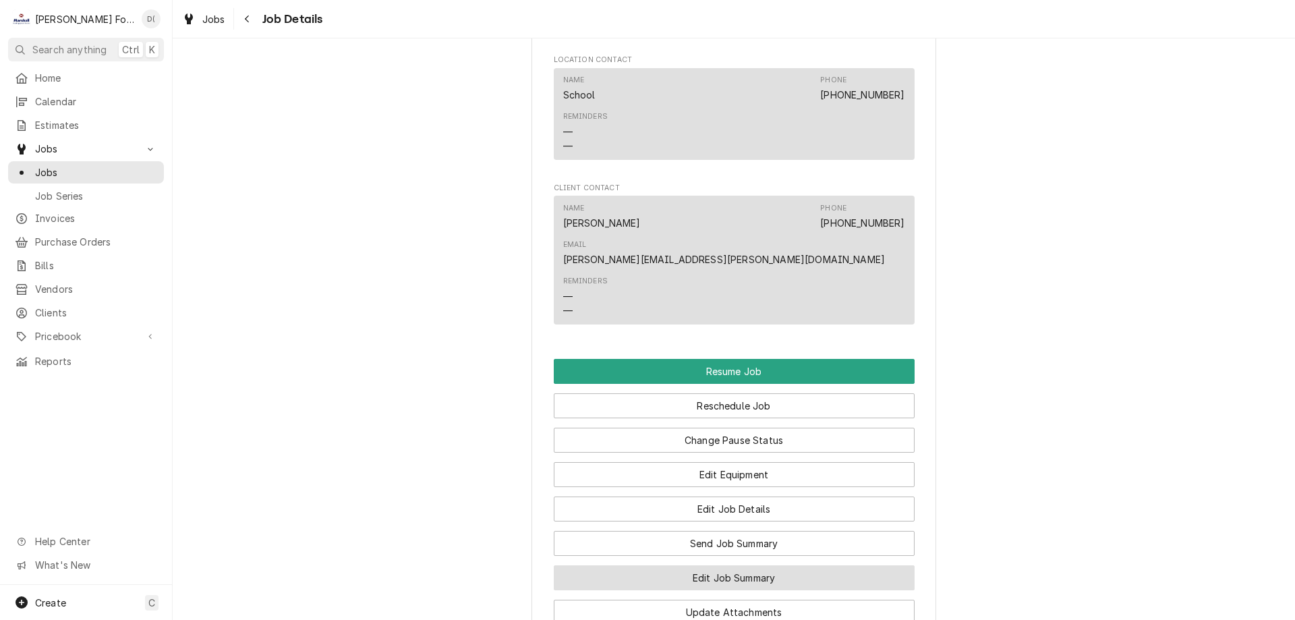
scroll to position [1349, 0]
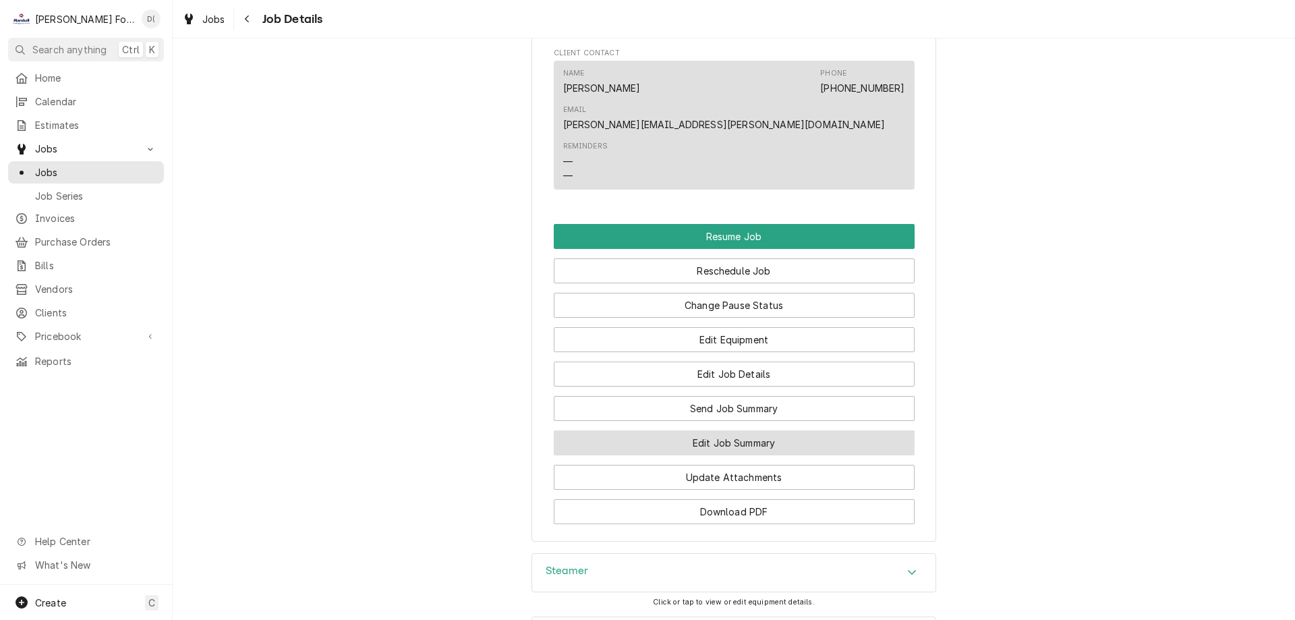
click at [704, 430] on button "Edit Job Summary" at bounding box center [734, 442] width 361 height 25
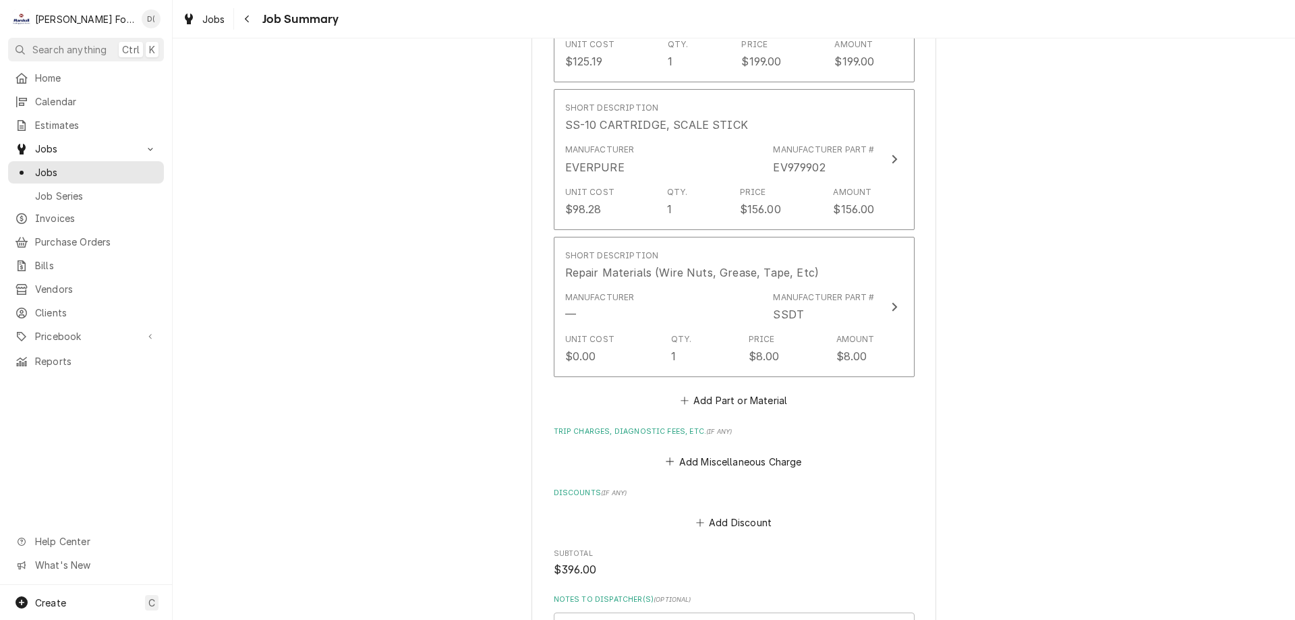
scroll to position [1349, 0]
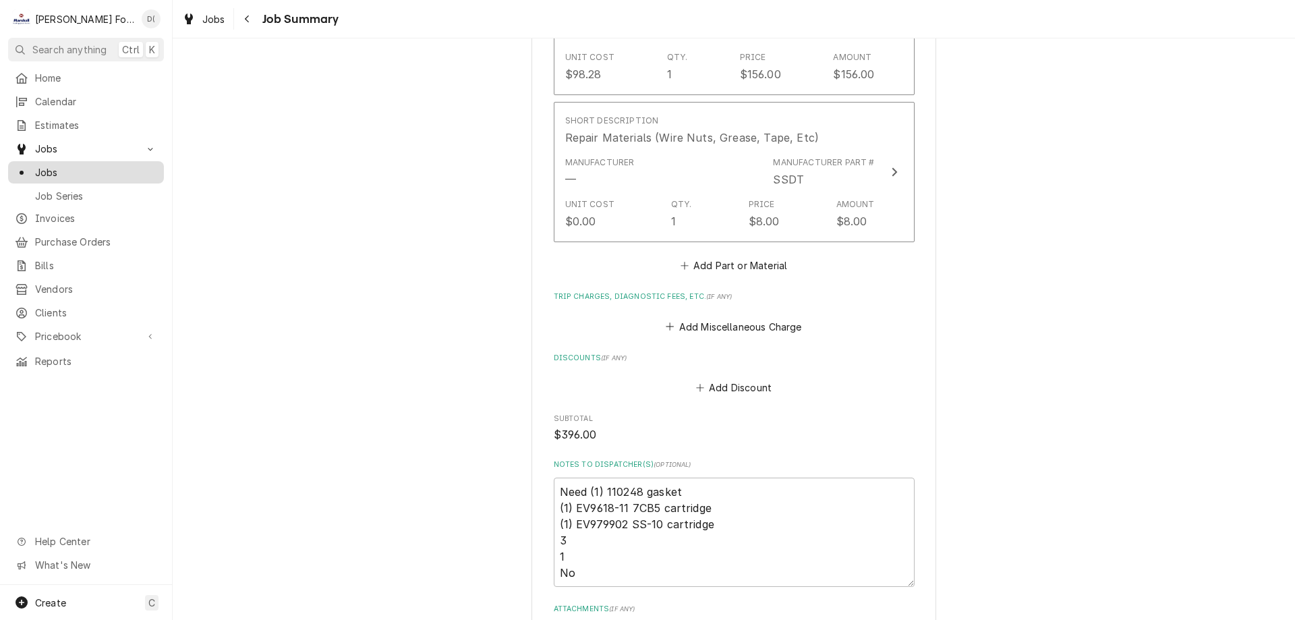
click at [100, 165] on span "Jobs" at bounding box center [96, 172] width 122 height 14
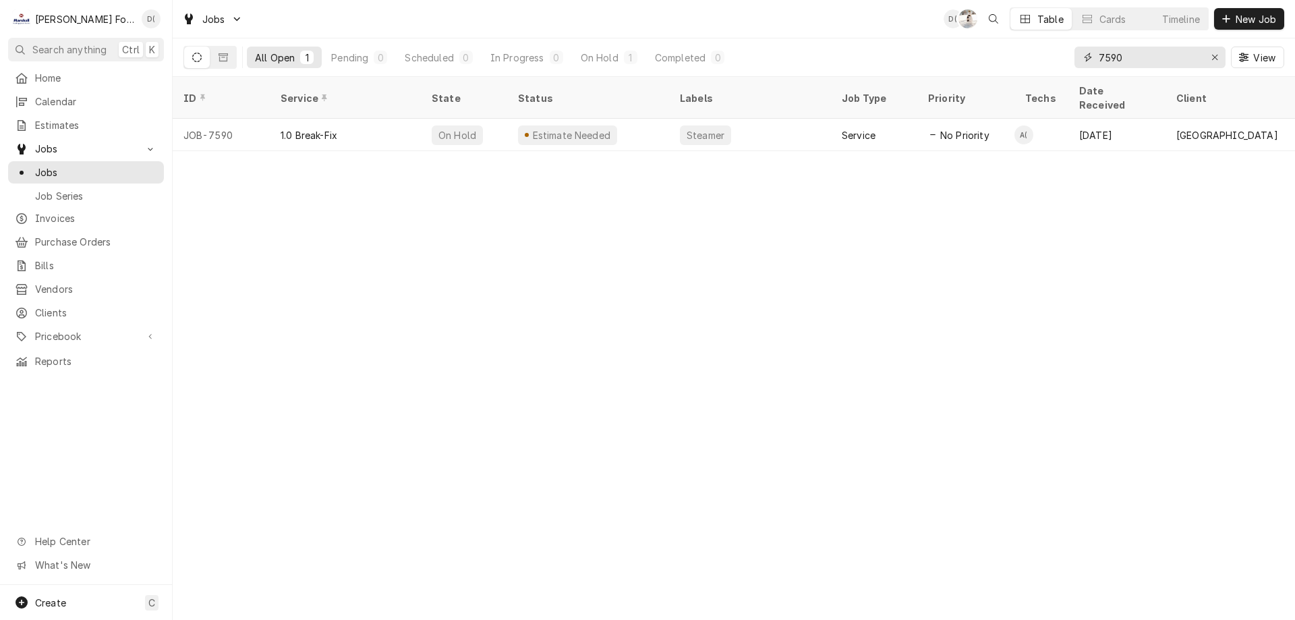
click at [1153, 61] on input "7590" at bounding box center [1149, 58] width 101 height 22
click at [1217, 57] on icon "Erase input" at bounding box center [1214, 57] width 7 height 9
click at [1198, 56] on input "Dynamic Content Wrapper" at bounding box center [1162, 58] width 127 height 22
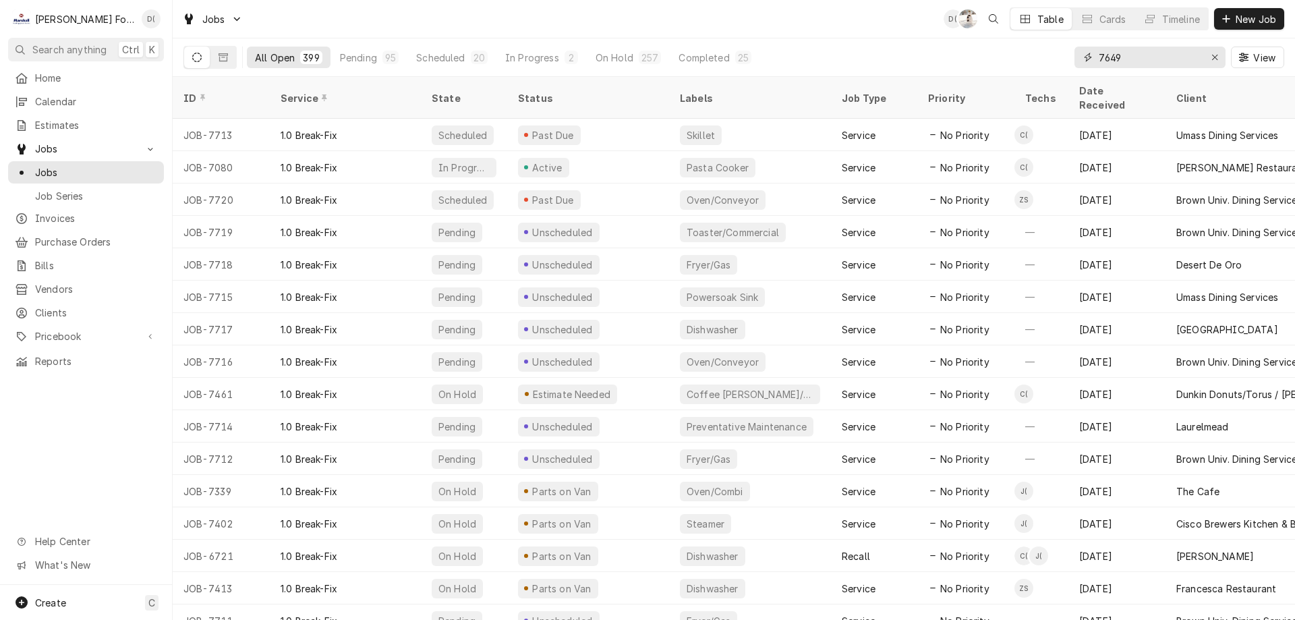
type input "7649"
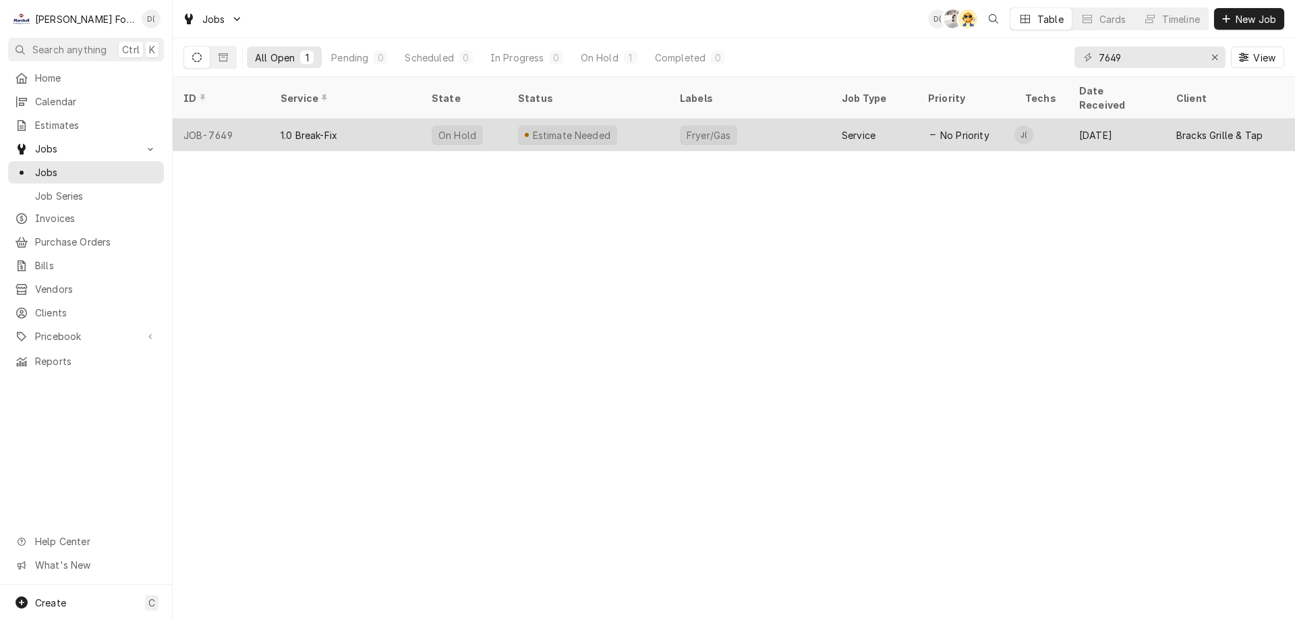
click at [631, 119] on div "Estimate Needed" at bounding box center [588, 135] width 162 height 32
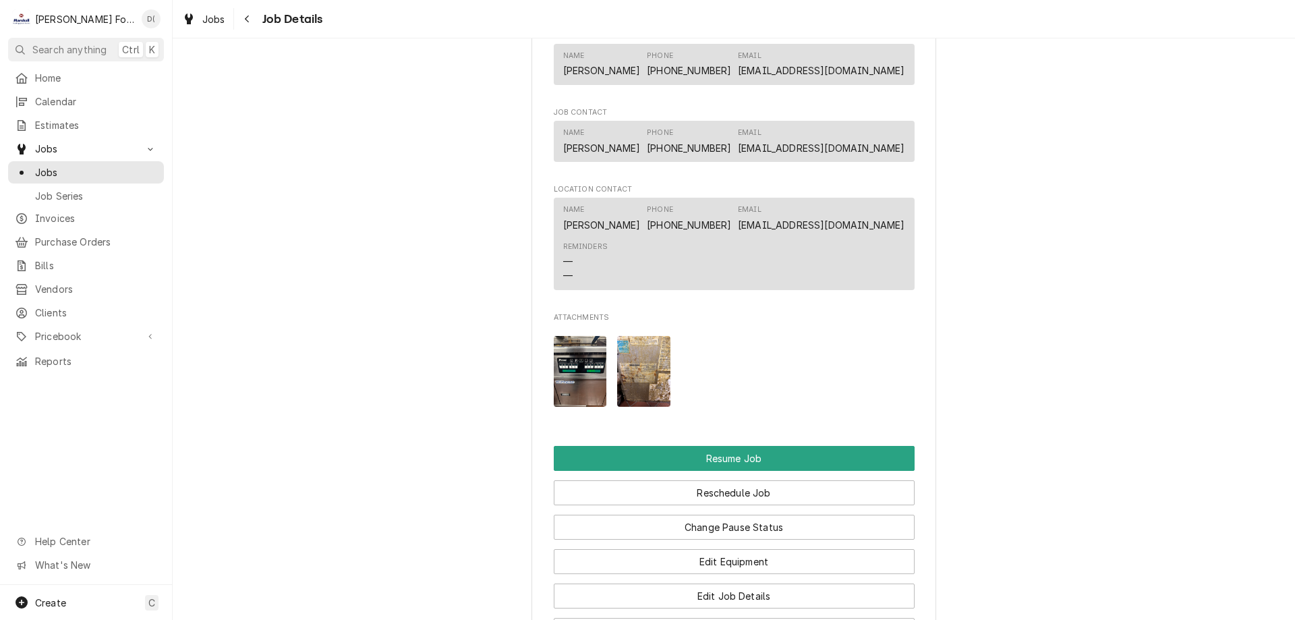
scroll to position [1281, 0]
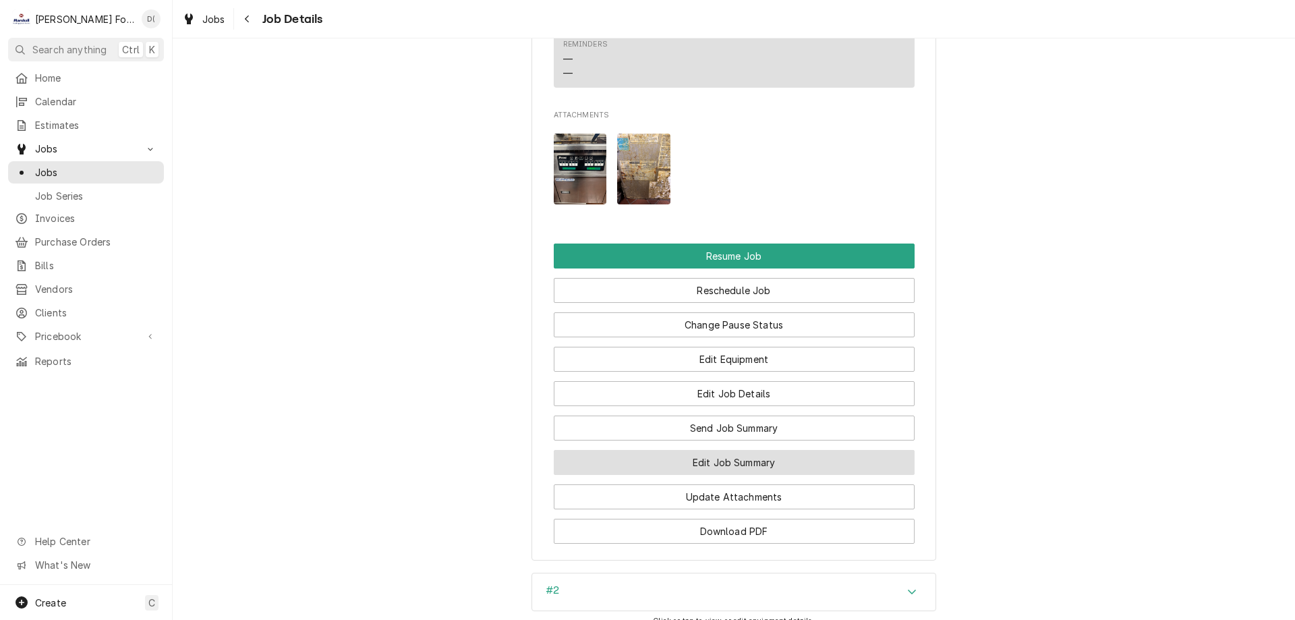
click at [709, 471] on button "Edit Job Summary" at bounding box center [734, 462] width 361 height 25
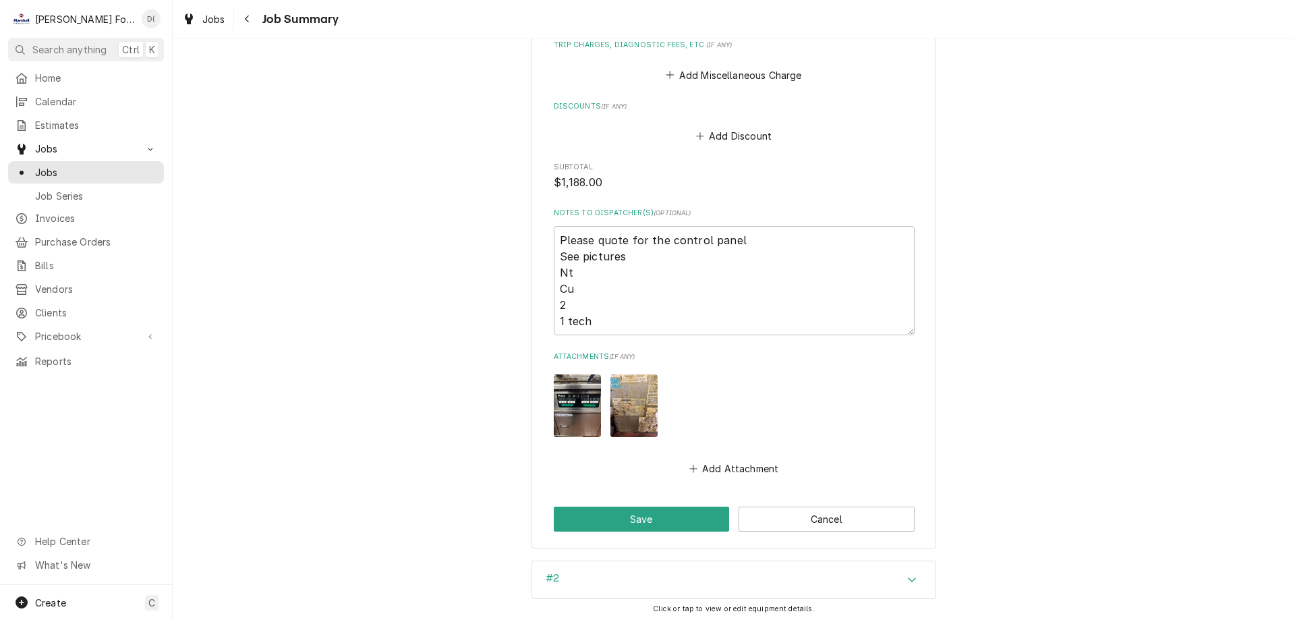
scroll to position [1373, 0]
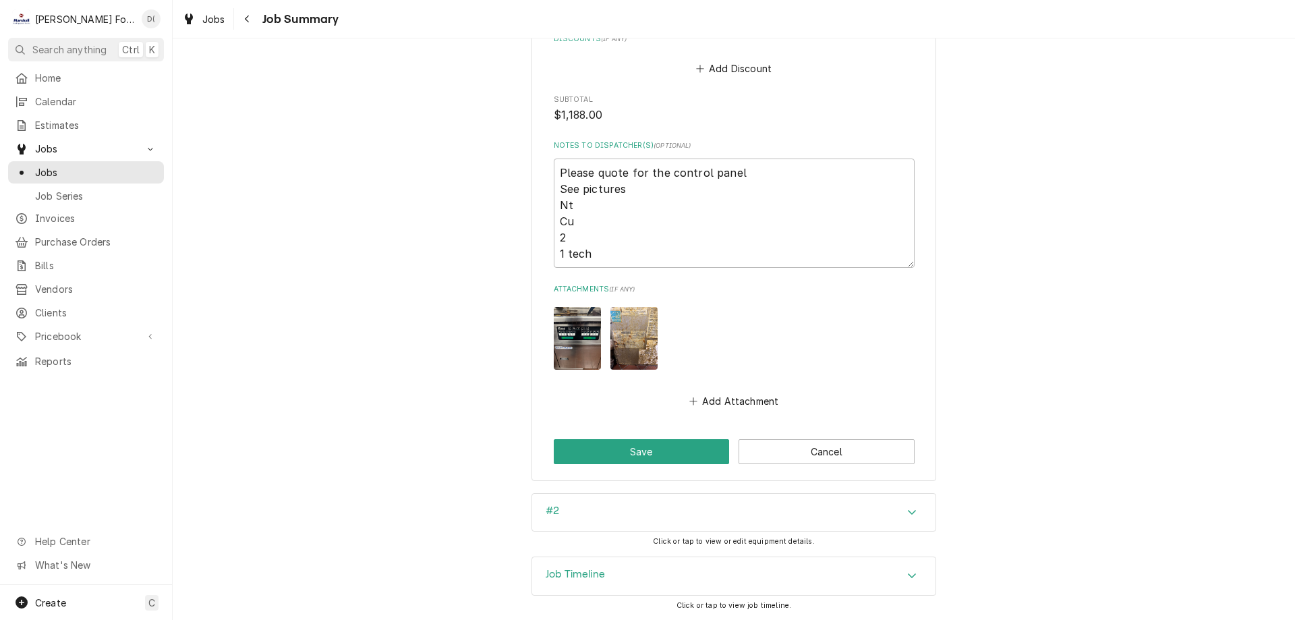
click at [755, 571] on div "Job Timeline" at bounding box center [733, 576] width 403 height 38
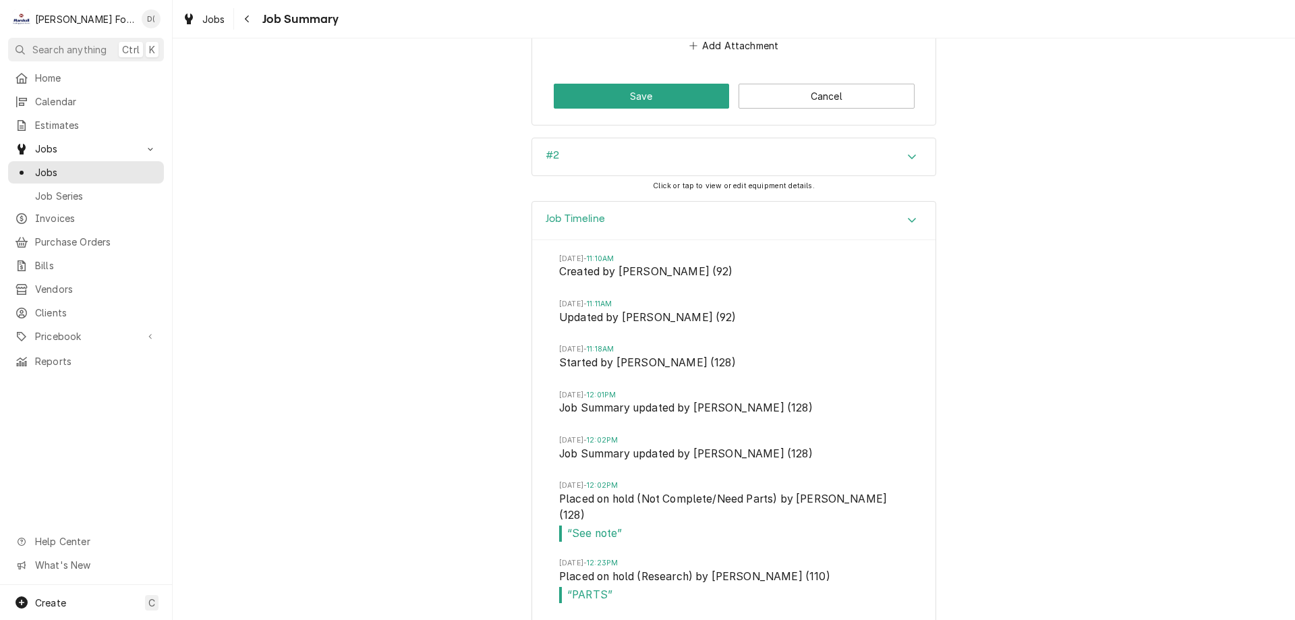
scroll to position [1796, 0]
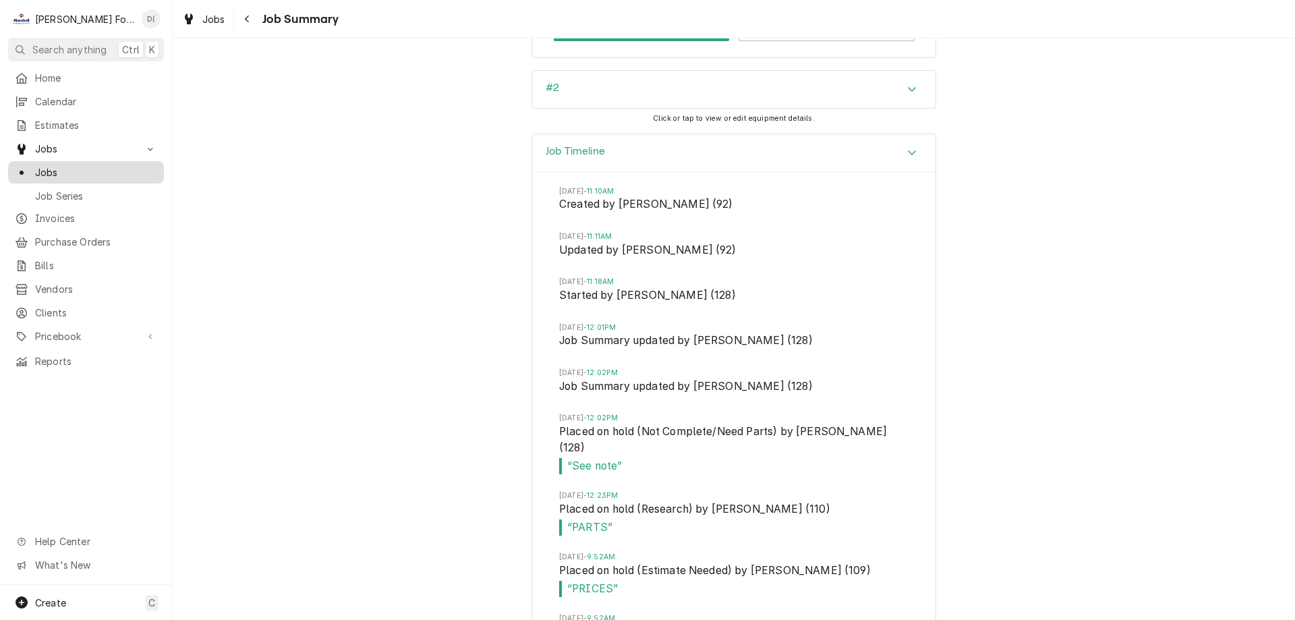
click at [115, 167] on span "Jobs" at bounding box center [96, 172] width 122 height 14
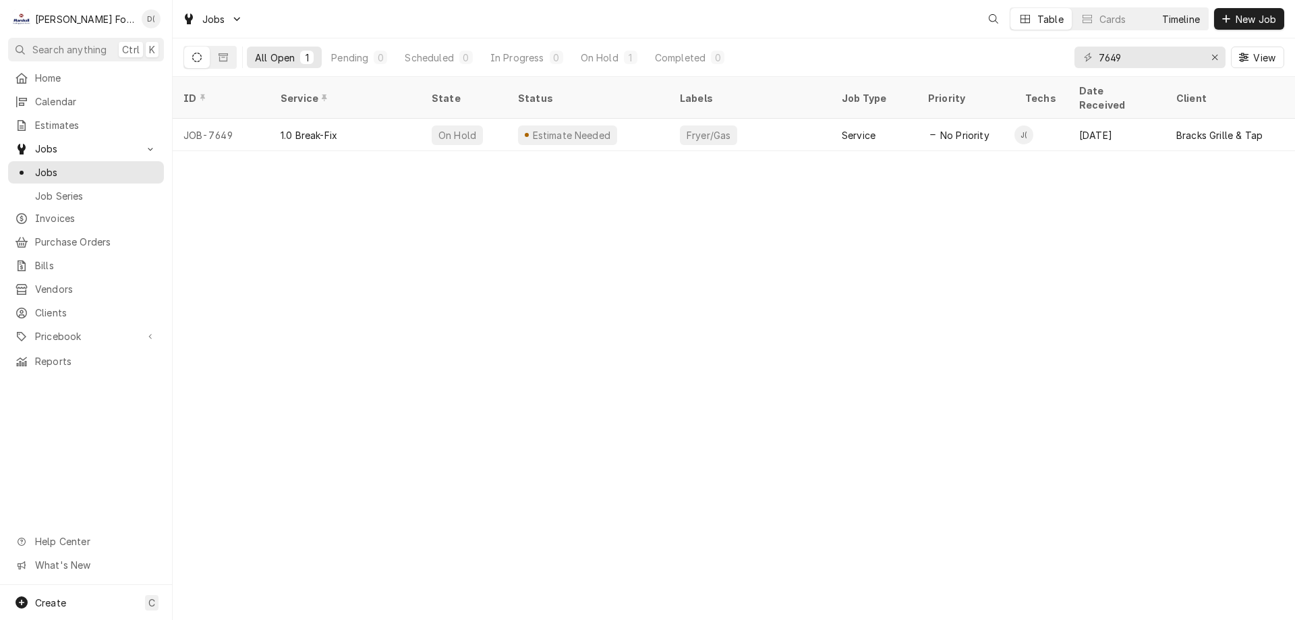
click at [1179, 21] on div "Timeline" at bounding box center [1181, 19] width 38 height 14
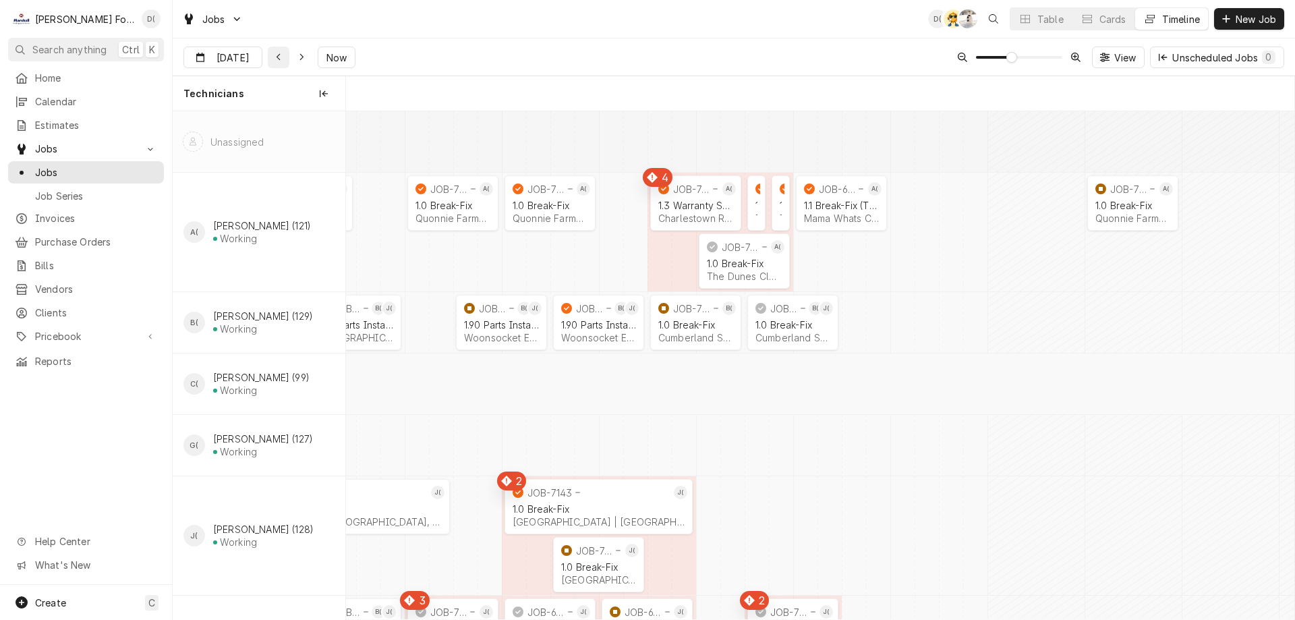
scroll to position [0, 18805]
click at [276, 58] on icon "Dynamic Content Wrapper" at bounding box center [279, 57] width 6 height 9
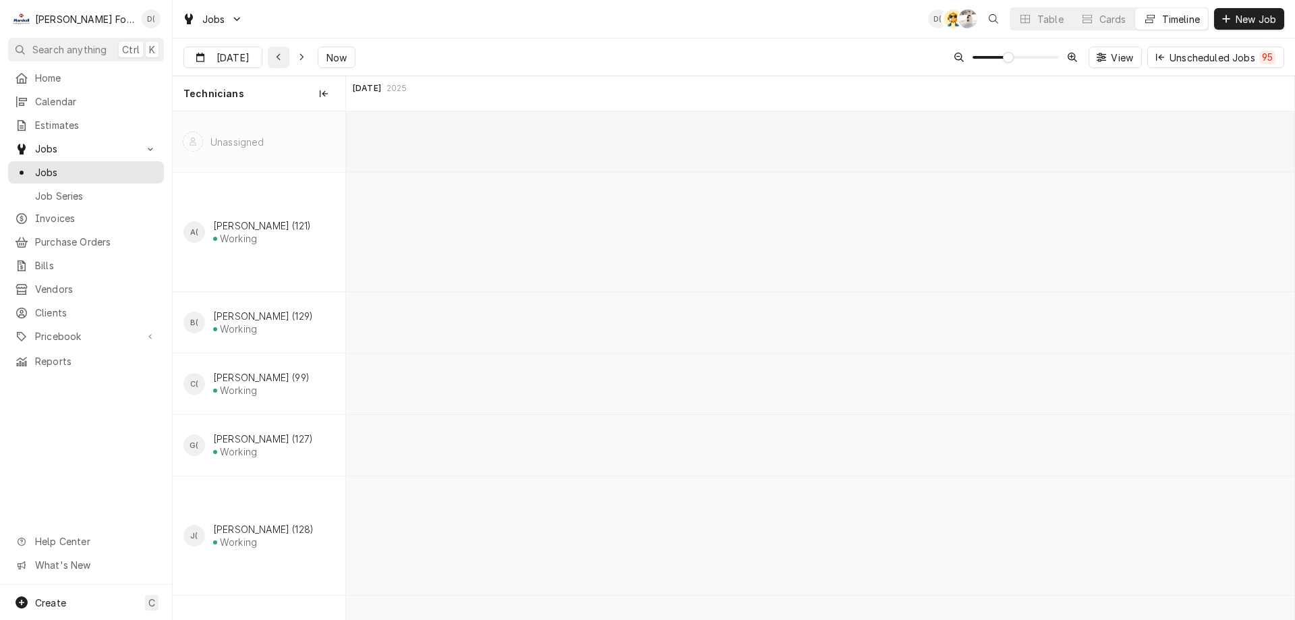
scroll to position [0, 15884]
click at [276, 58] on icon "Dynamic Content Wrapper" at bounding box center [279, 57] width 6 height 9
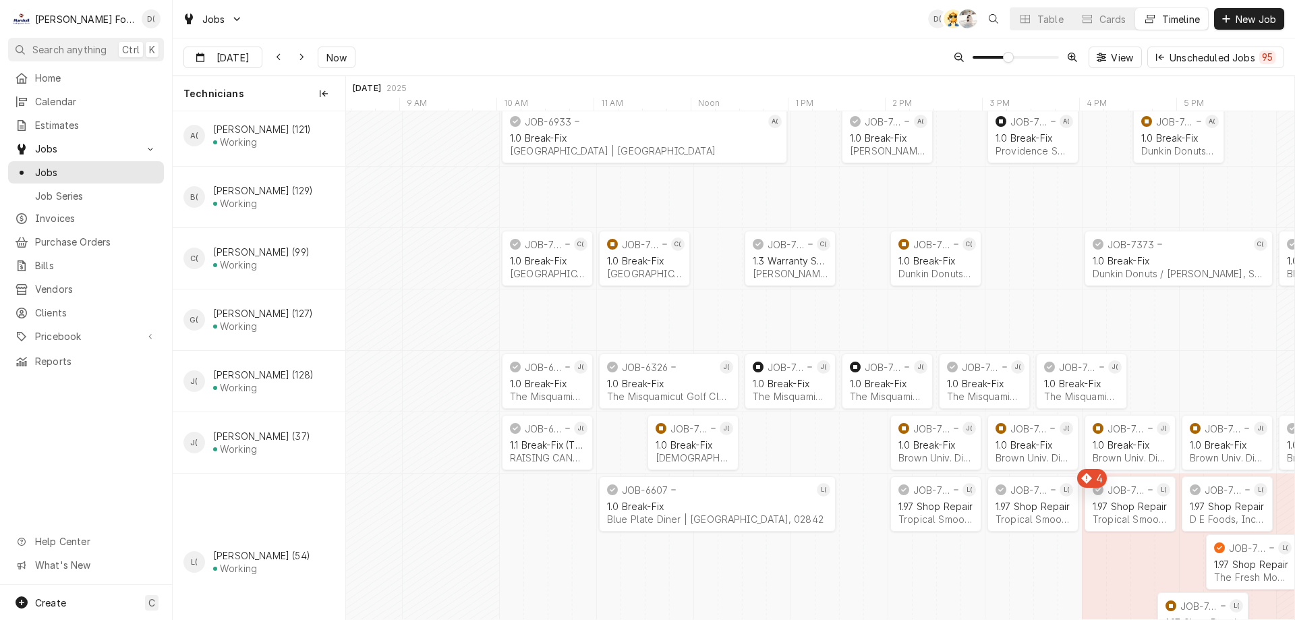
scroll to position [0, 11524]
click at [295, 58] on div "Dynamic Content Wrapper" at bounding box center [301, 57] width 13 height 13
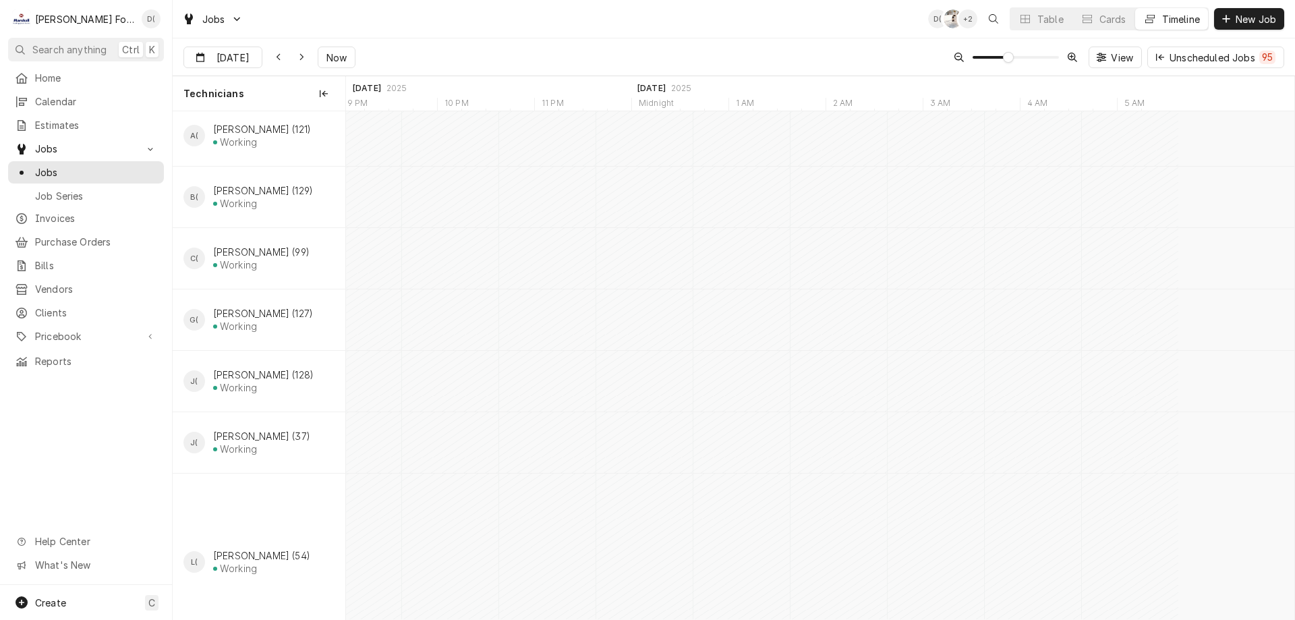
scroll to position [0, 13553]
type input "[DATE]"
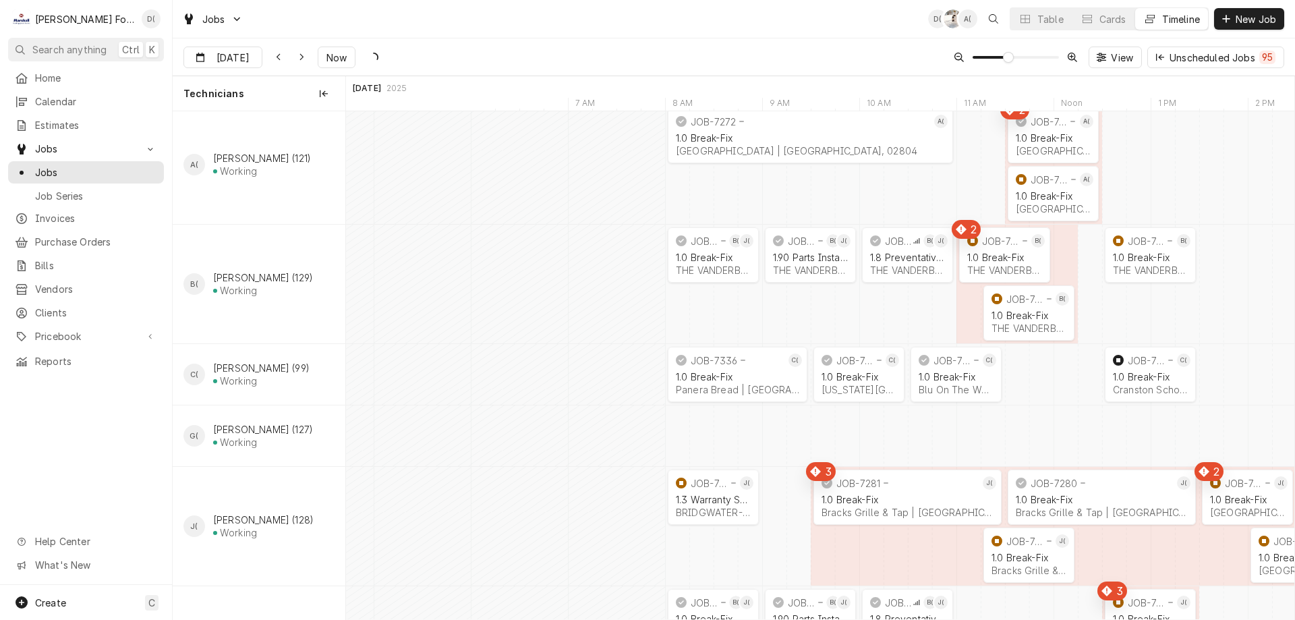
scroll to position [0, 13857]
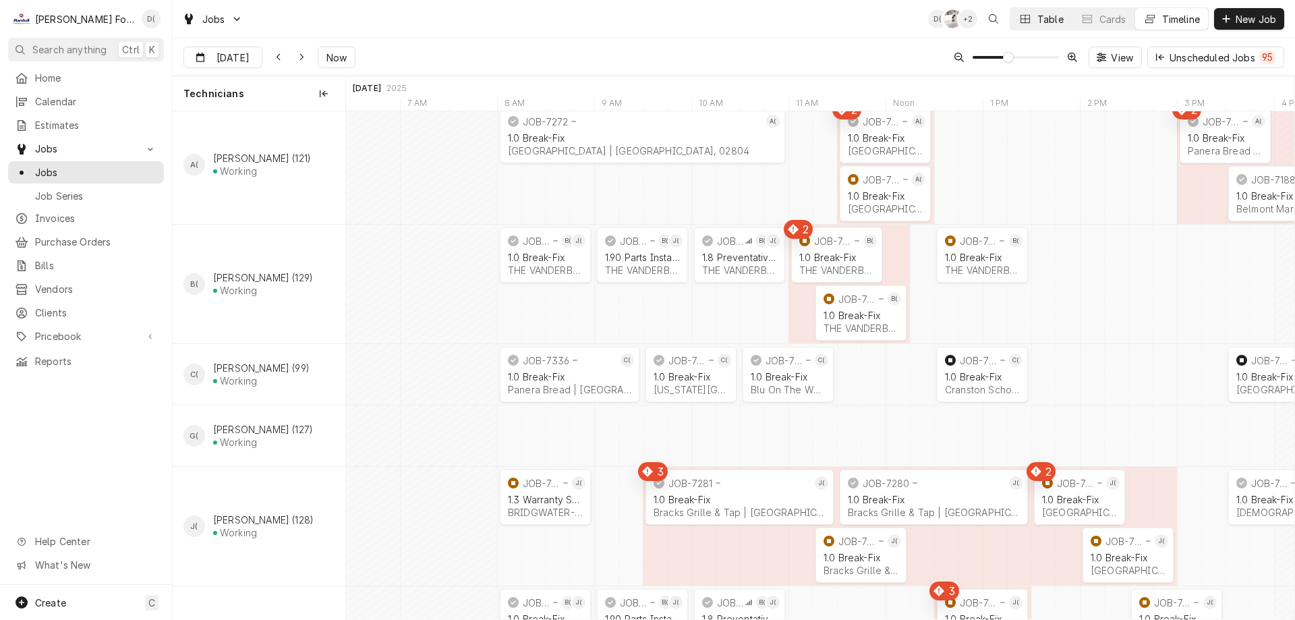
click at [1030, 20] on button "Table" at bounding box center [1040, 19] width 61 height 22
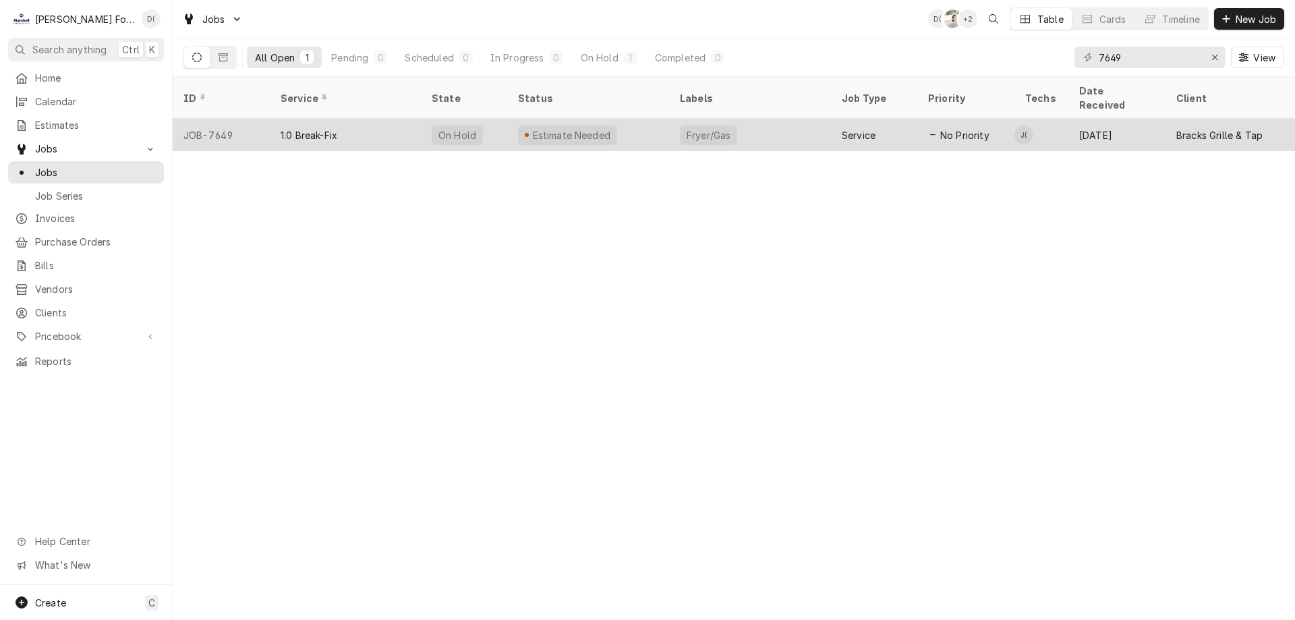
click at [631, 119] on div "Estimate Needed" at bounding box center [588, 135] width 162 height 32
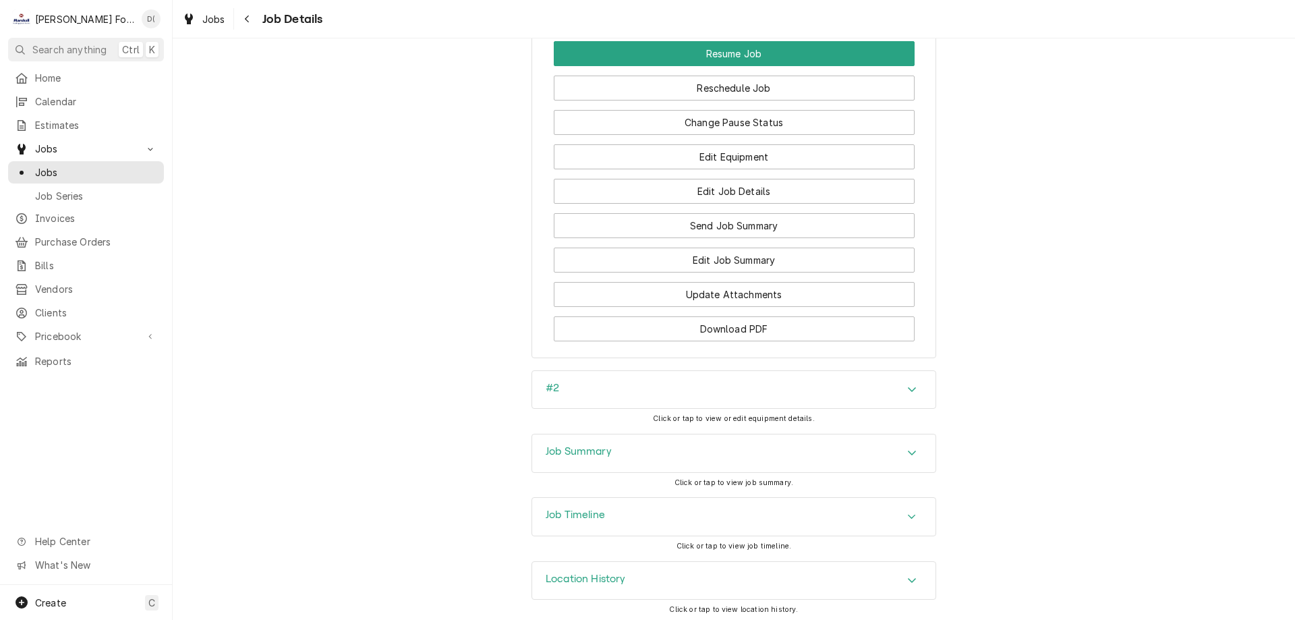
scroll to position [1505, 0]
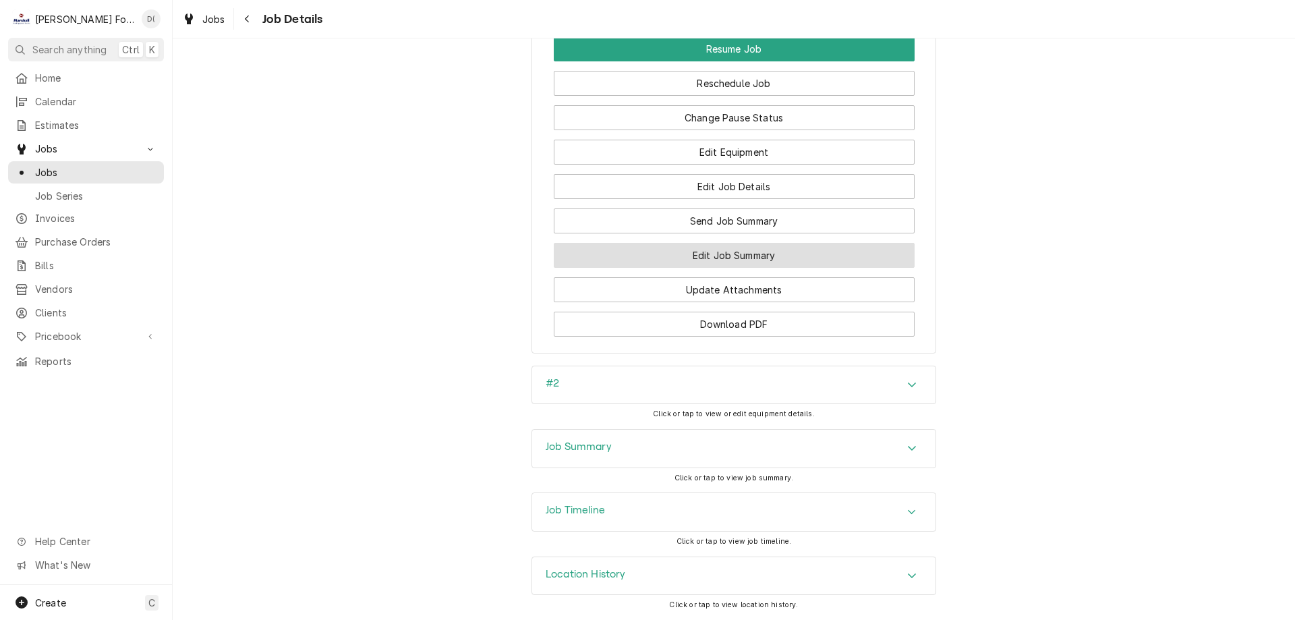
click at [691, 257] on button "Edit Job Summary" at bounding box center [734, 255] width 361 height 25
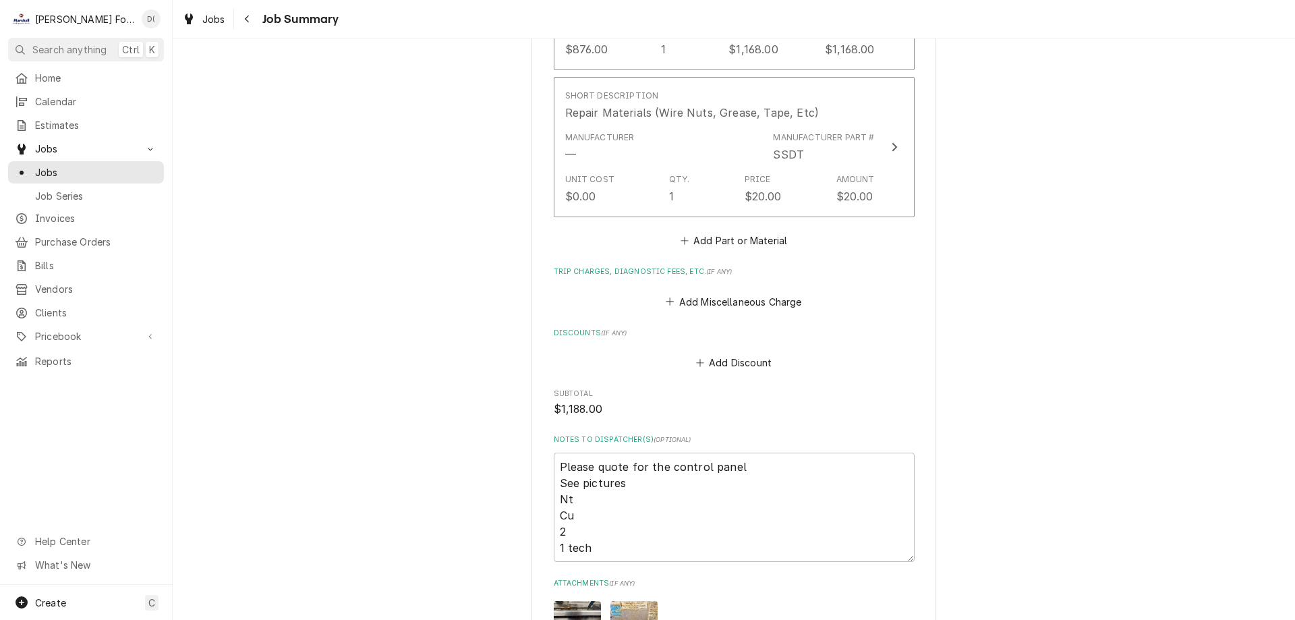
scroll to position [1281, 0]
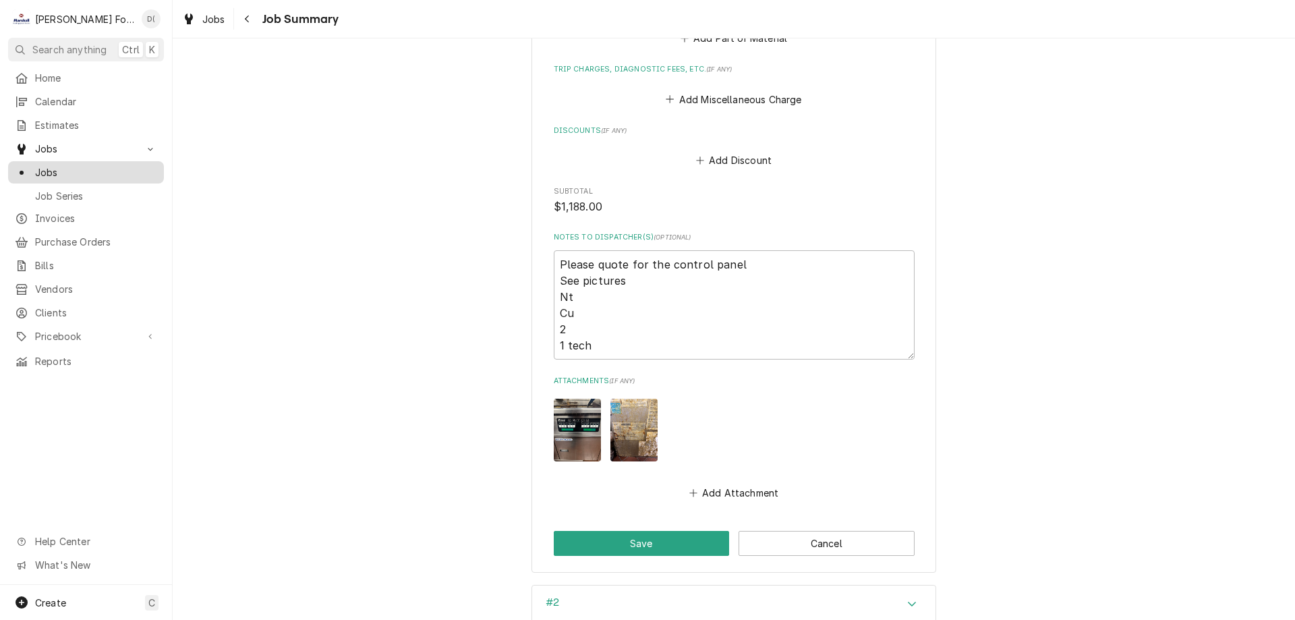
click at [91, 167] on span "Jobs" at bounding box center [96, 172] width 122 height 14
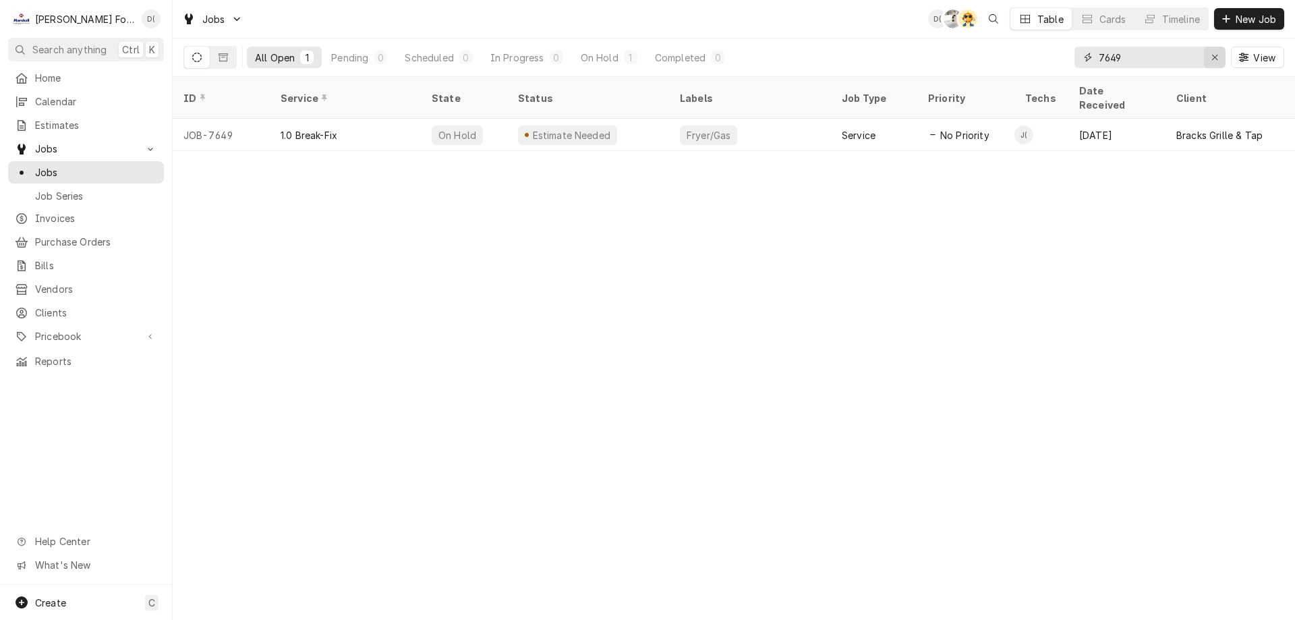
click at [1215, 57] on icon "Erase input" at bounding box center [1214, 57] width 7 height 9
click at [1177, 61] on input "Dynamic Content Wrapper" at bounding box center [1162, 58] width 127 height 22
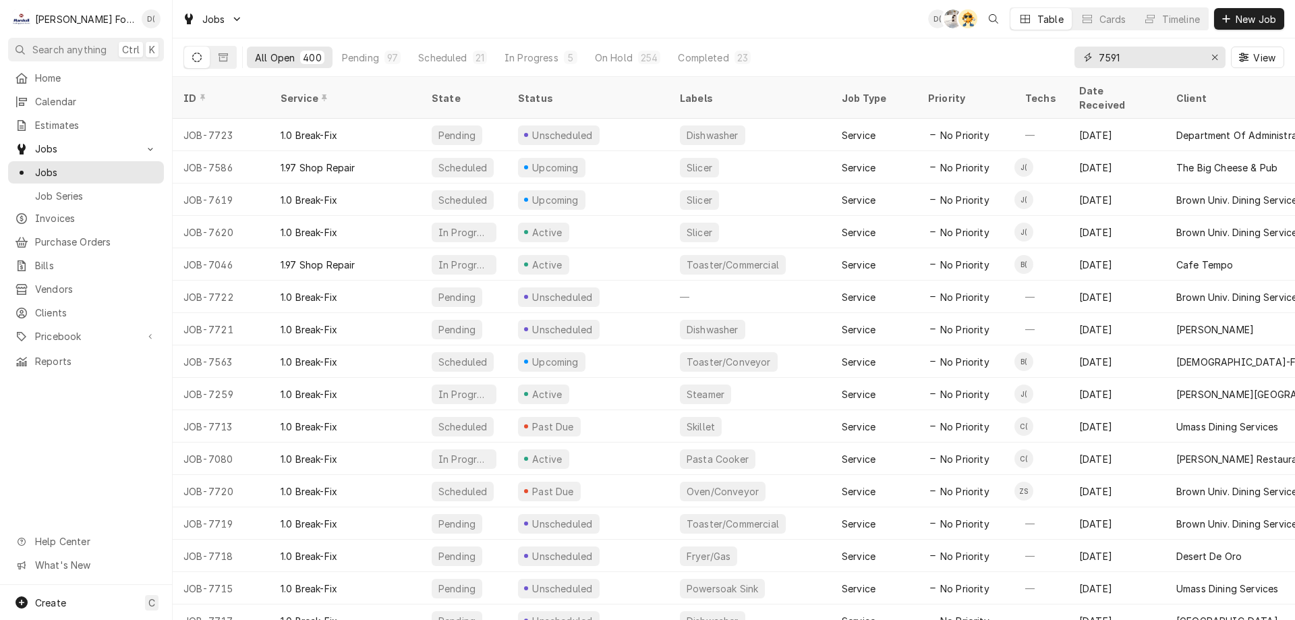
type input "7591"
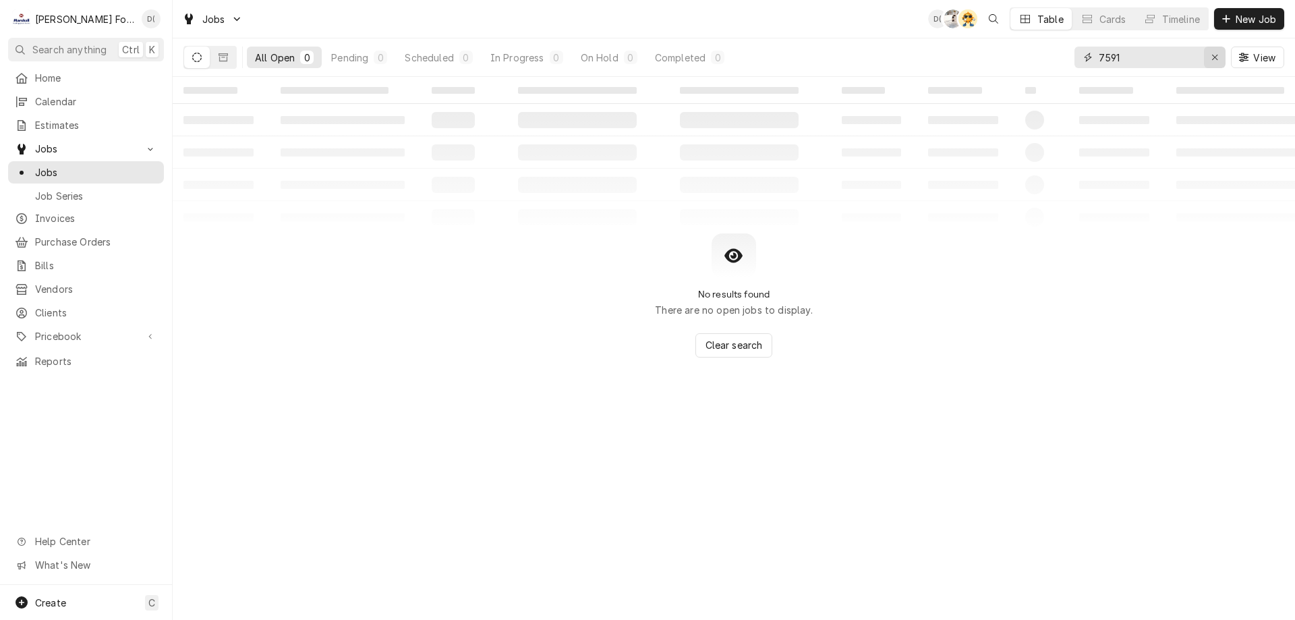
click at [1208, 61] on div "Erase input" at bounding box center [1214, 57] width 13 height 13
click at [1169, 57] on input "Dynamic Content Wrapper" at bounding box center [1162, 58] width 127 height 22
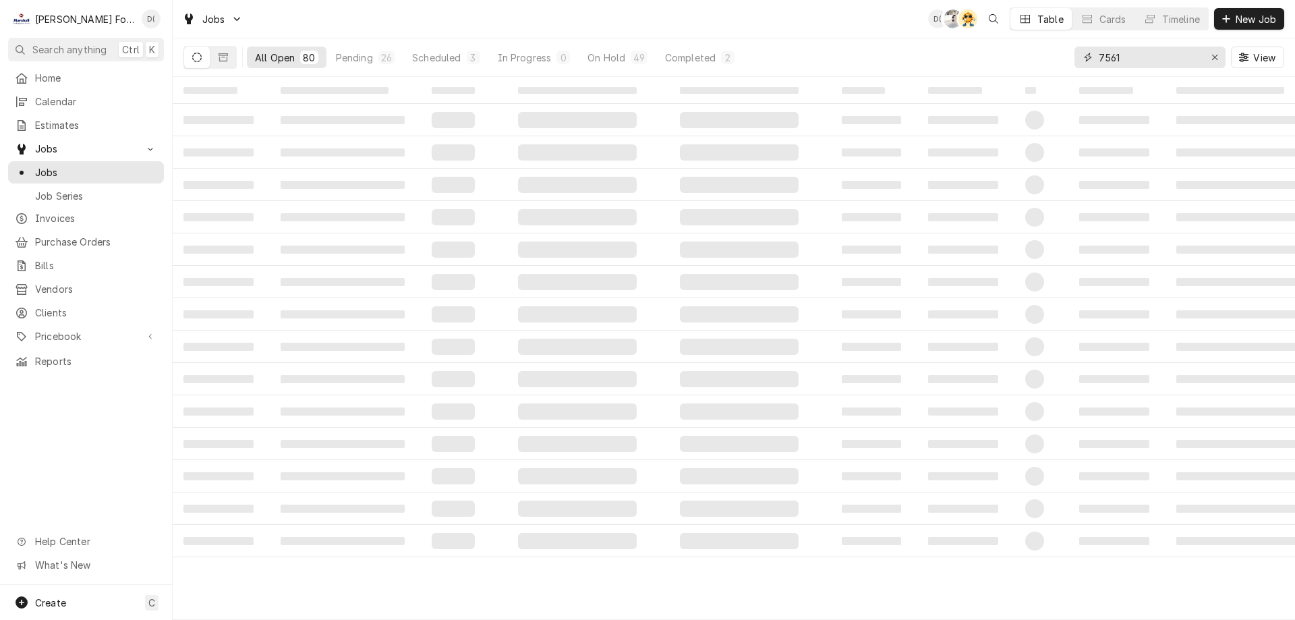
type input "7561"
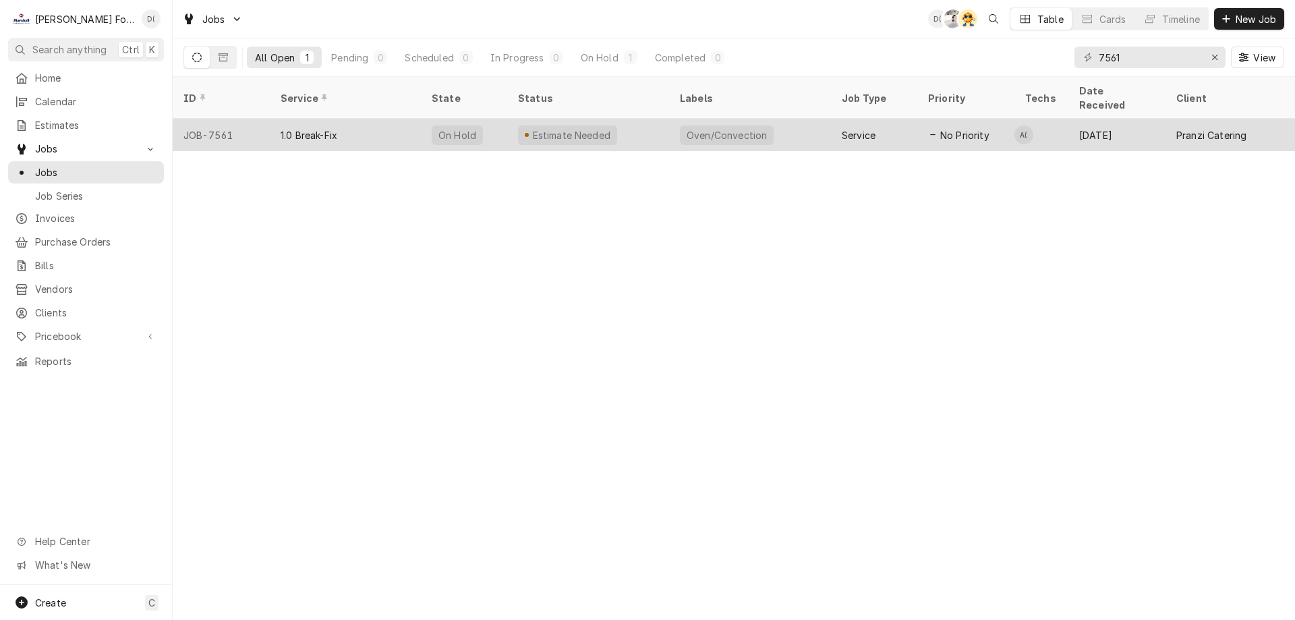
click at [628, 123] on div "Estimate Needed" at bounding box center [588, 135] width 162 height 32
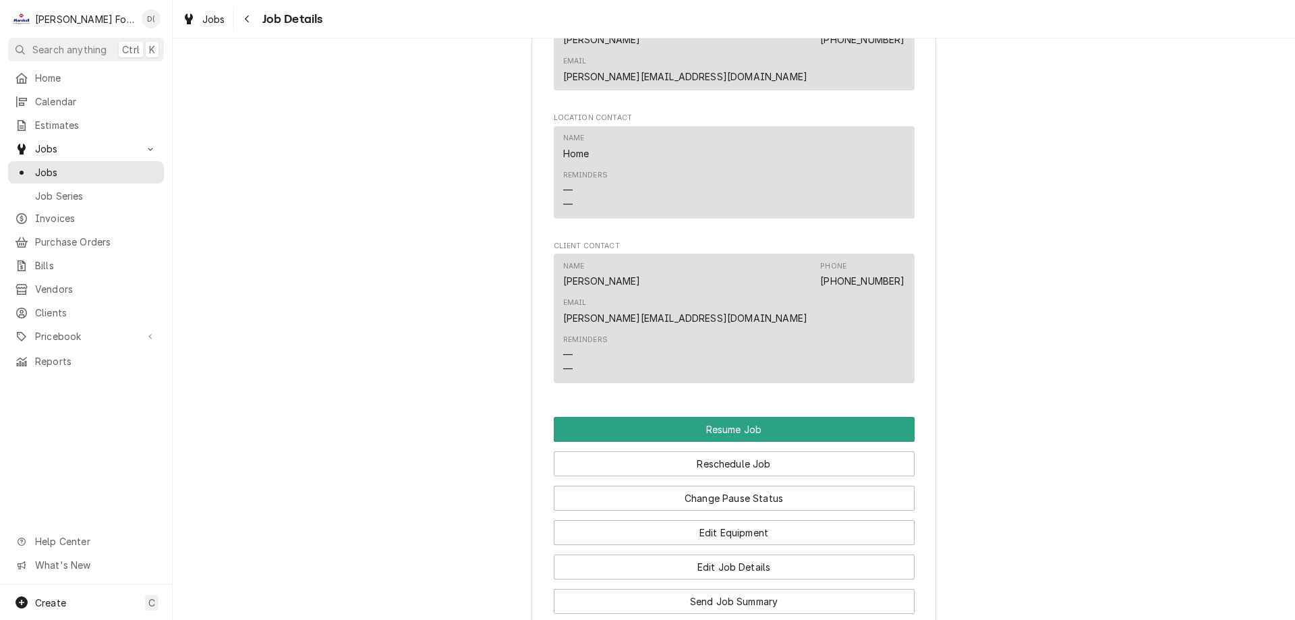
scroll to position [1416, 0]
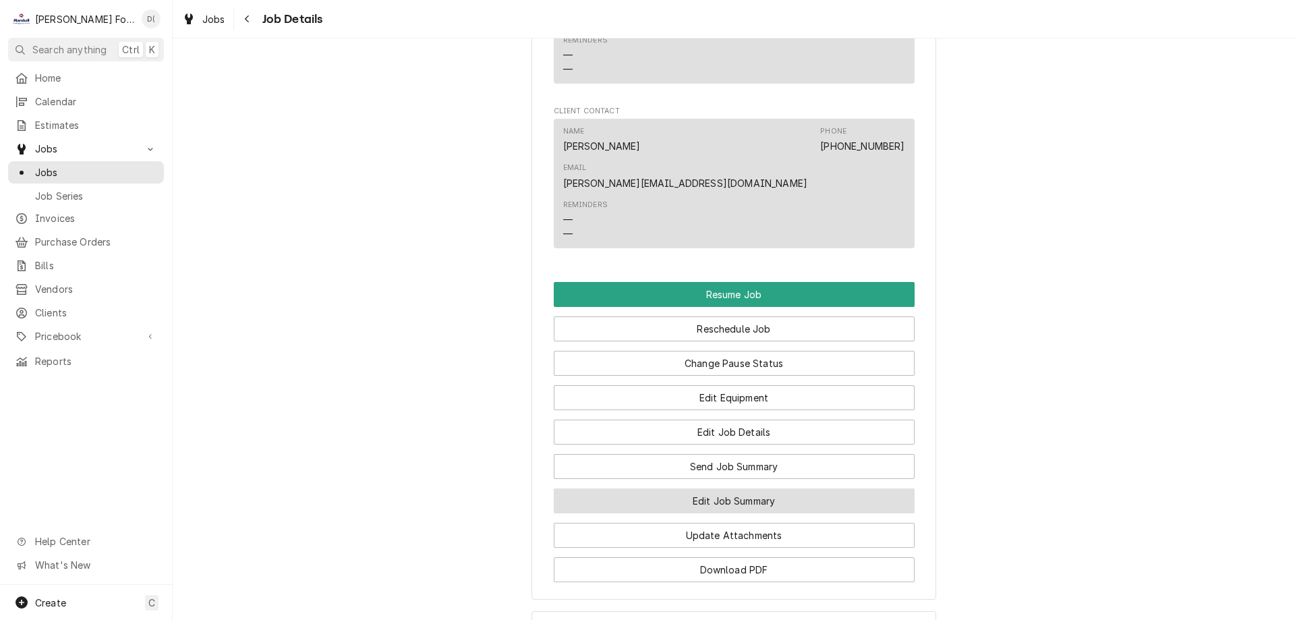
click at [747, 488] on button "Edit Job Summary" at bounding box center [734, 500] width 361 height 25
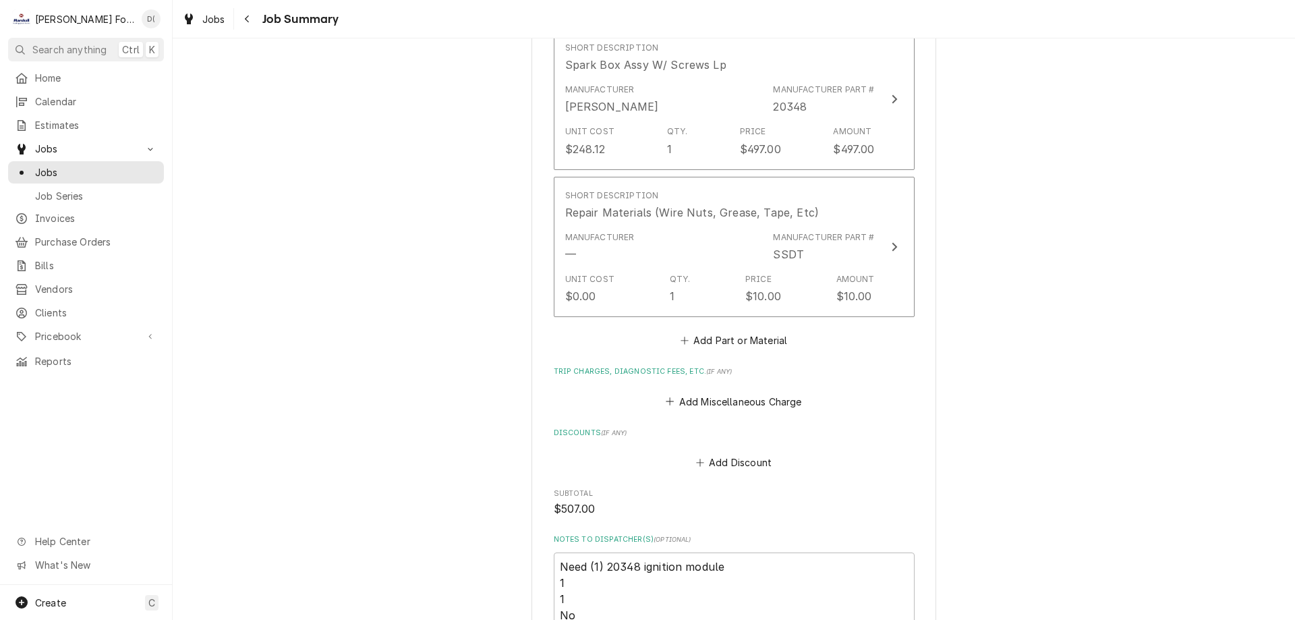
scroll to position [1146, 0]
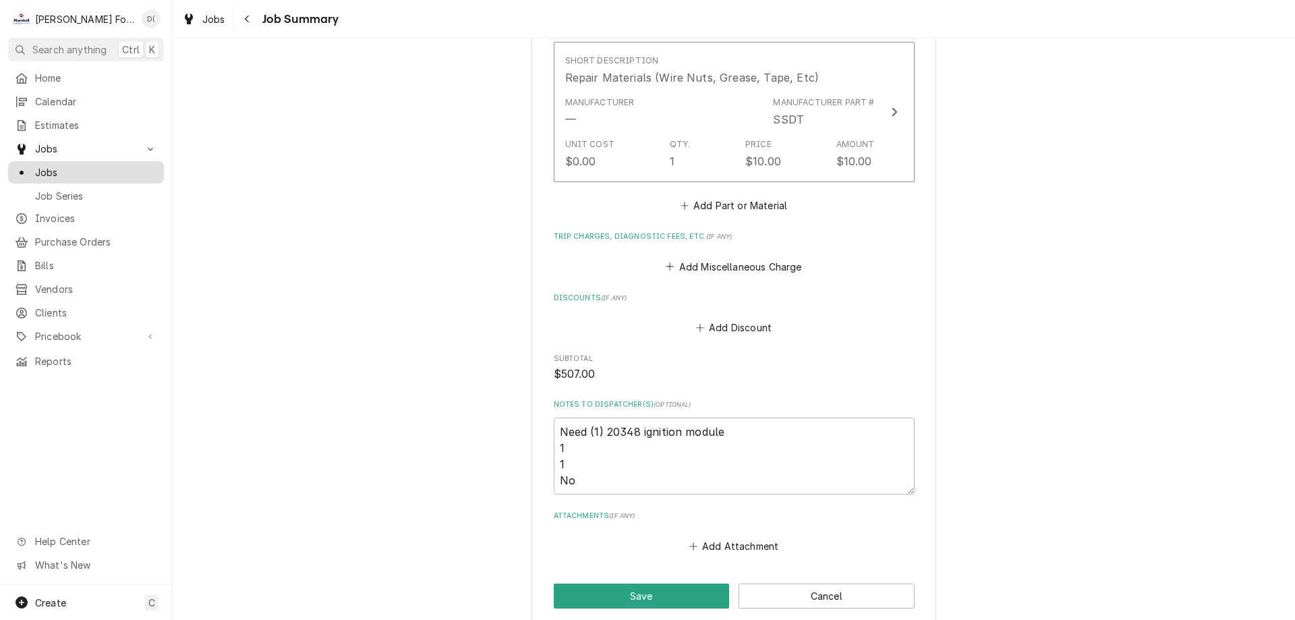
click at [92, 167] on span "Jobs" at bounding box center [96, 172] width 122 height 14
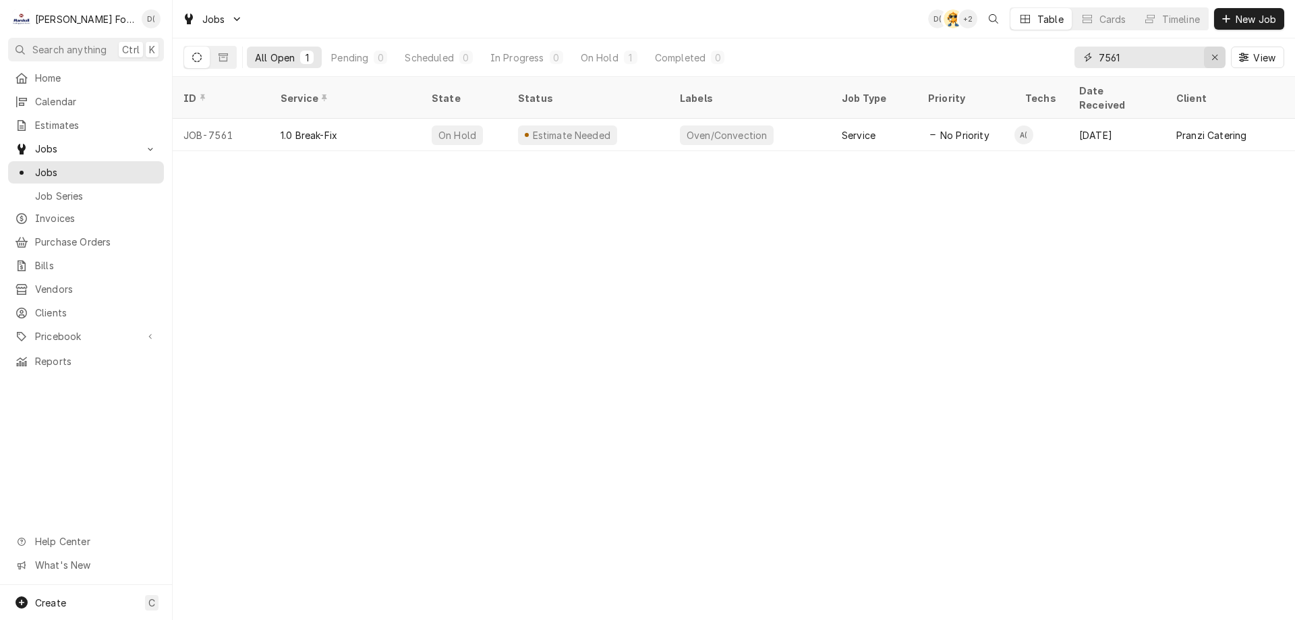
click at [1218, 57] on div "Erase input" at bounding box center [1214, 57] width 13 height 13
click at [1189, 57] on input "Dynamic Content Wrapper" at bounding box center [1162, 58] width 127 height 22
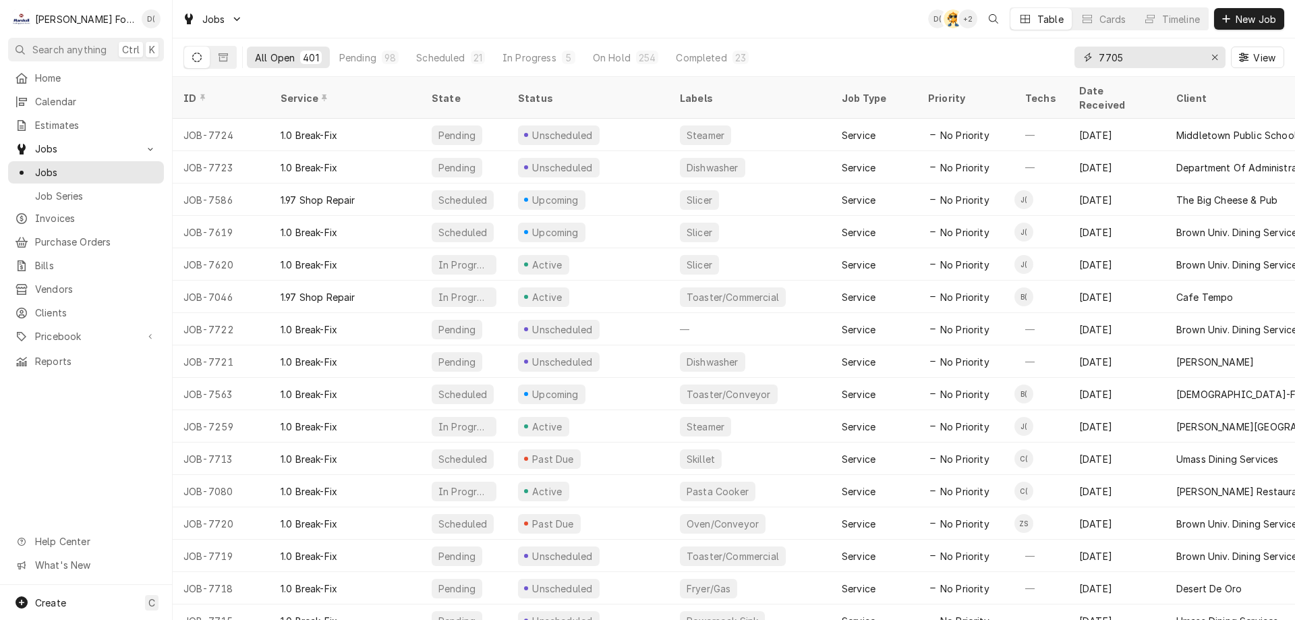
type input "7705"
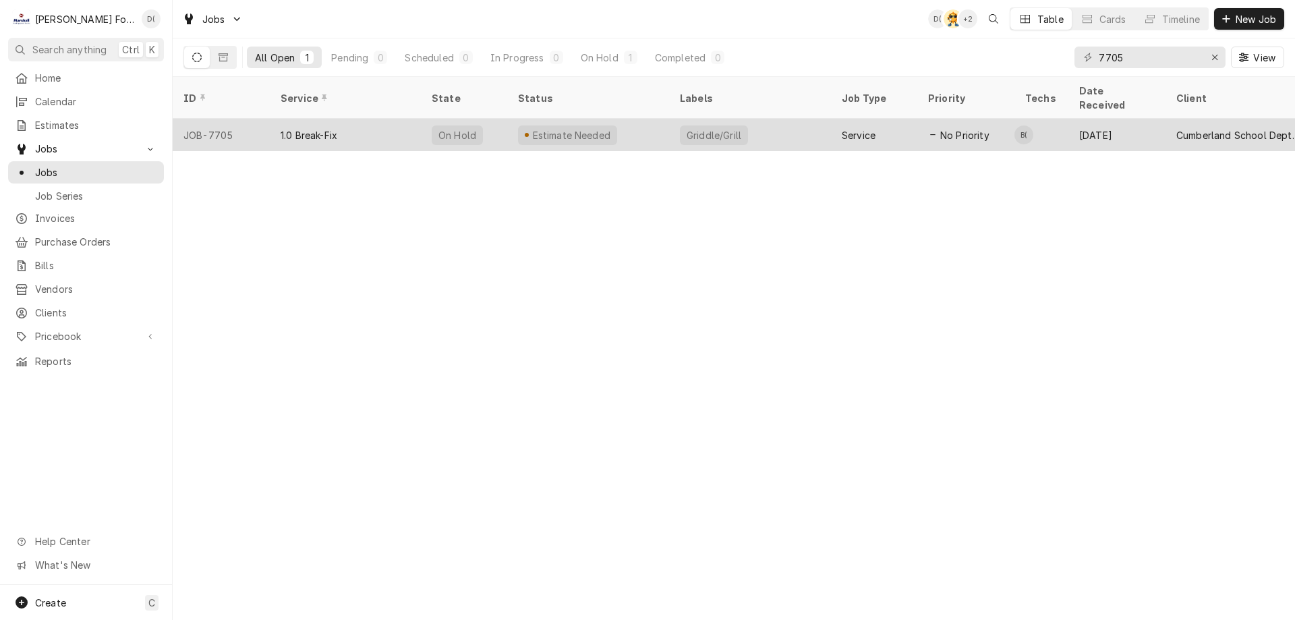
click at [660, 121] on div "Estimate Needed" at bounding box center [588, 135] width 162 height 32
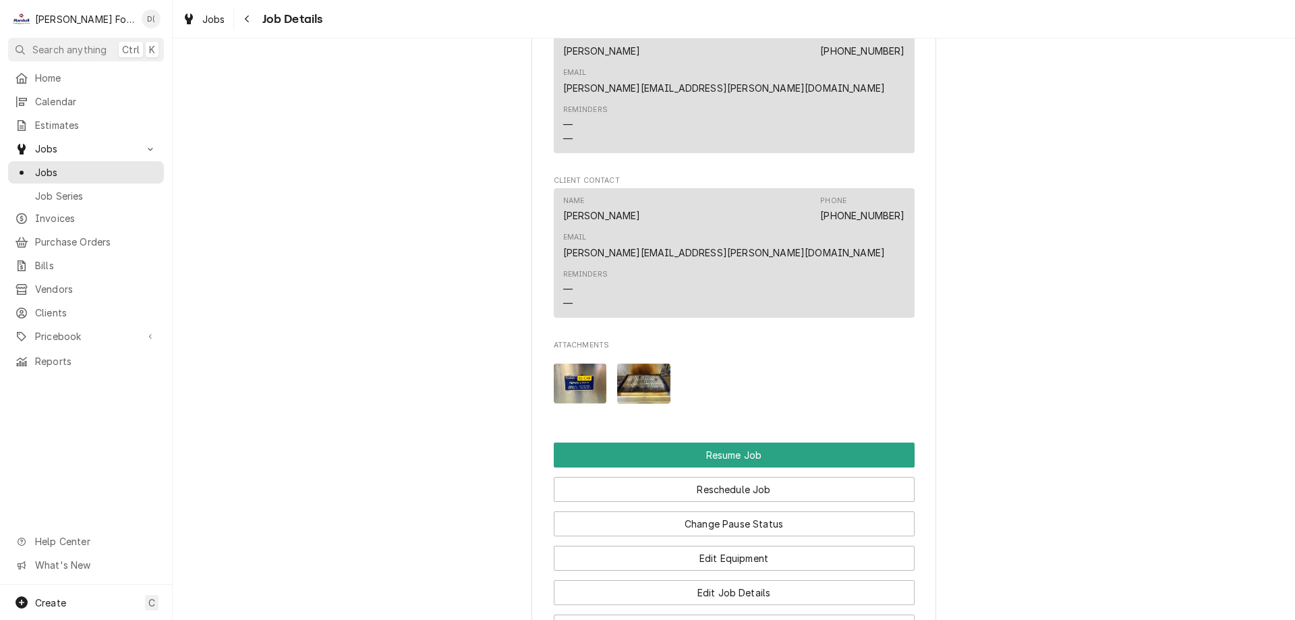
scroll to position [1888, 0]
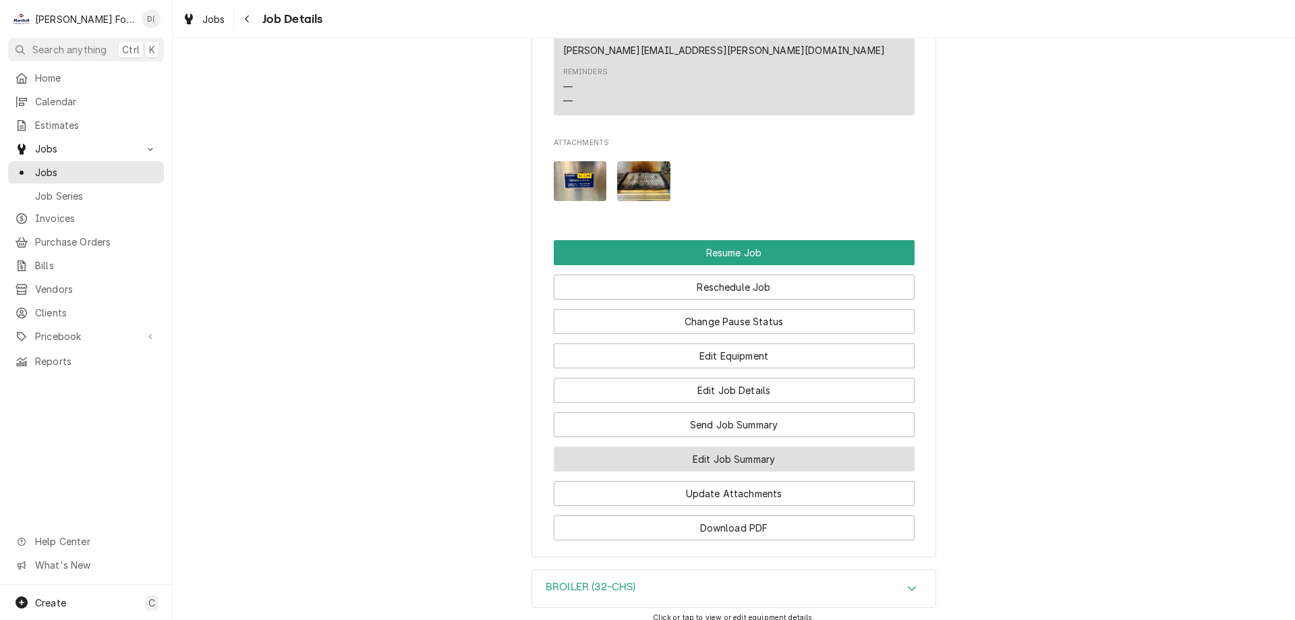
click at [709, 446] on button "Edit Job Summary" at bounding box center [734, 458] width 361 height 25
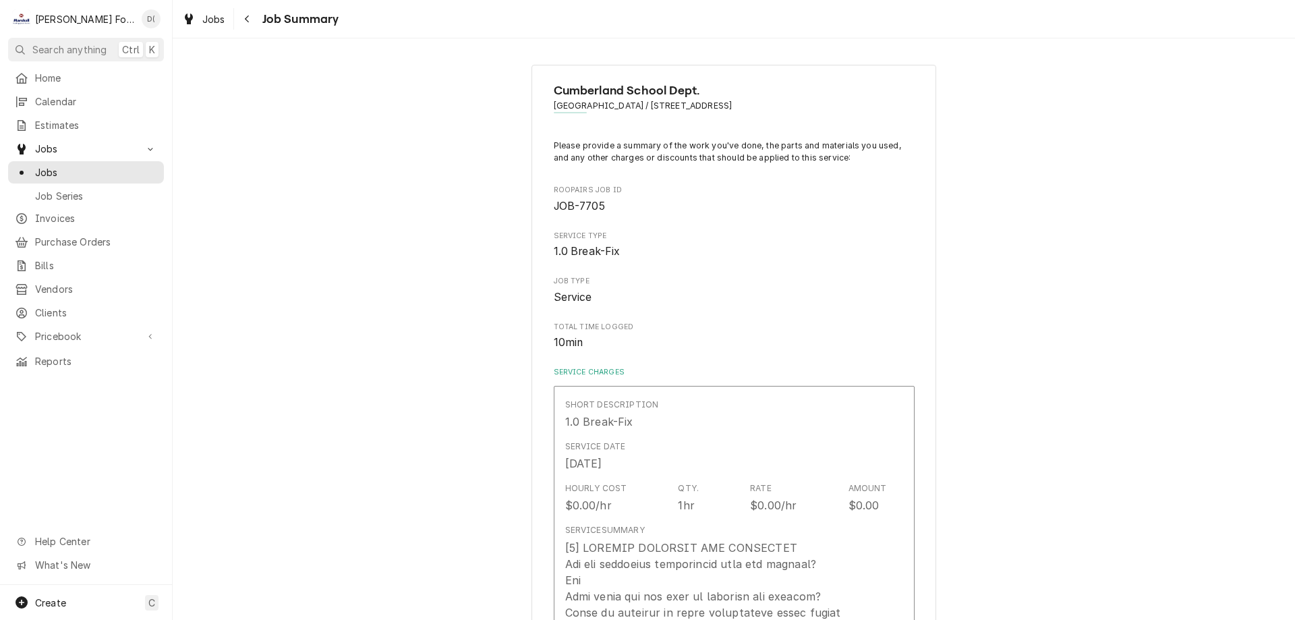
type textarea "x"
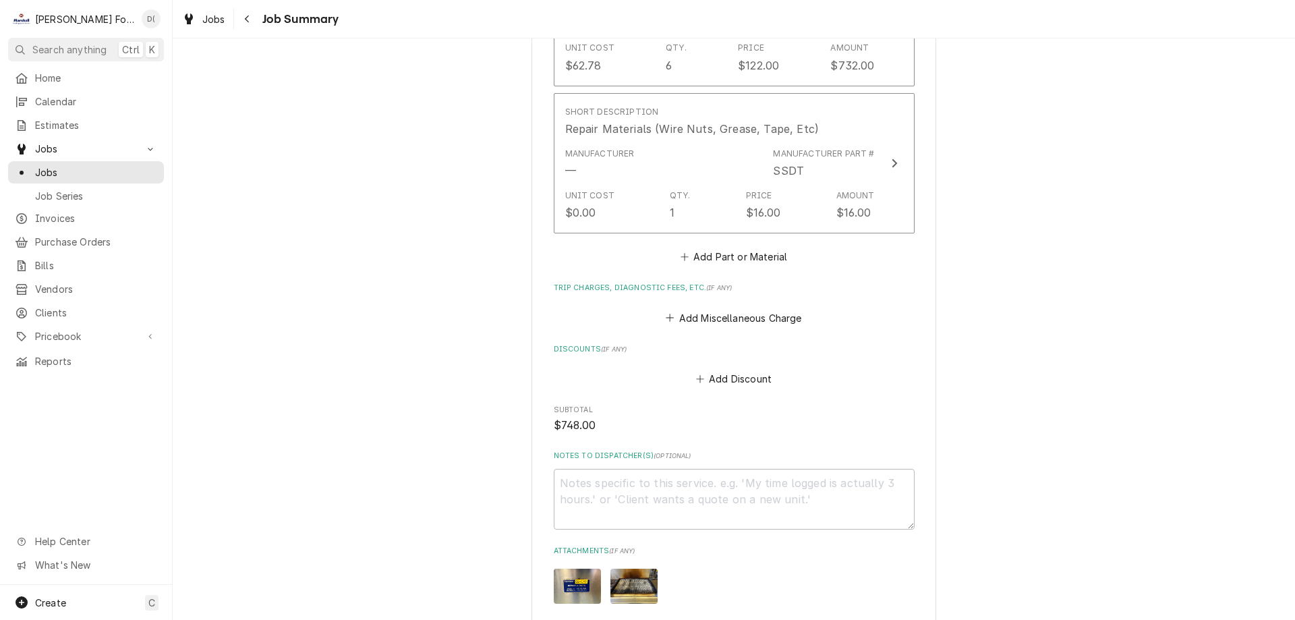
scroll to position [1298, 0]
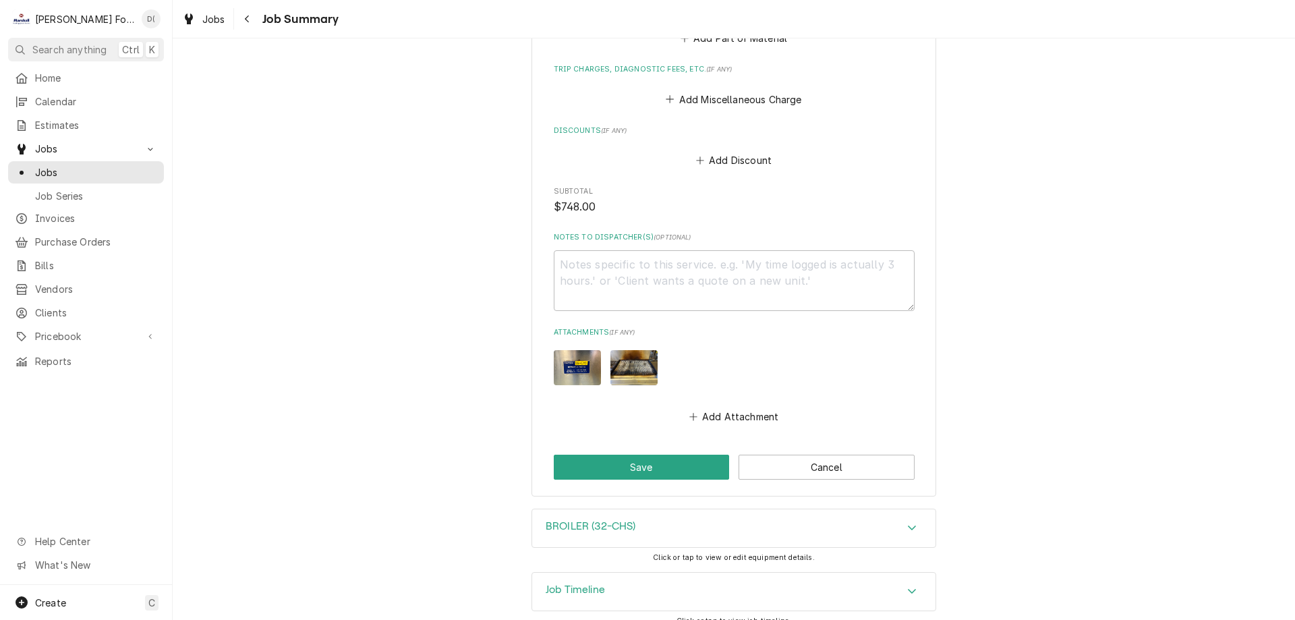
click at [91, 156] on div "Jobs Jobs Job Series" at bounding box center [86, 172] width 156 height 68
click at [90, 165] on span "Jobs" at bounding box center [96, 172] width 122 height 14
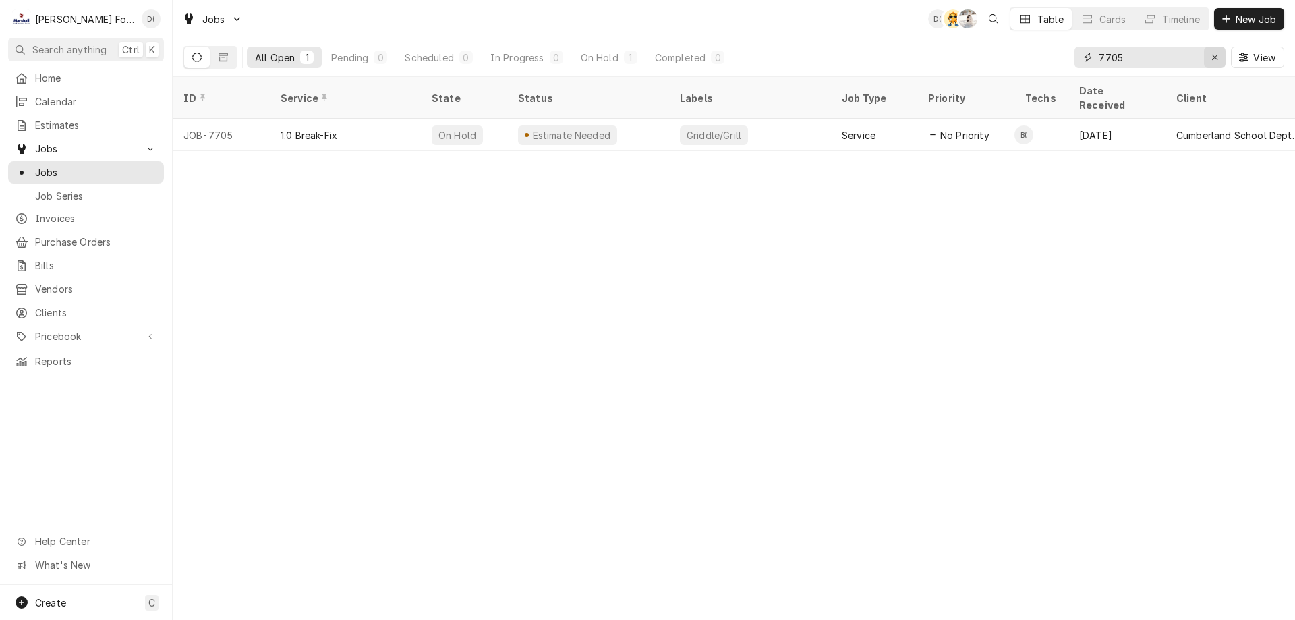
click at [1211, 57] on icon "Erase input" at bounding box center [1214, 57] width 7 height 9
click at [1182, 58] on input "Dynamic Content Wrapper" at bounding box center [1162, 58] width 127 height 22
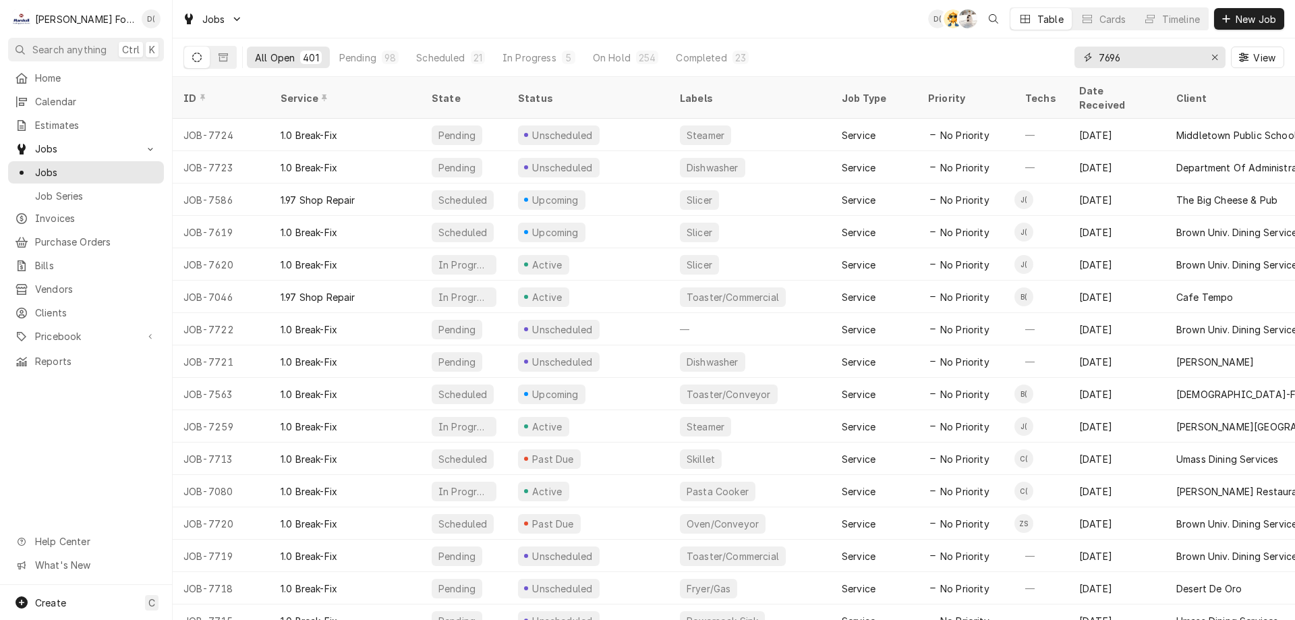
type input "7696"
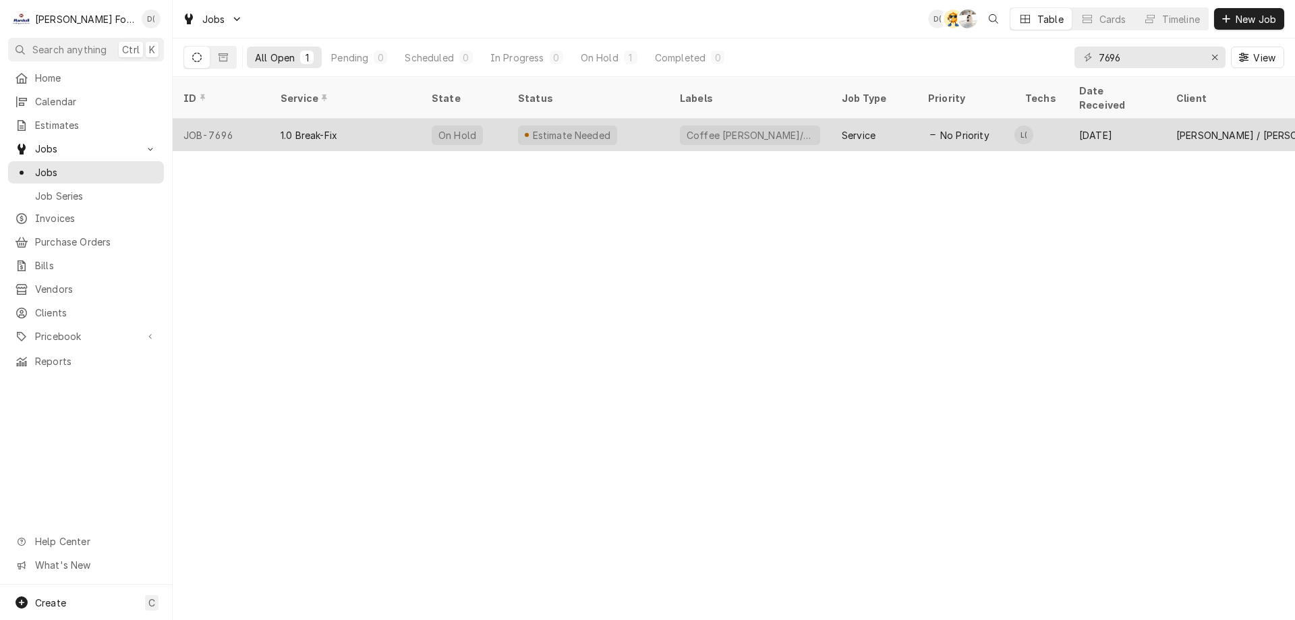
click at [638, 130] on div "Estimate Needed" at bounding box center [588, 135] width 162 height 32
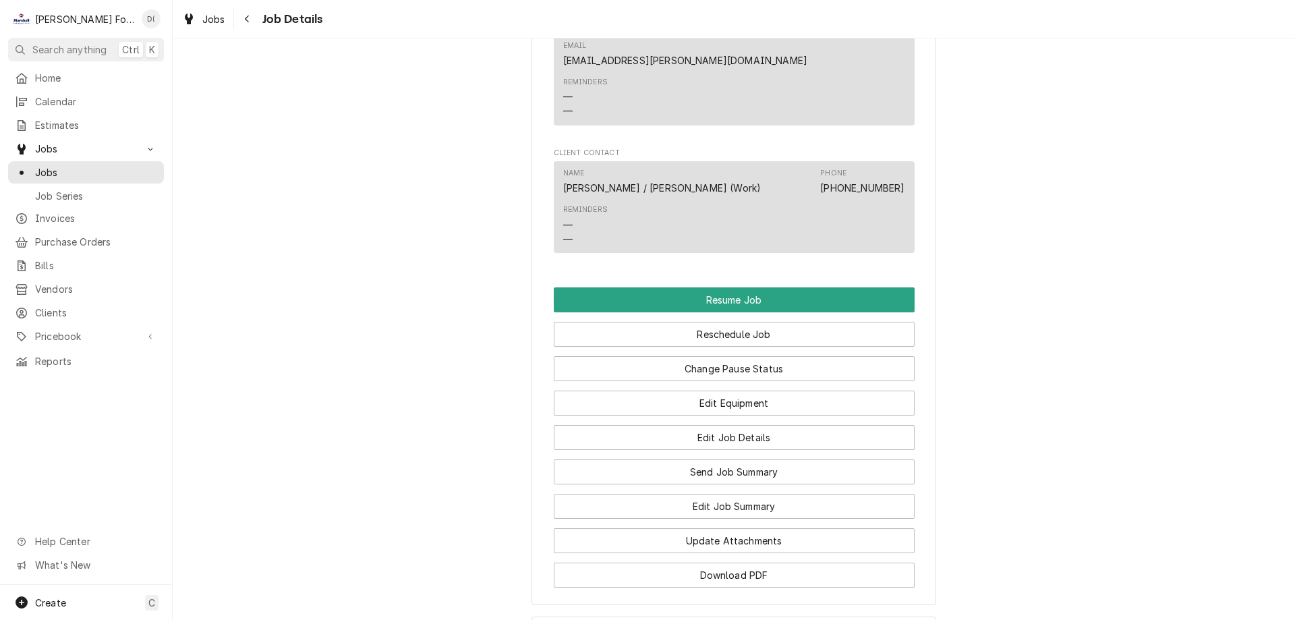
scroll to position [1349, 0]
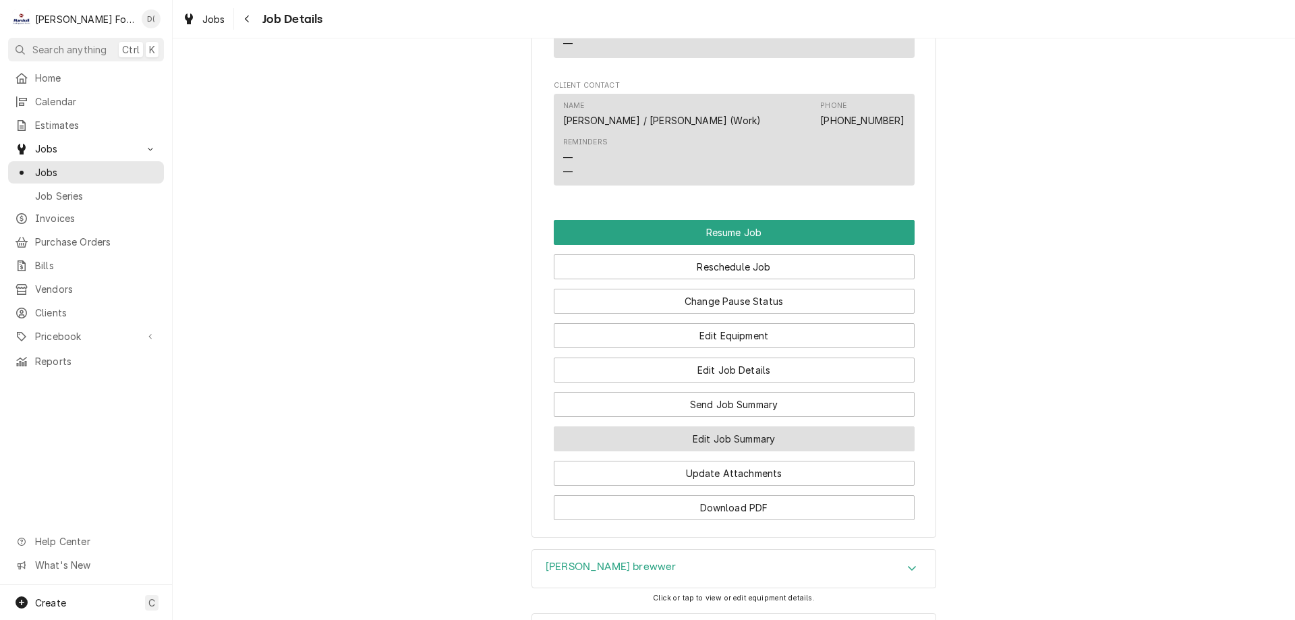
click at [739, 426] on button "Edit Job Summary" at bounding box center [734, 438] width 361 height 25
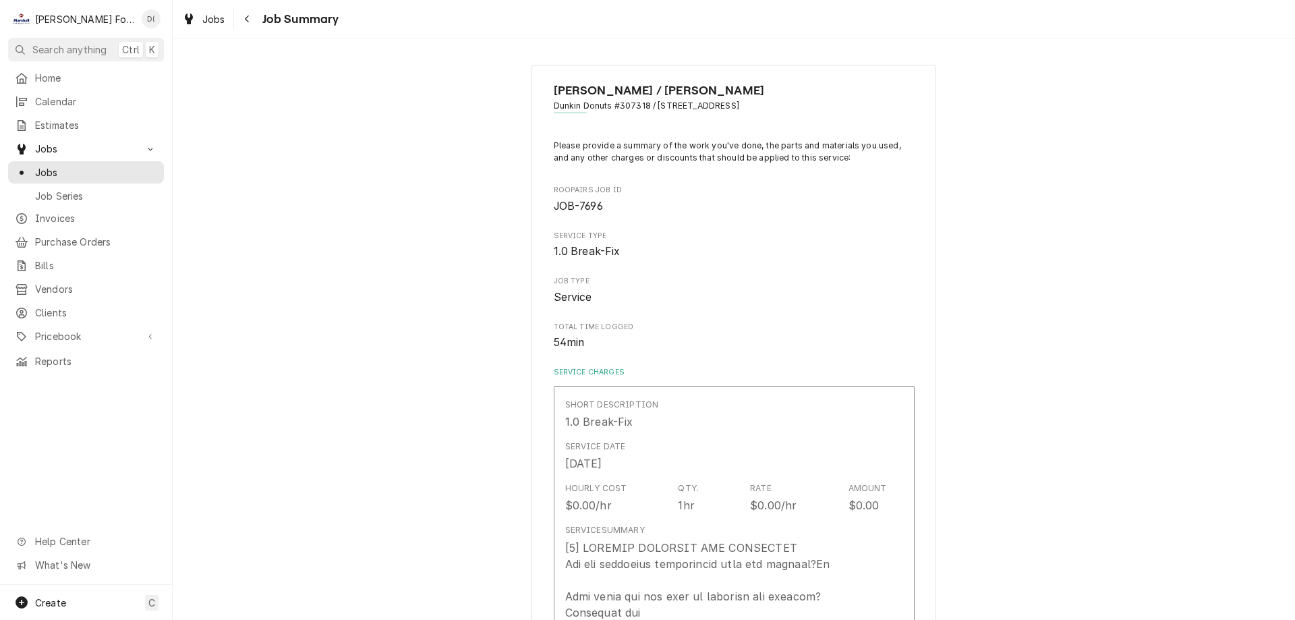
type textarea "x"
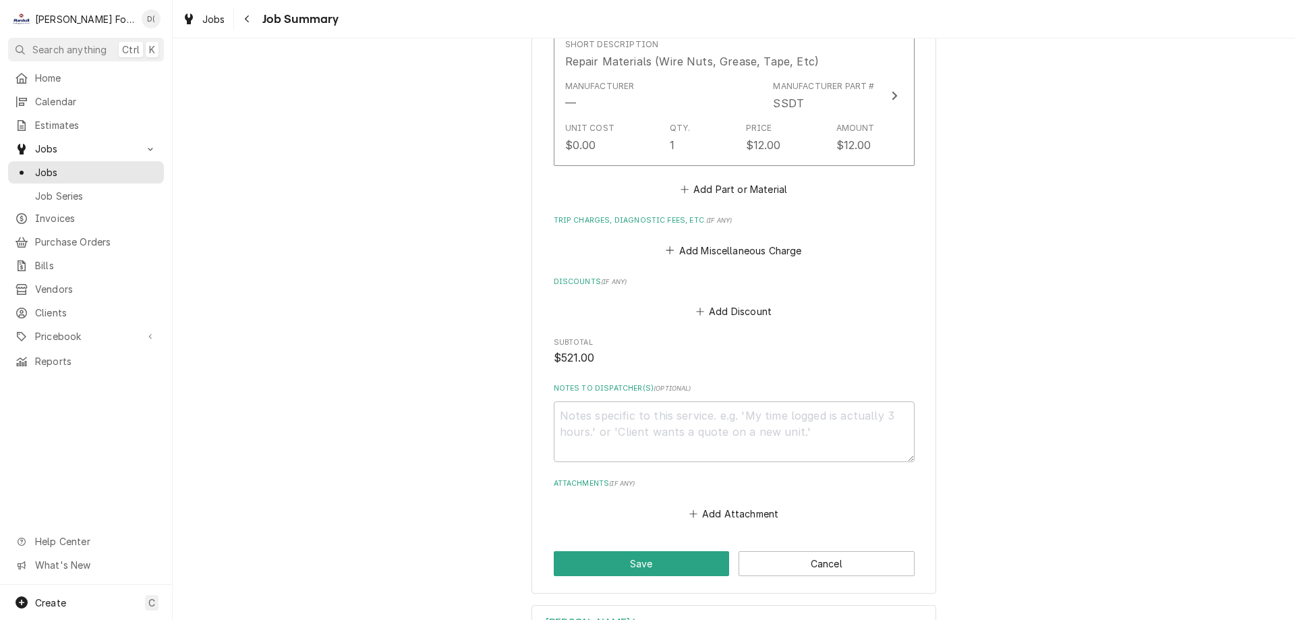
scroll to position [1243, 0]
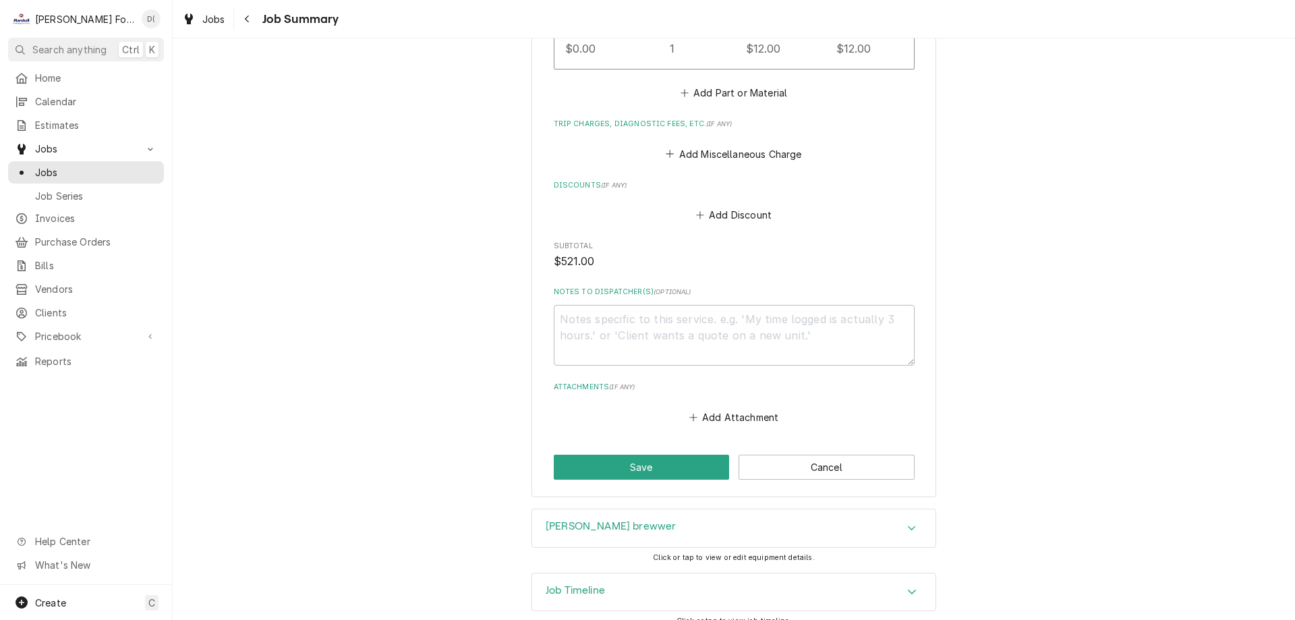
click at [672, 511] on div "[PERSON_NAME] brewwer" at bounding box center [733, 528] width 403 height 38
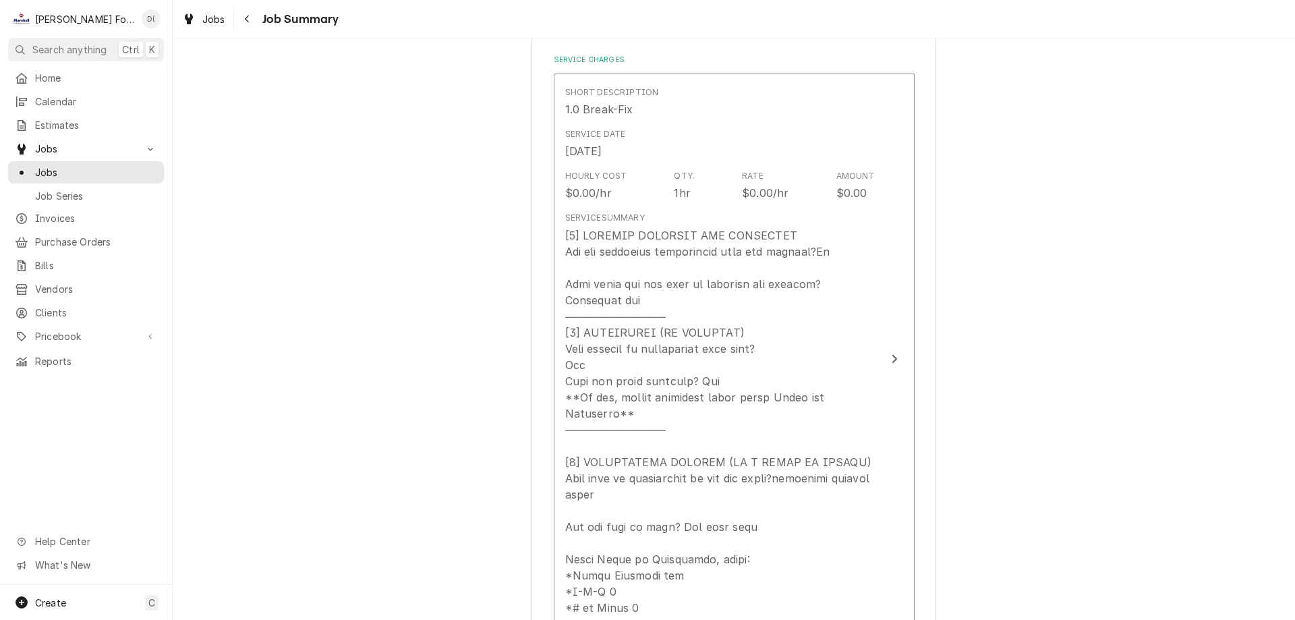
scroll to position [0, 0]
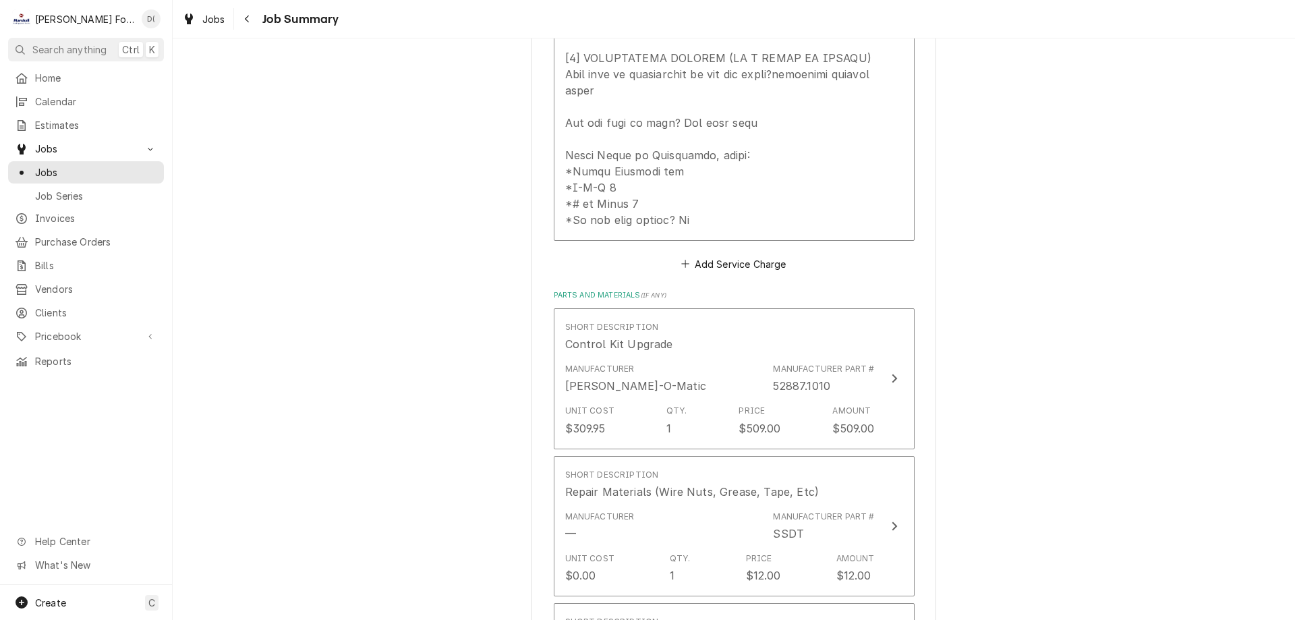
scroll to position [379, 0]
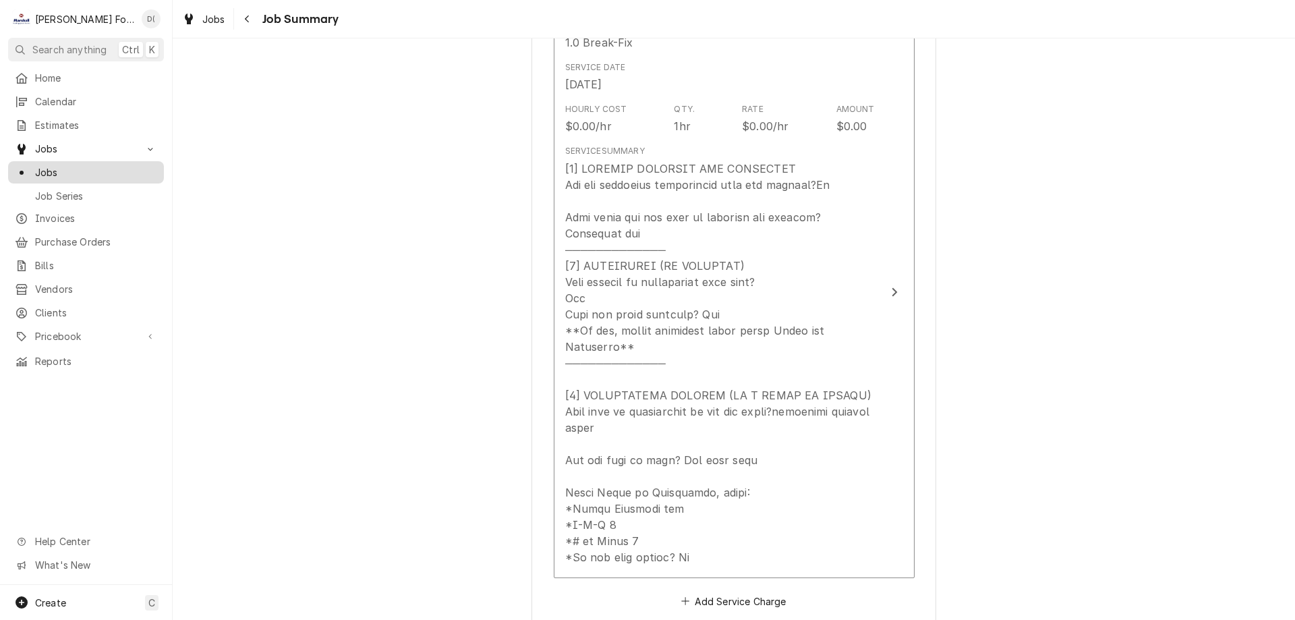
click at [101, 165] on span "Jobs" at bounding box center [96, 172] width 122 height 14
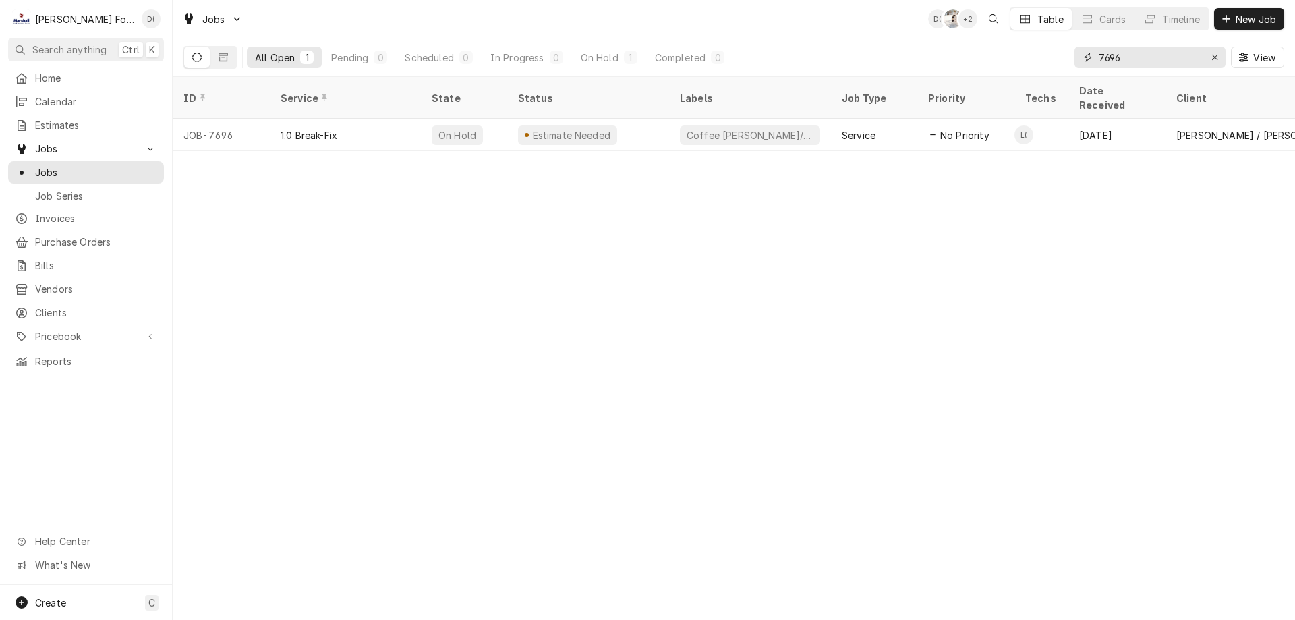
drag, startPoint x: 1219, startPoint y: 55, endPoint x: 1206, endPoint y: 55, distance: 12.8
click at [1217, 55] on div "Erase input" at bounding box center [1214, 57] width 13 height 13
click at [1192, 59] on input "Dynamic Content Wrapper" at bounding box center [1162, 58] width 127 height 22
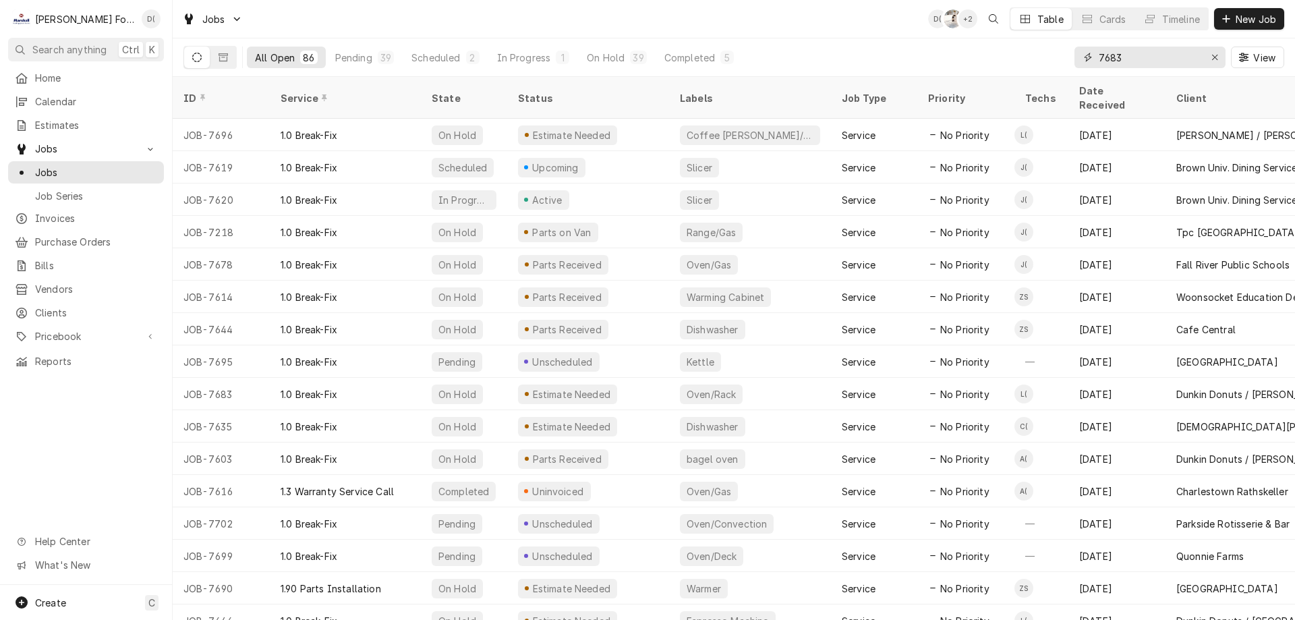
type input "7683"
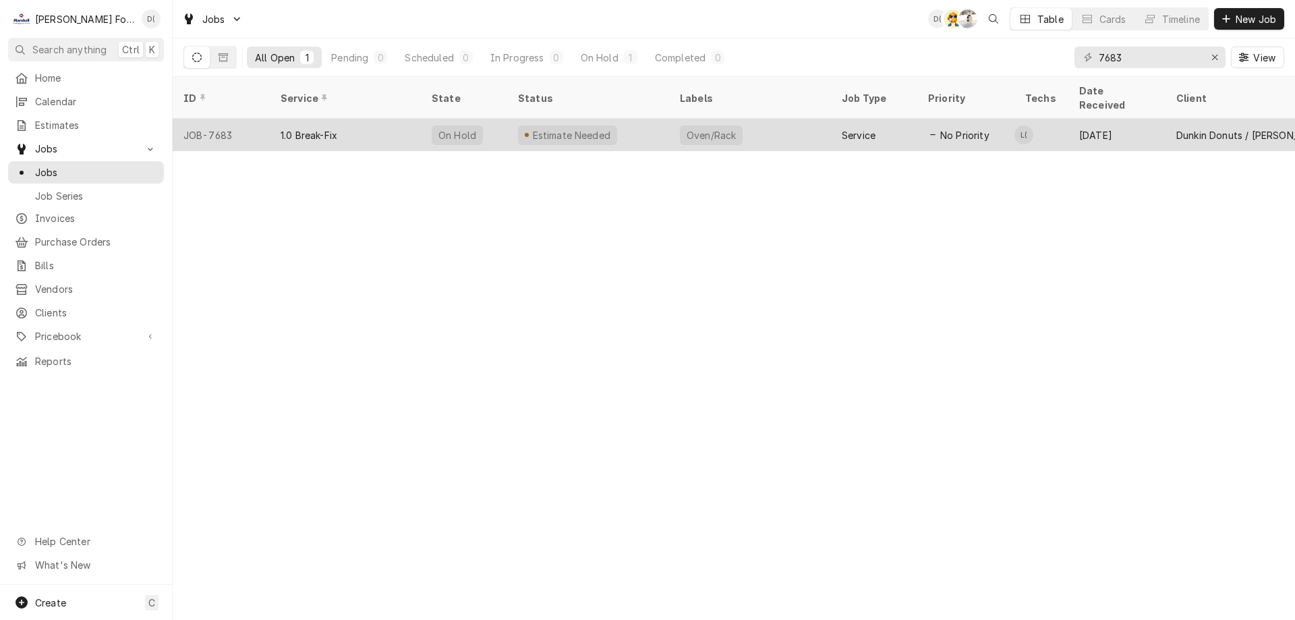
click at [765, 119] on div "Oven/Rack" at bounding box center [750, 135] width 162 height 32
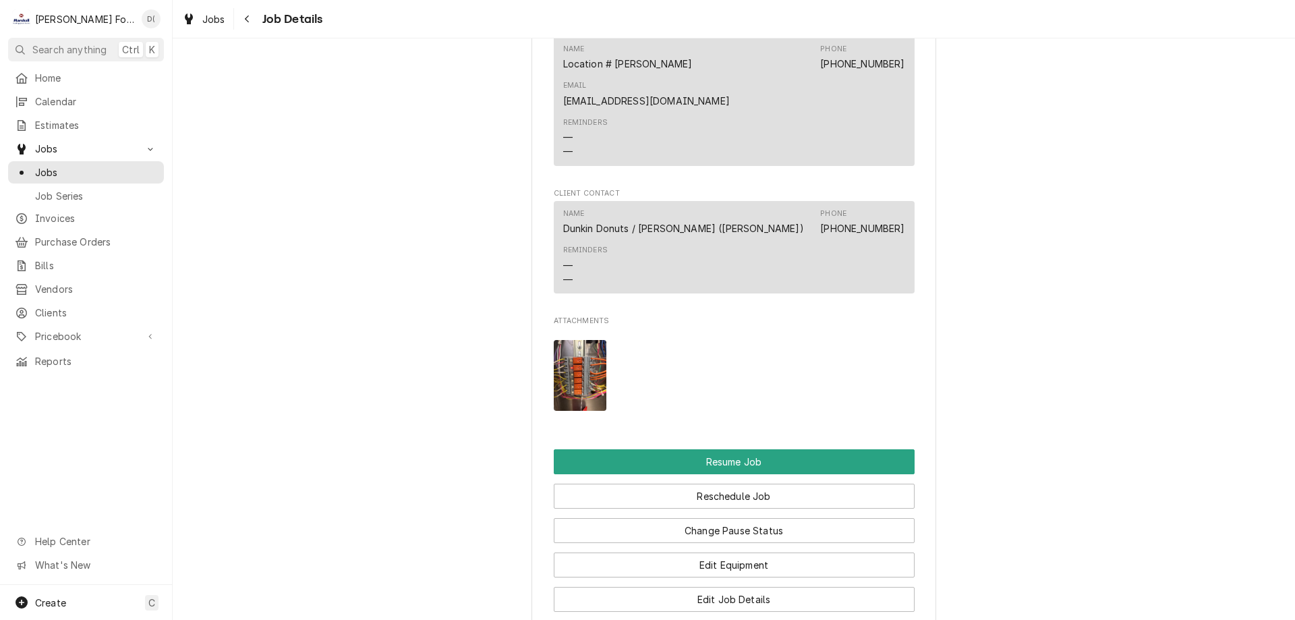
scroll to position [1551, 0]
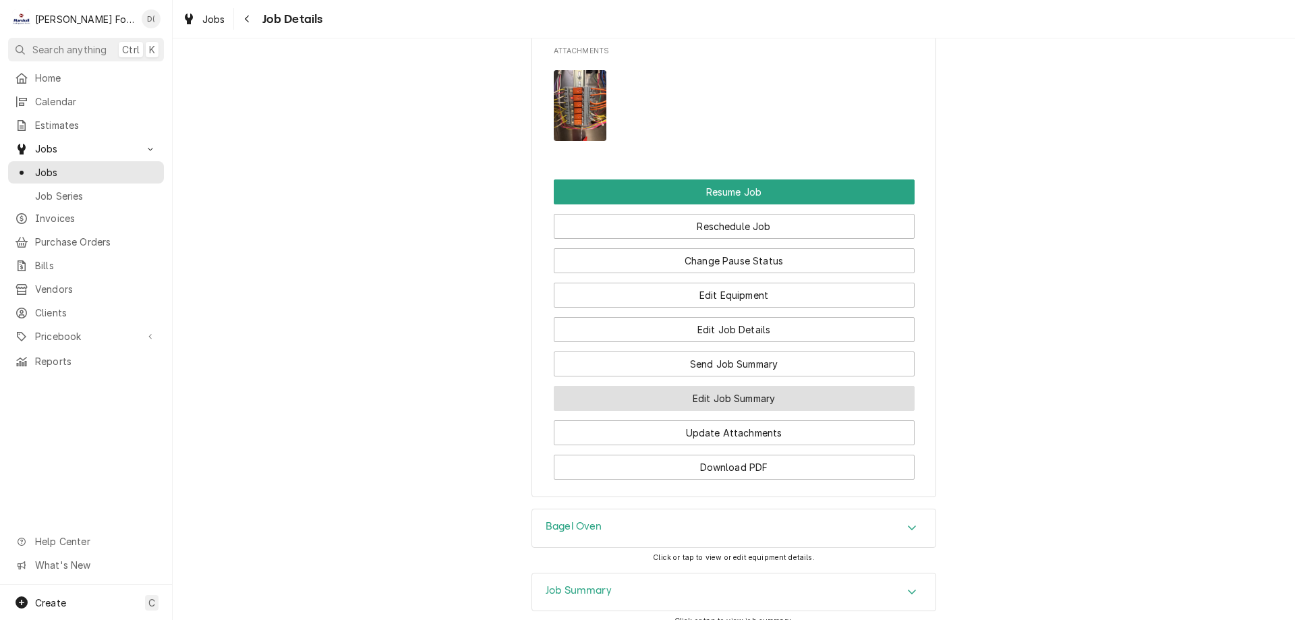
click at [732, 386] on button "Edit Job Summary" at bounding box center [734, 398] width 361 height 25
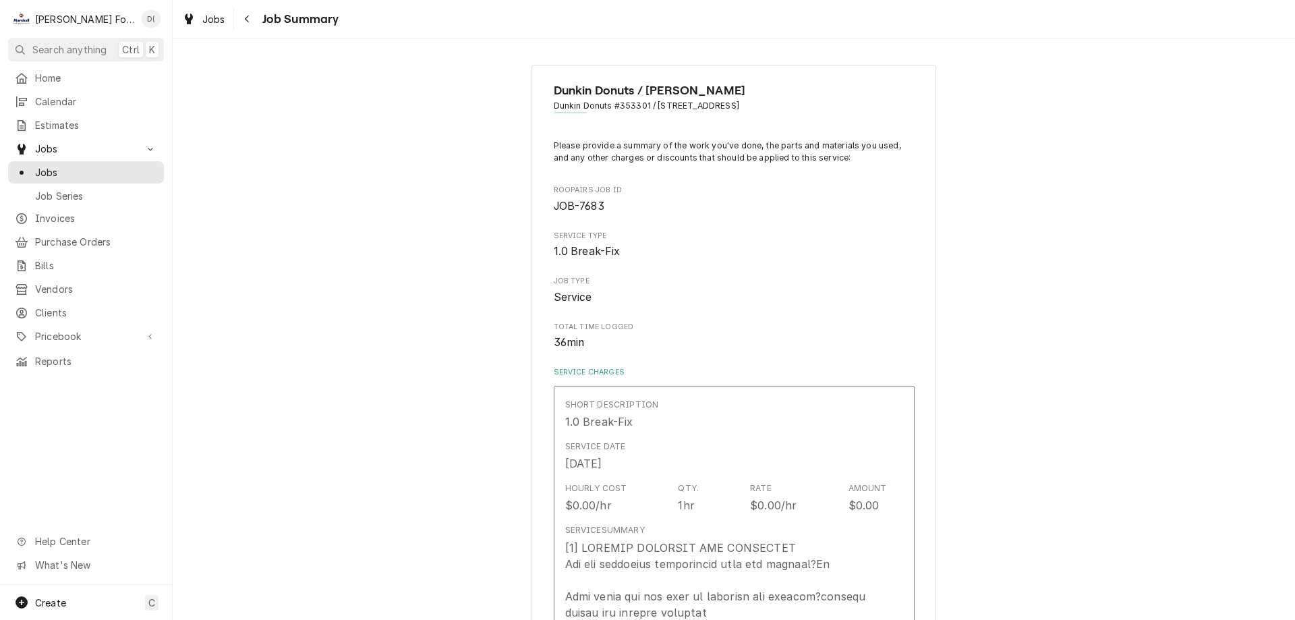
type textarea "x"
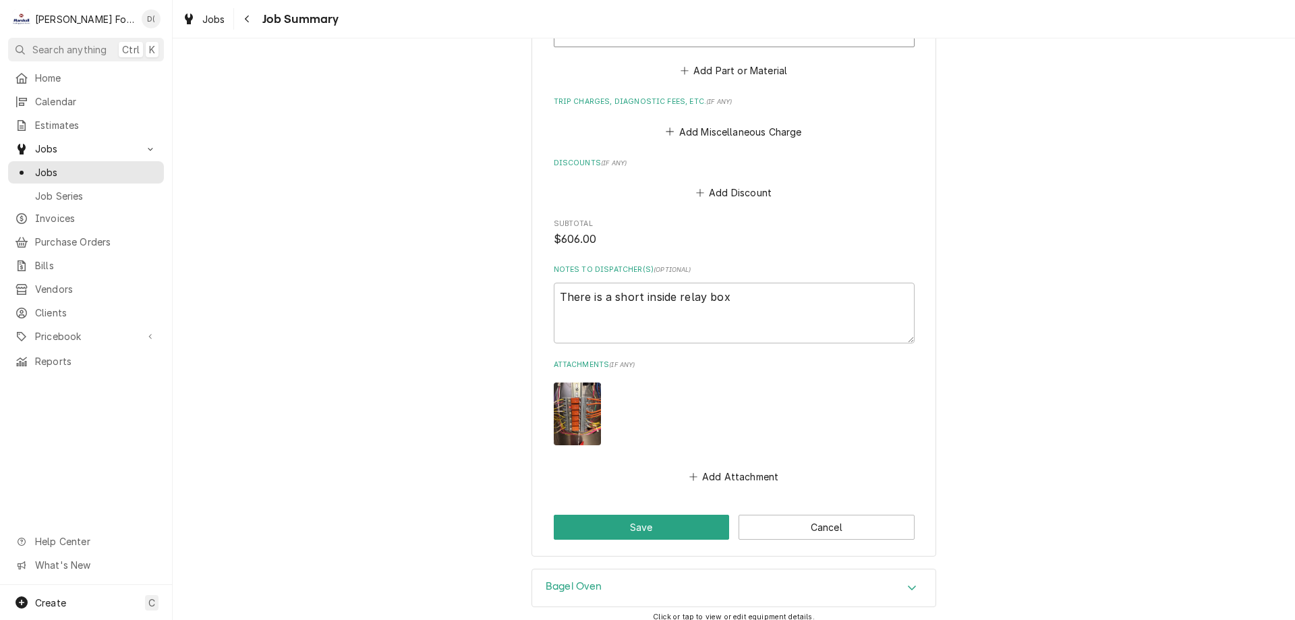
scroll to position [1341, 0]
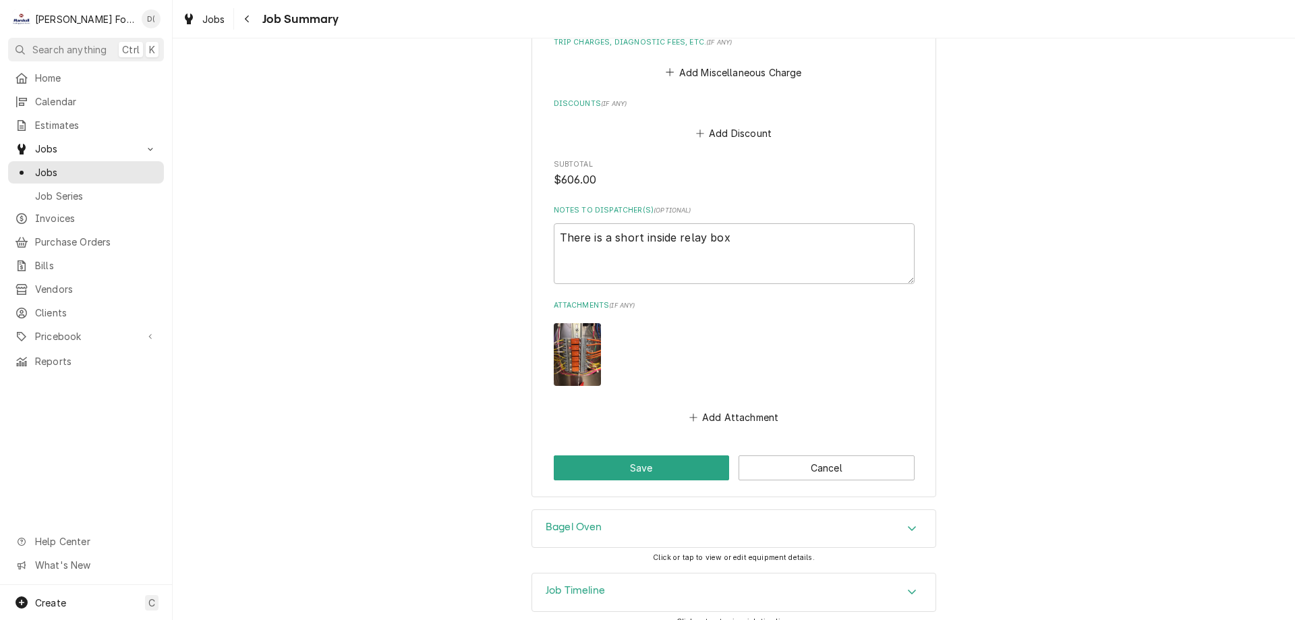
click at [635, 519] on div "Bagel Oven" at bounding box center [733, 529] width 403 height 38
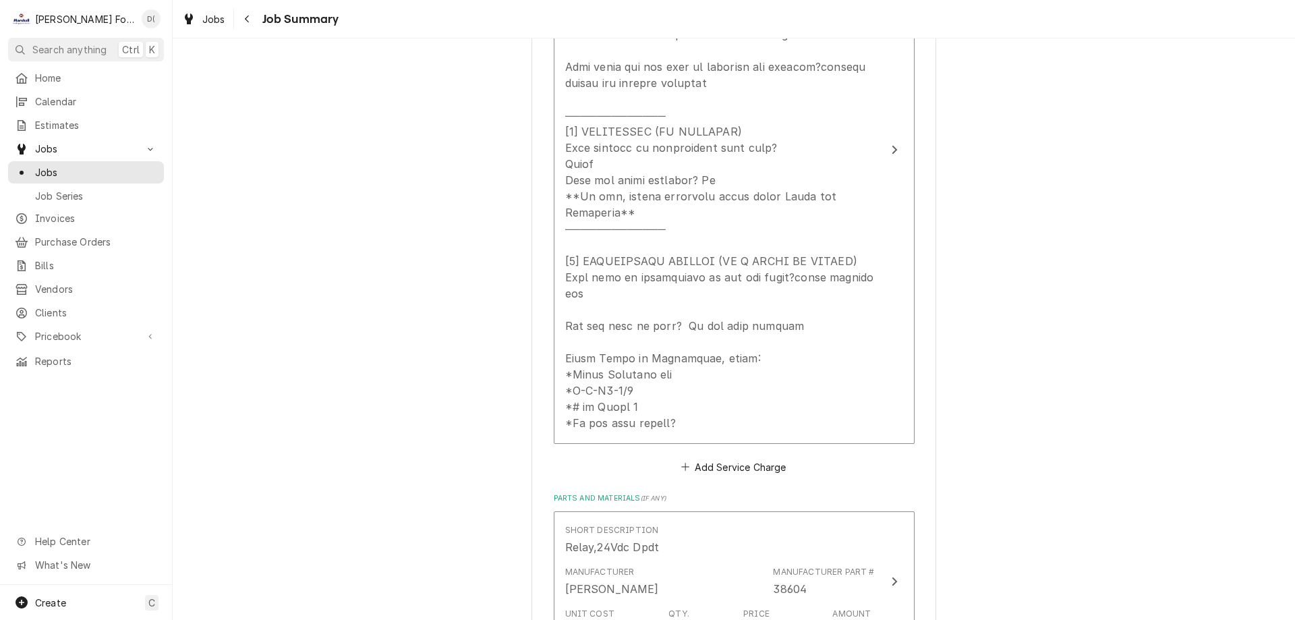
scroll to position [664, 0]
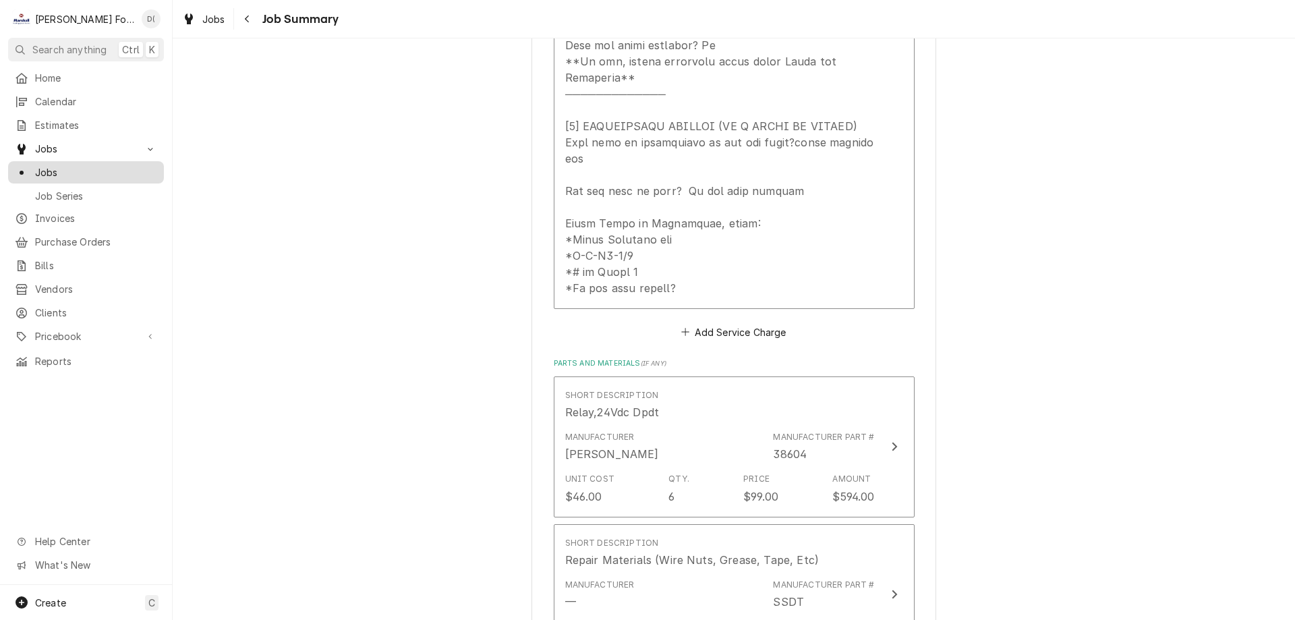
click at [92, 171] on span "Jobs" at bounding box center [96, 172] width 122 height 14
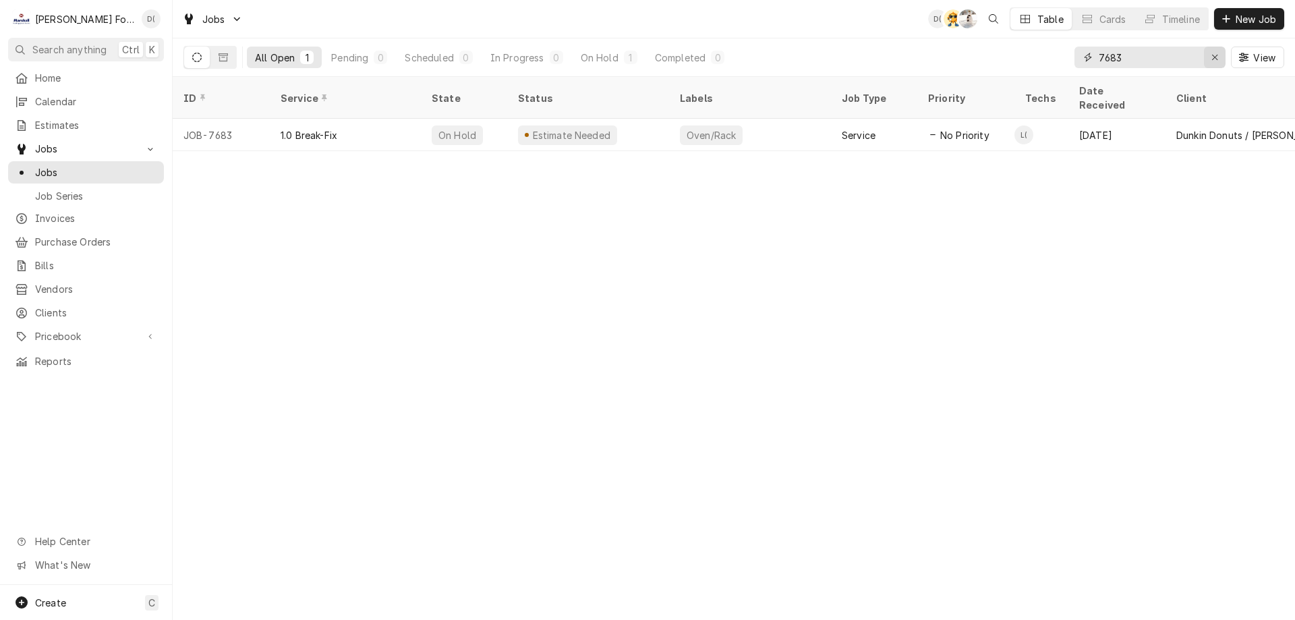
click at [1213, 62] on div "Erase input" at bounding box center [1214, 57] width 13 height 13
click at [1180, 61] on input "Dynamic Content Wrapper" at bounding box center [1162, 58] width 127 height 22
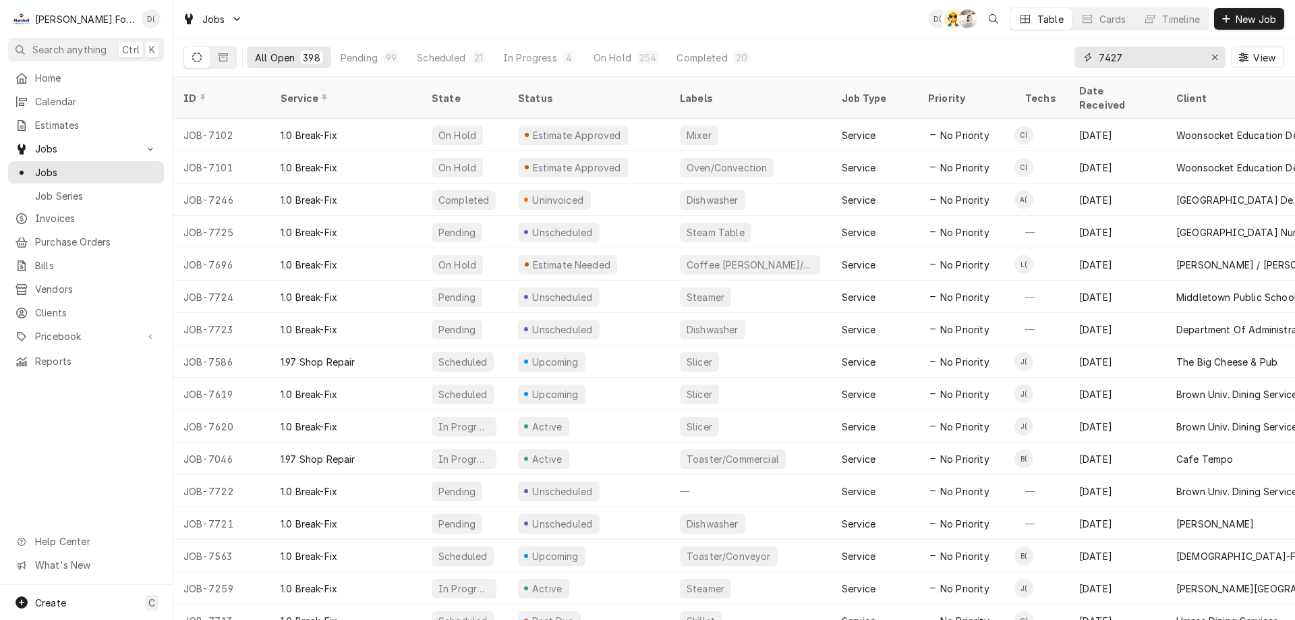
type input "7427"
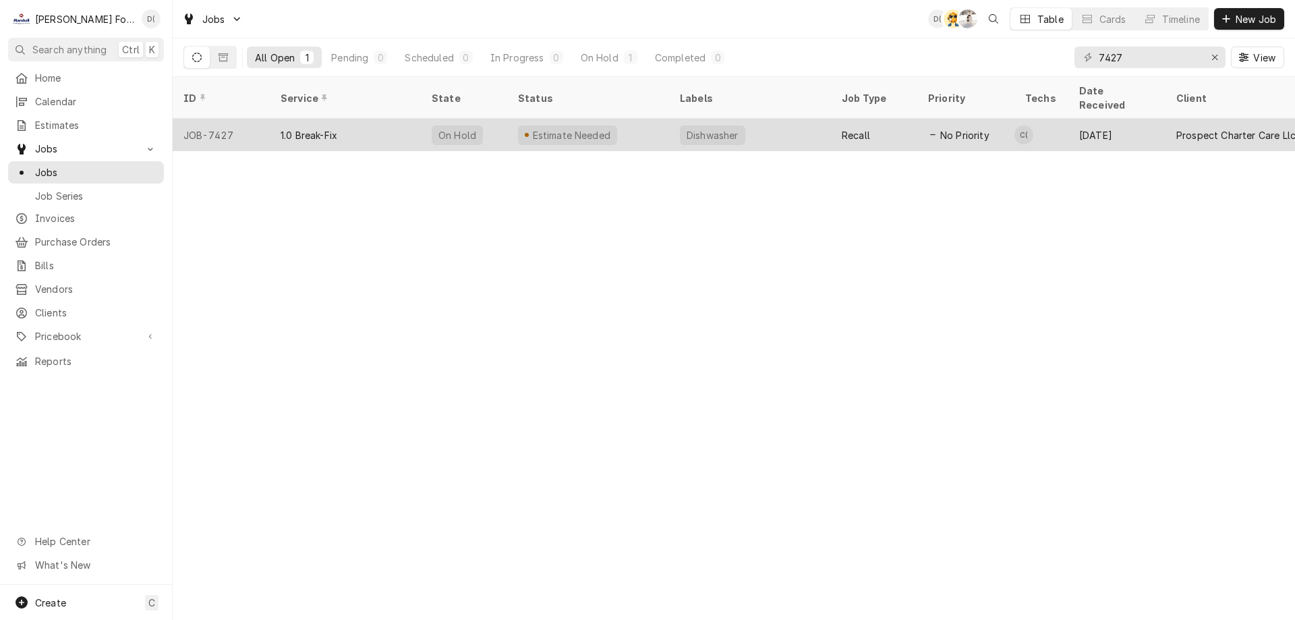
click at [629, 121] on div "Estimate Needed" at bounding box center [588, 135] width 162 height 32
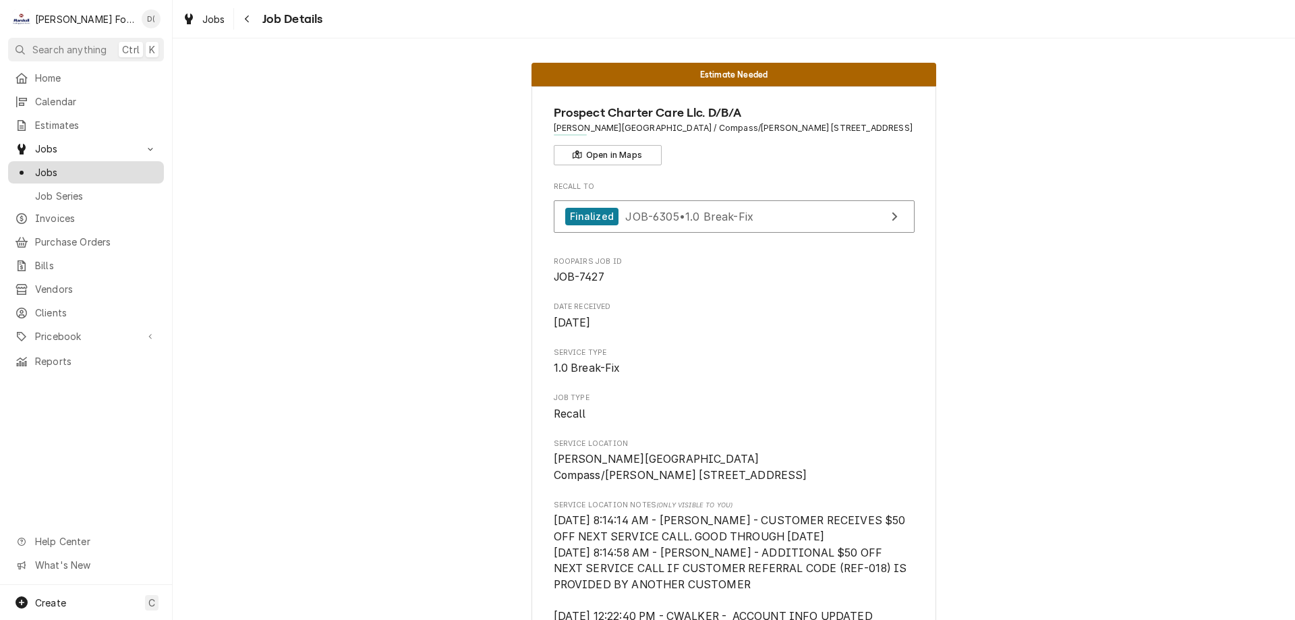
click at [107, 165] on span "Jobs" at bounding box center [96, 172] width 122 height 14
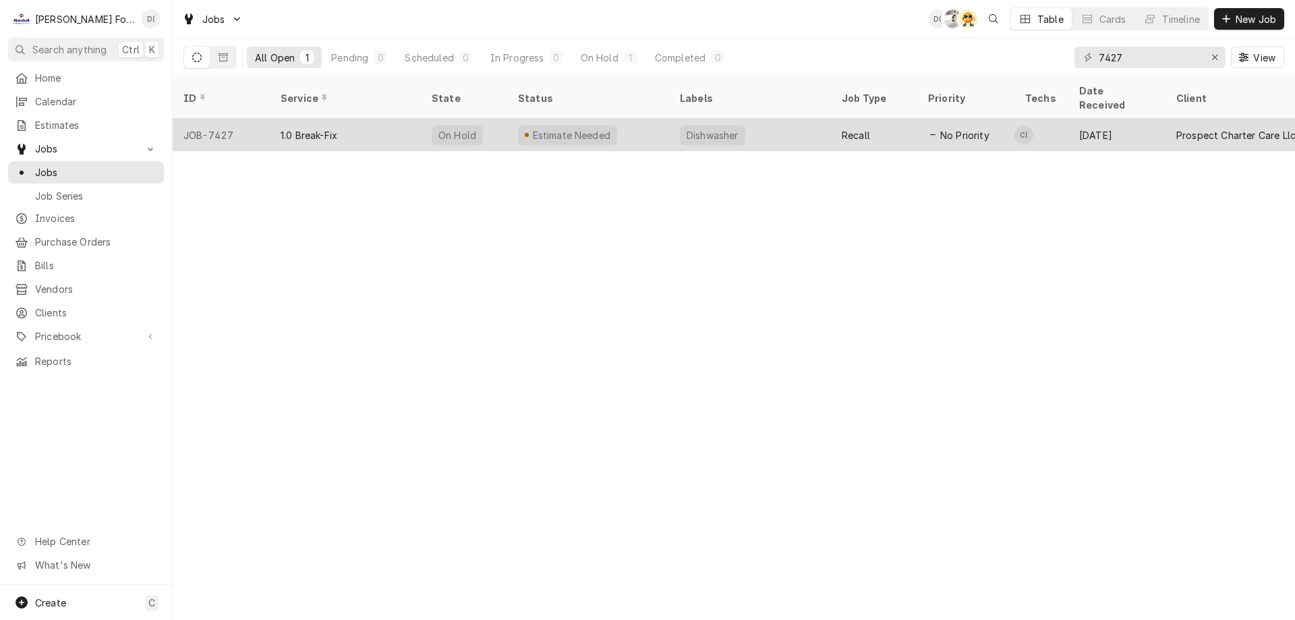
click at [613, 123] on div "Estimate Needed" at bounding box center [588, 135] width 162 height 32
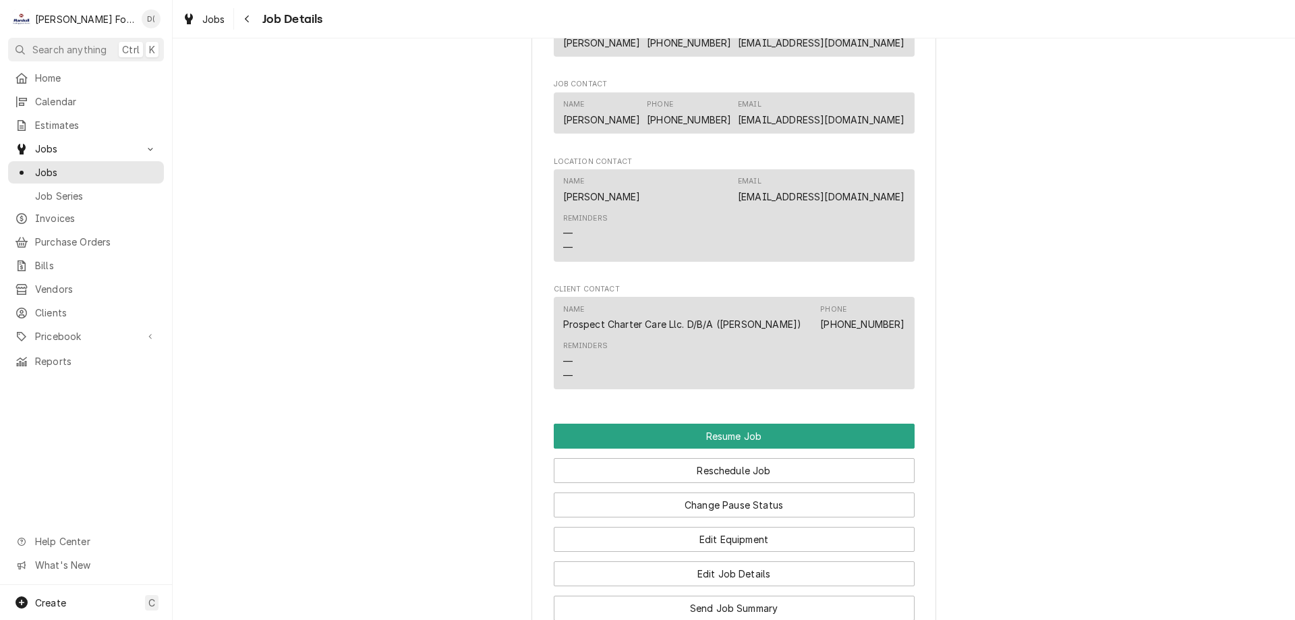
scroll to position [1619, 0]
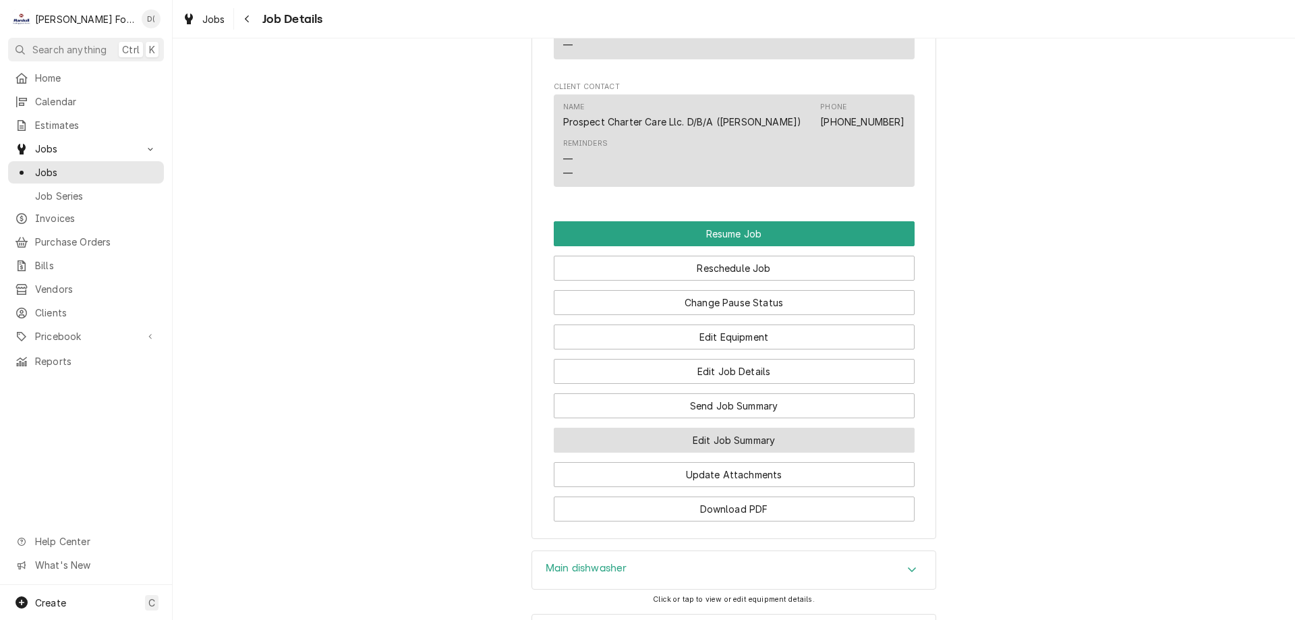
click at [757, 453] on button "Edit Job Summary" at bounding box center [734, 440] width 361 height 25
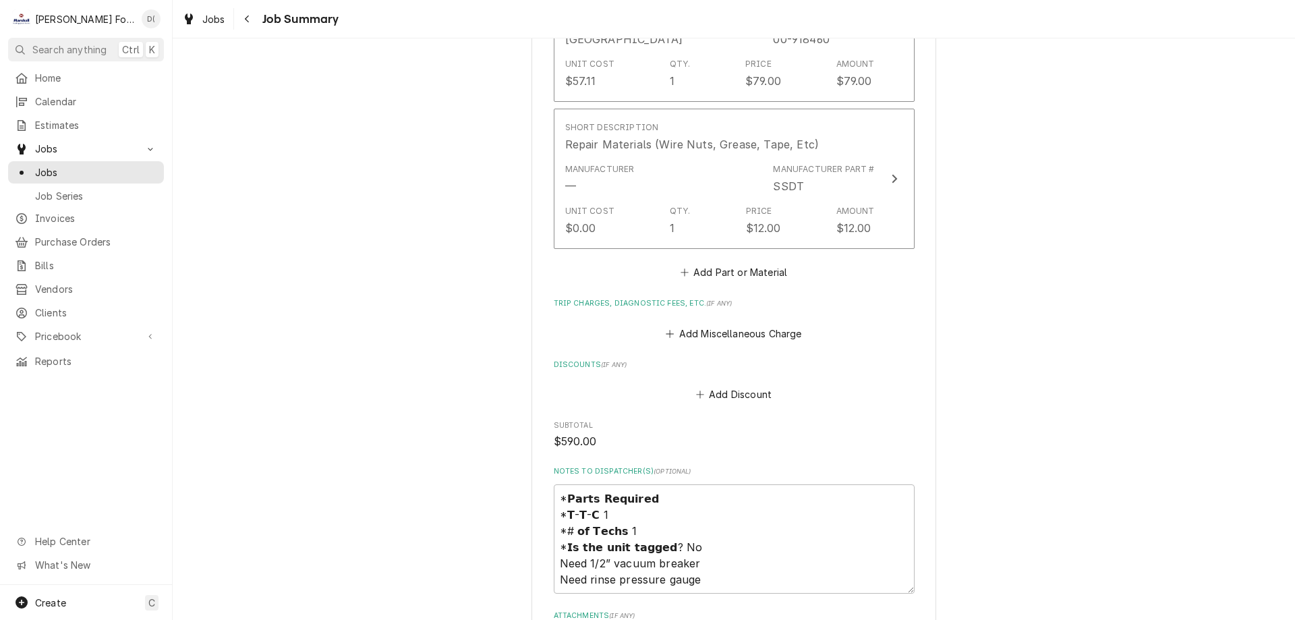
scroll to position [1551, 0]
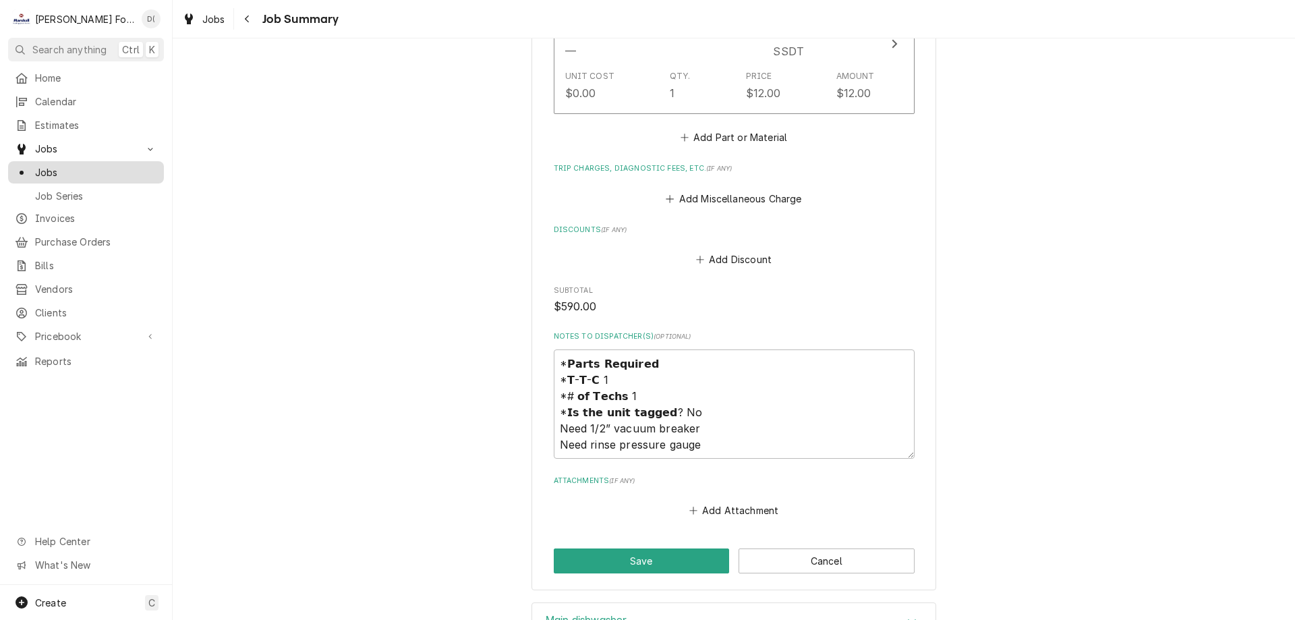
click at [103, 170] on span "Jobs" at bounding box center [96, 172] width 122 height 14
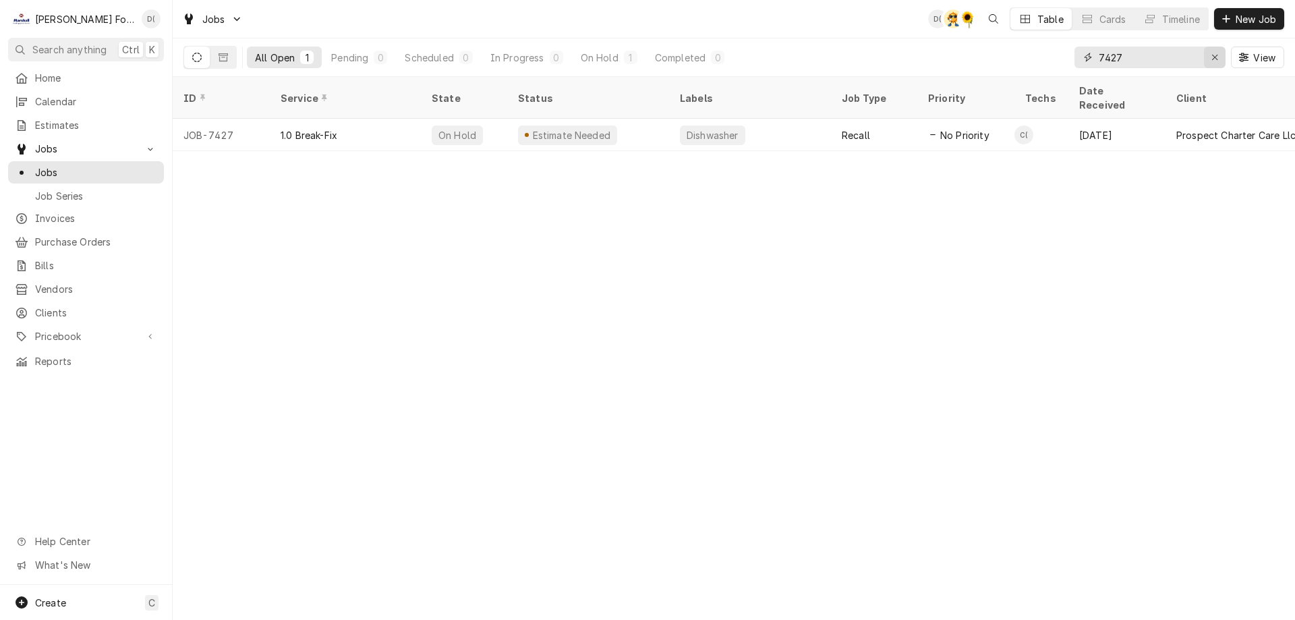
click at [1211, 59] on icon "Erase input" at bounding box center [1214, 57] width 7 height 9
click at [1182, 59] on input "Dynamic Content Wrapper" at bounding box center [1162, 58] width 127 height 22
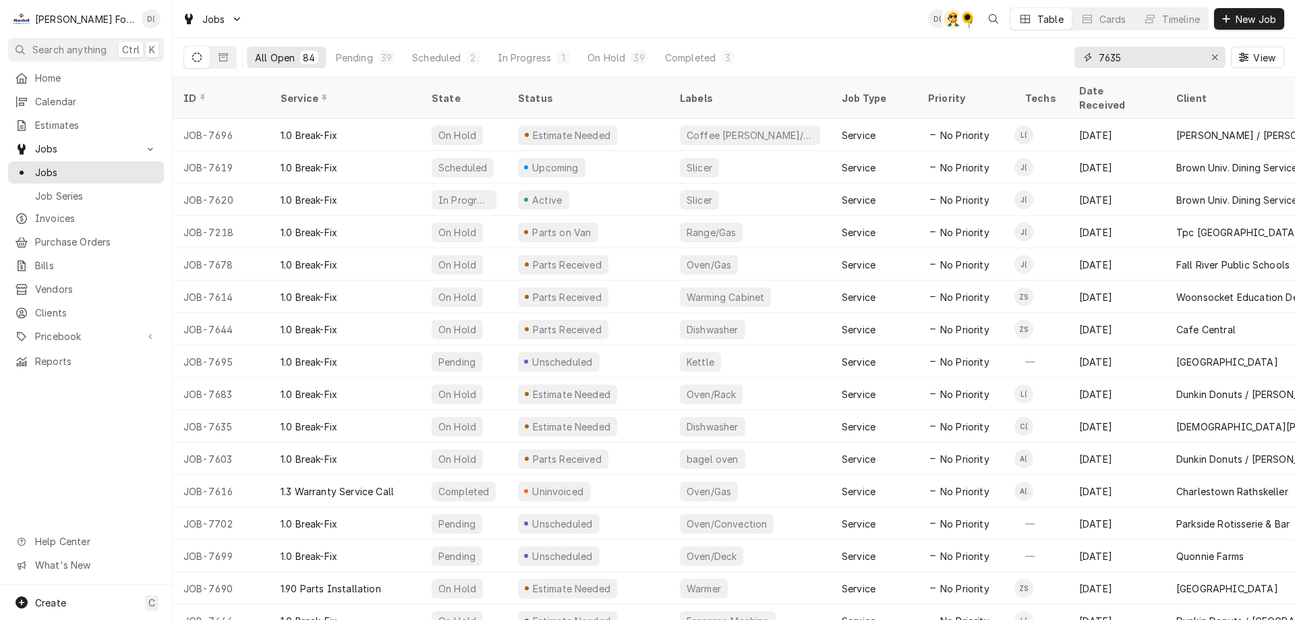
type input "7635"
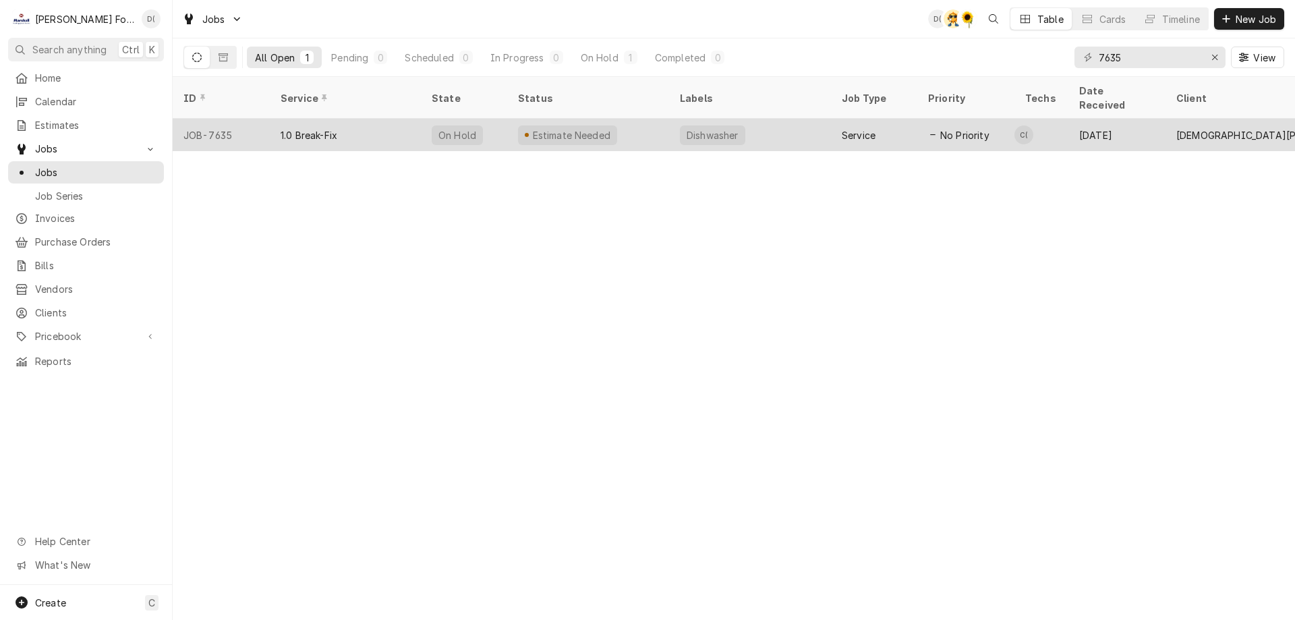
click at [657, 119] on div "Estimate Needed" at bounding box center [588, 135] width 162 height 32
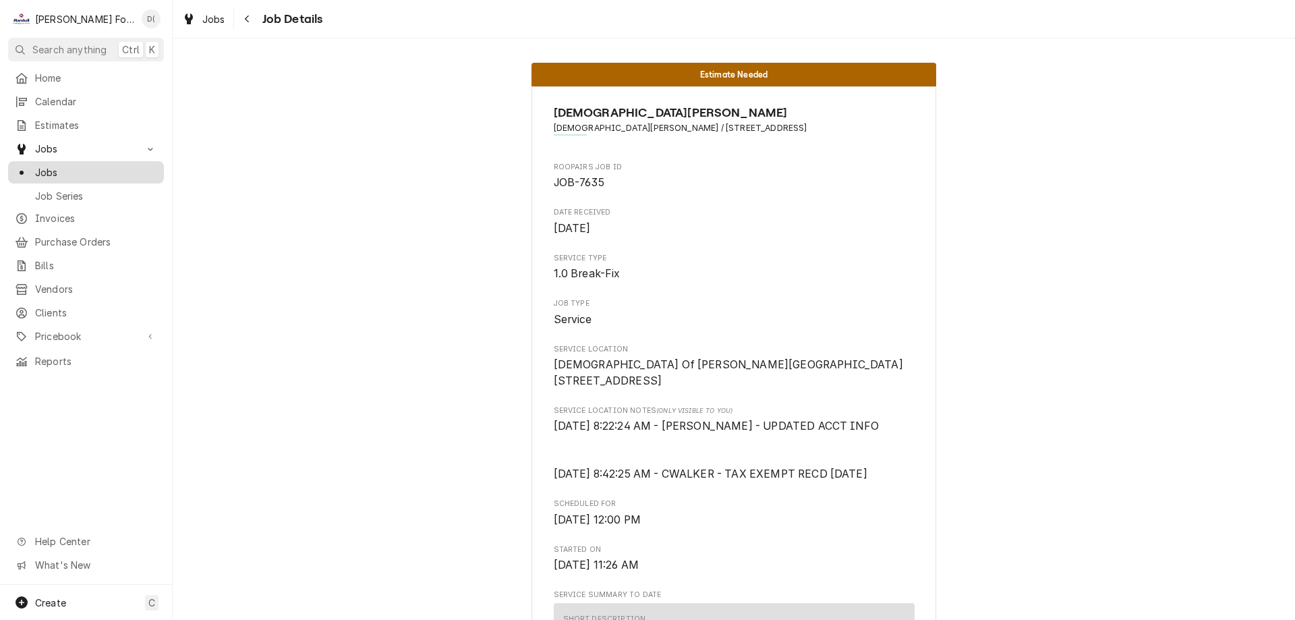
click at [98, 169] on span "Jobs" at bounding box center [96, 172] width 122 height 14
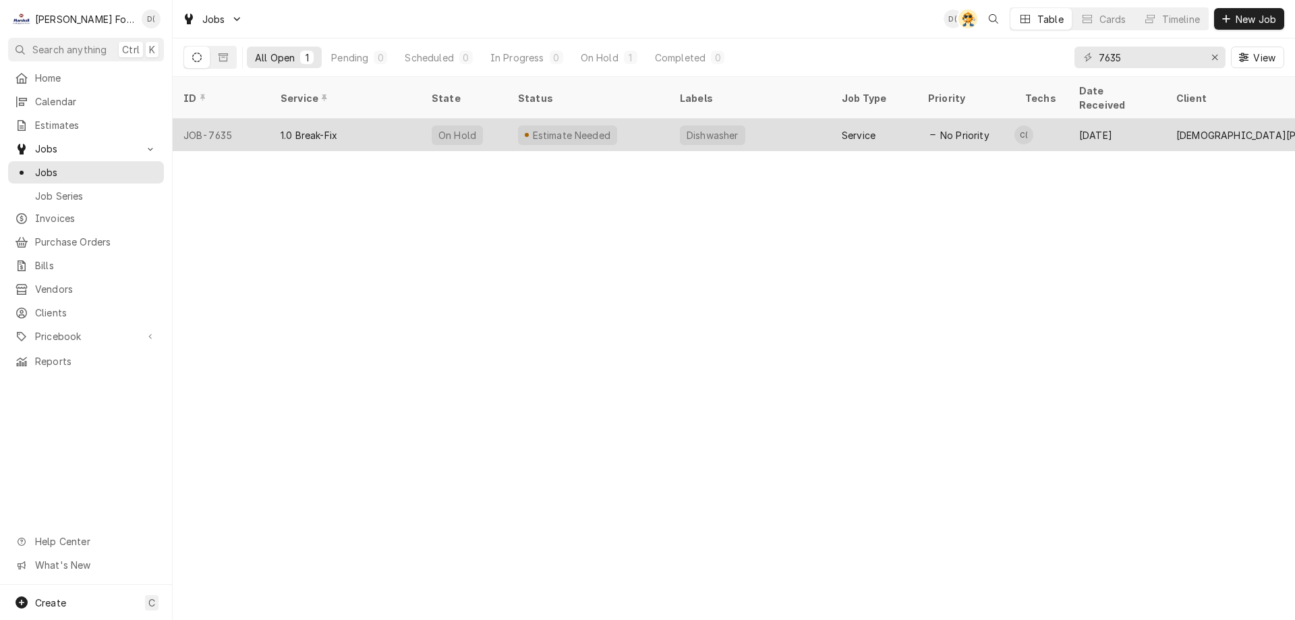
click at [629, 119] on div "Estimate Needed" at bounding box center [588, 135] width 162 height 32
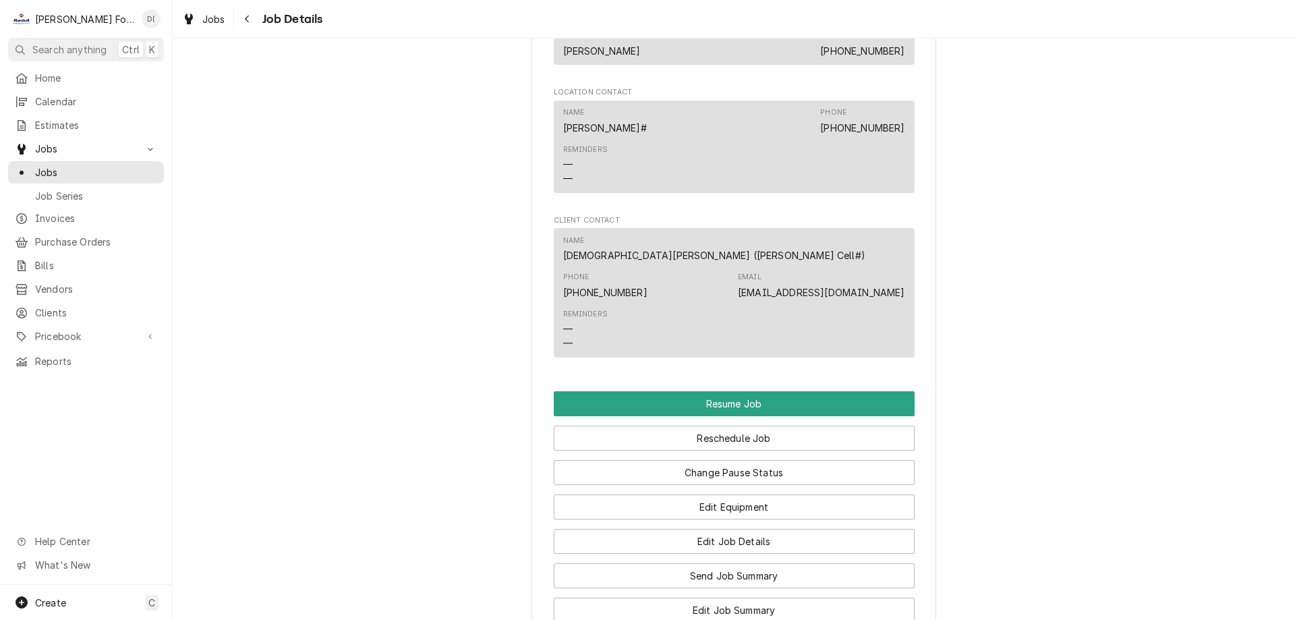
scroll to position [1484, 0]
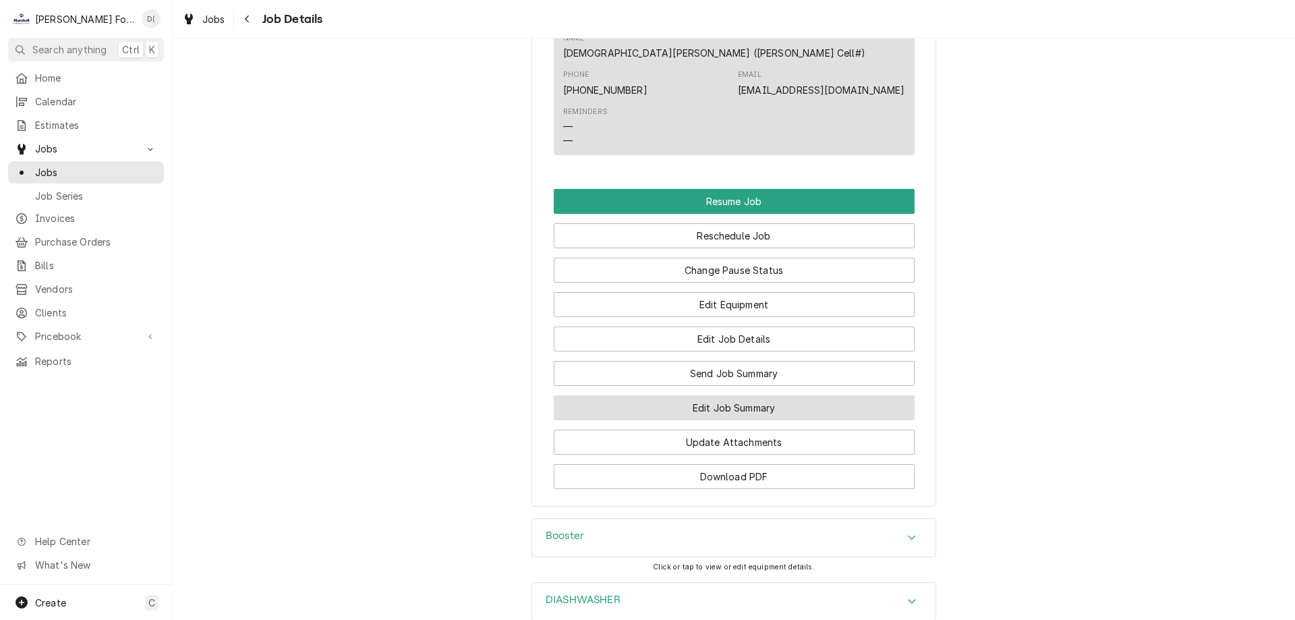
click at [699, 420] on button "Edit Job Summary" at bounding box center [734, 407] width 361 height 25
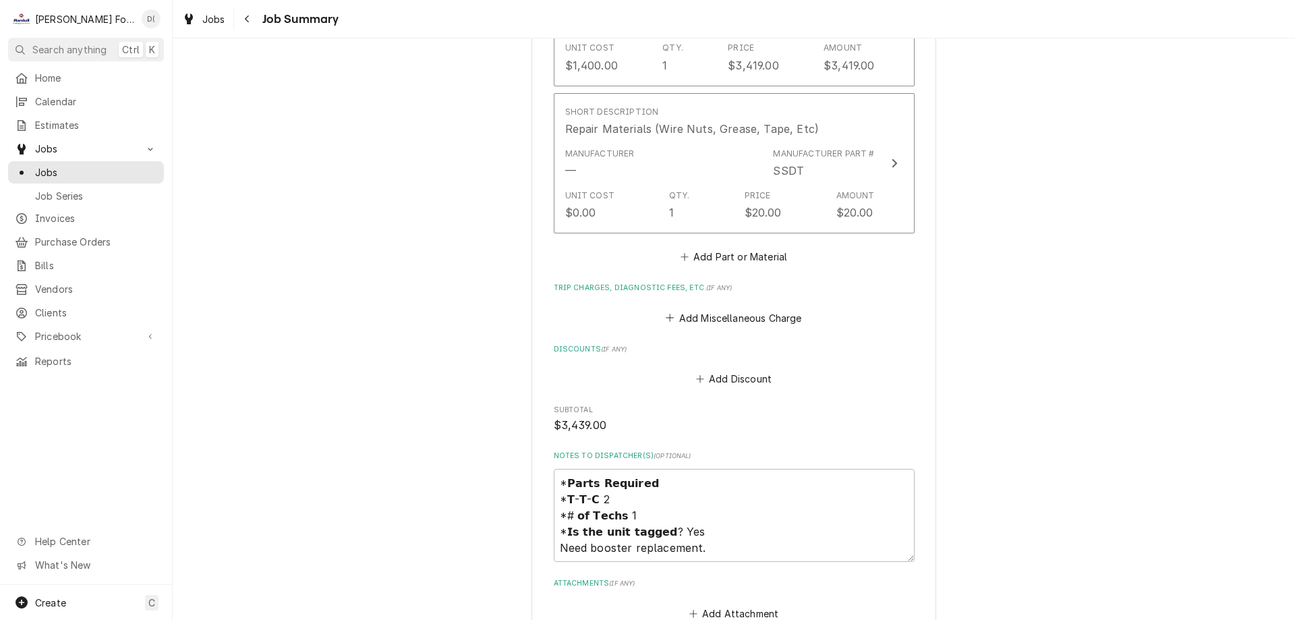
scroll to position [1214, 0]
